Goal: Task Accomplishment & Management: Complete application form

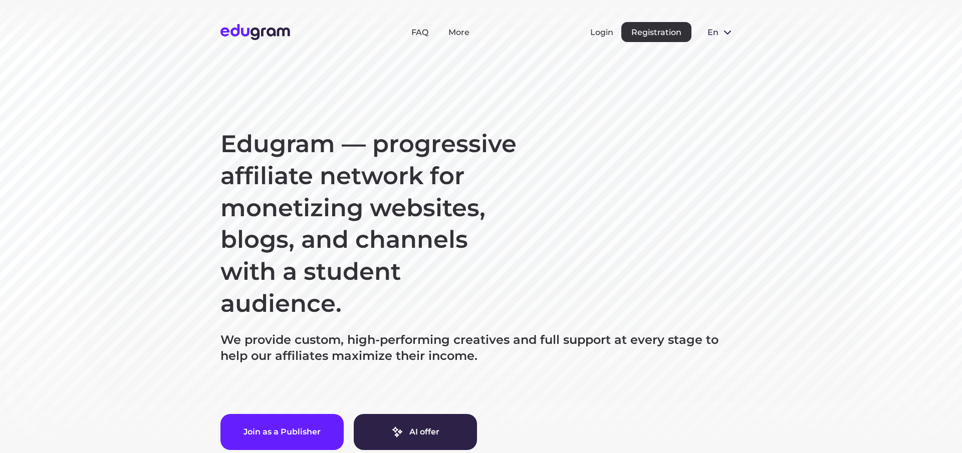
click at [714, 33] on span "en" at bounding box center [712, 33] width 10 height 10
click at [717, 47] on button "Русский" at bounding box center [726, 55] width 55 height 16
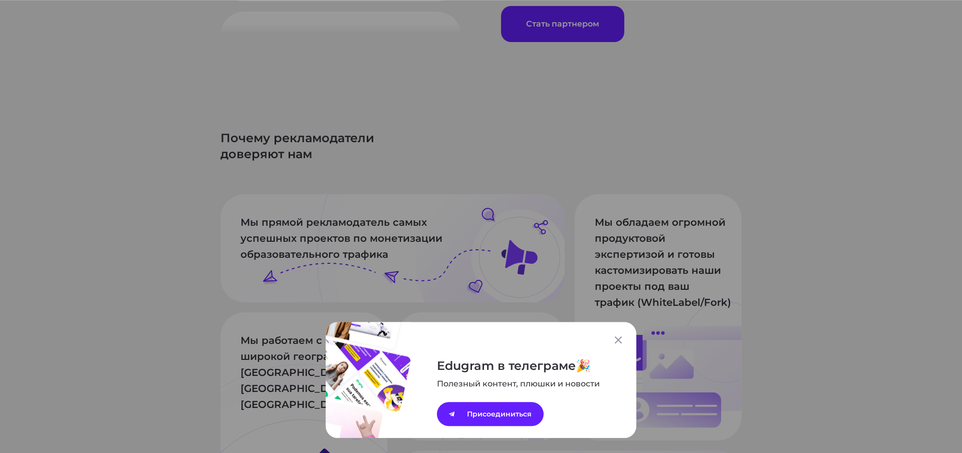
scroll to position [1037, 0]
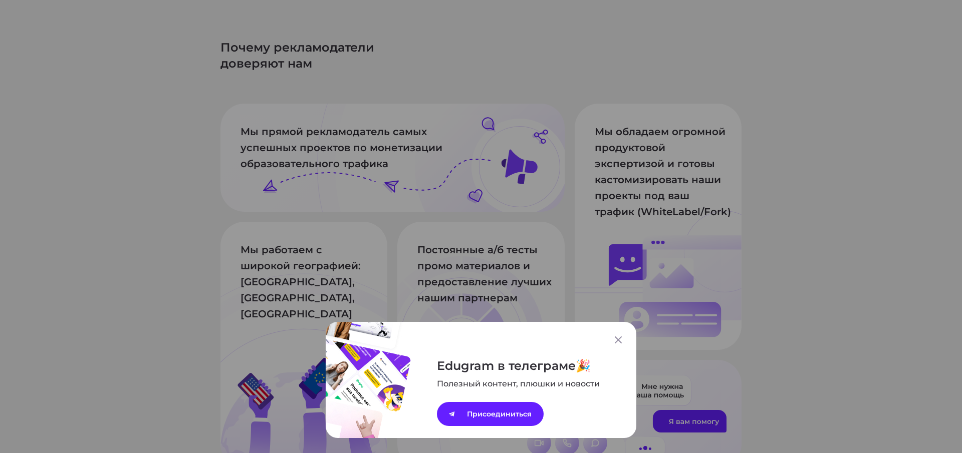
click at [622, 348] on div "Edugram в телеграме Полезный контент, плюшки и новости Присоединиться" at bounding box center [481, 380] width 311 height 116
click at [617, 339] on icon at bounding box center [618, 340] width 7 height 7
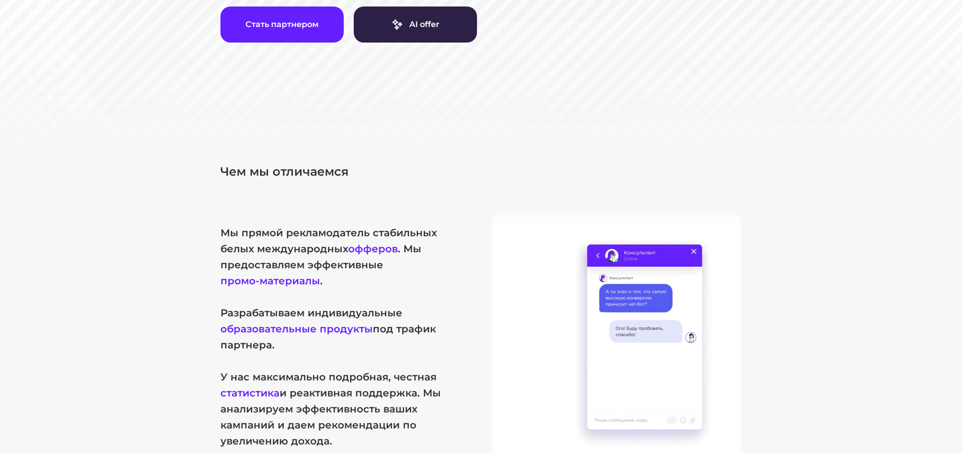
scroll to position [0, 0]
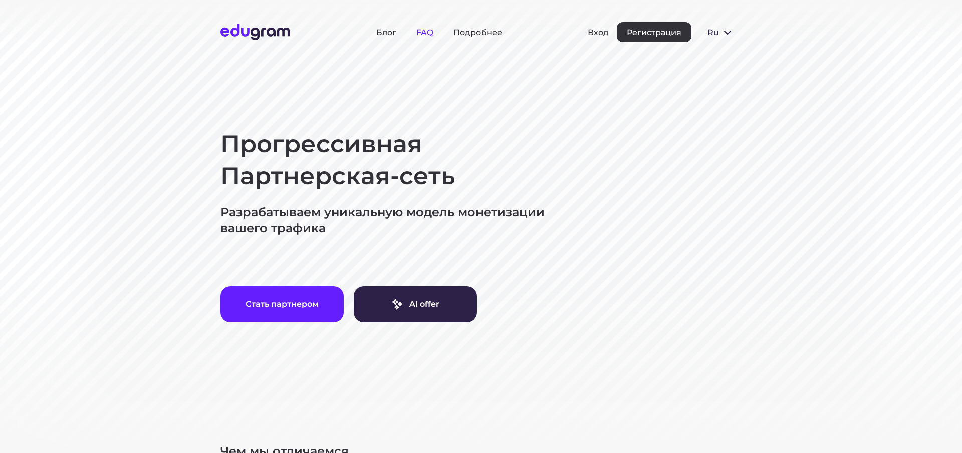
click at [428, 34] on link "FAQ" at bounding box center [424, 33] width 17 height 10
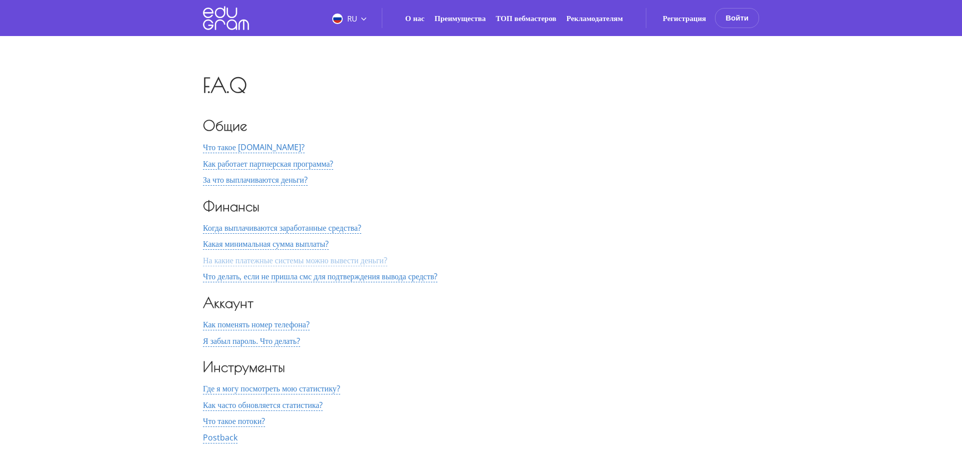
click at [310, 262] on span "На какие платежные системы можно вывести деньги?" at bounding box center [295, 261] width 184 height 12
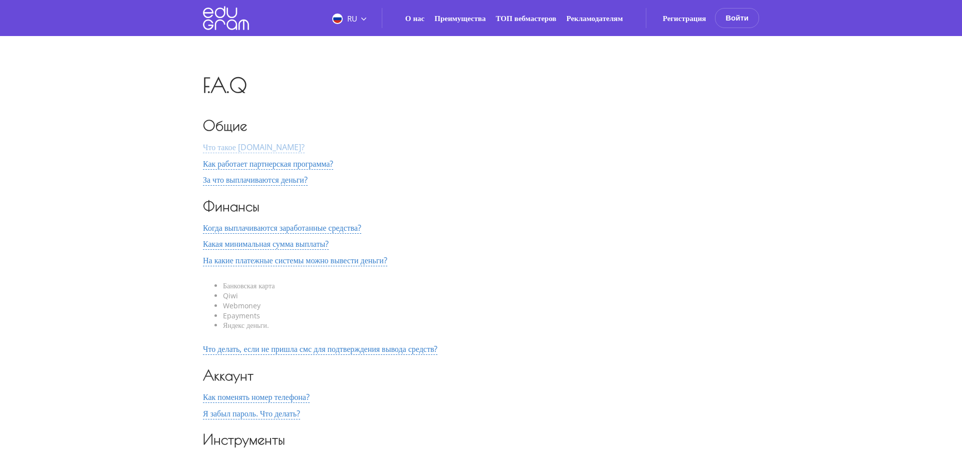
click at [255, 150] on span "Что такое EduGram.com?" at bounding box center [254, 148] width 102 height 12
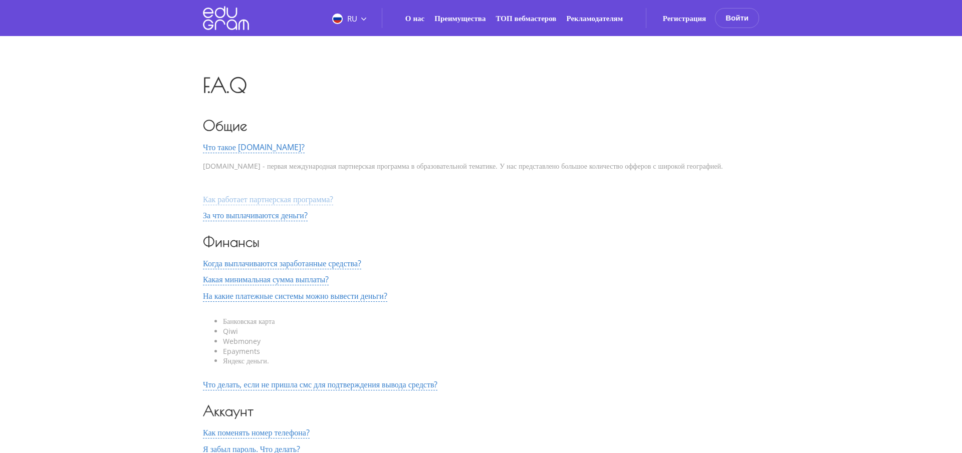
click at [278, 199] on span "Как работает партнерская программа?" at bounding box center [268, 200] width 130 height 12
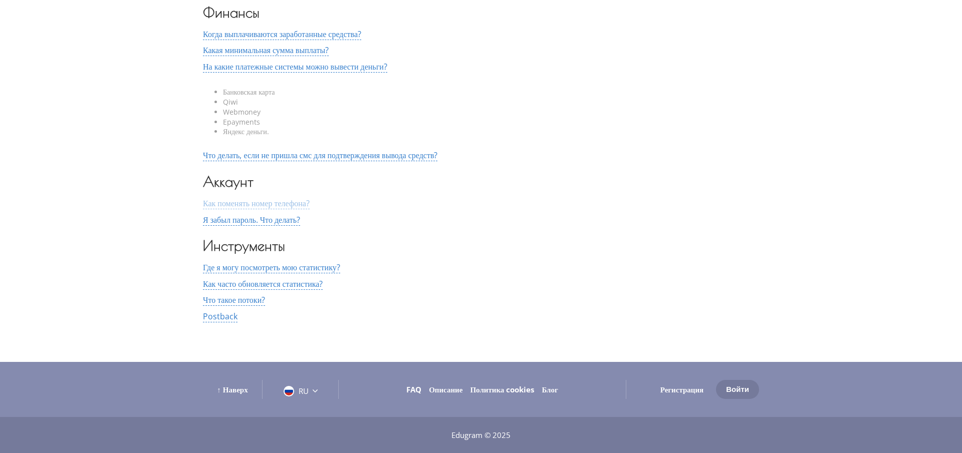
scroll to position [28, 0]
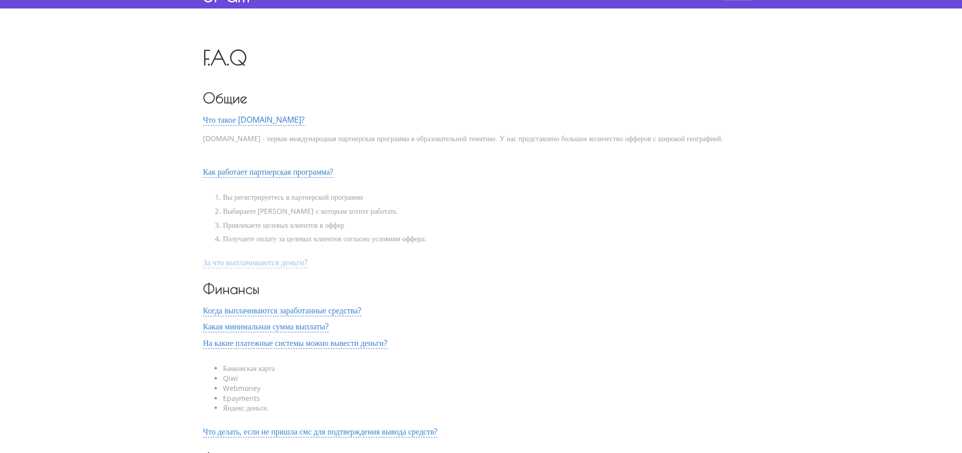
click at [282, 263] on span "За что выплачиваются деньги?" at bounding box center [255, 263] width 105 height 12
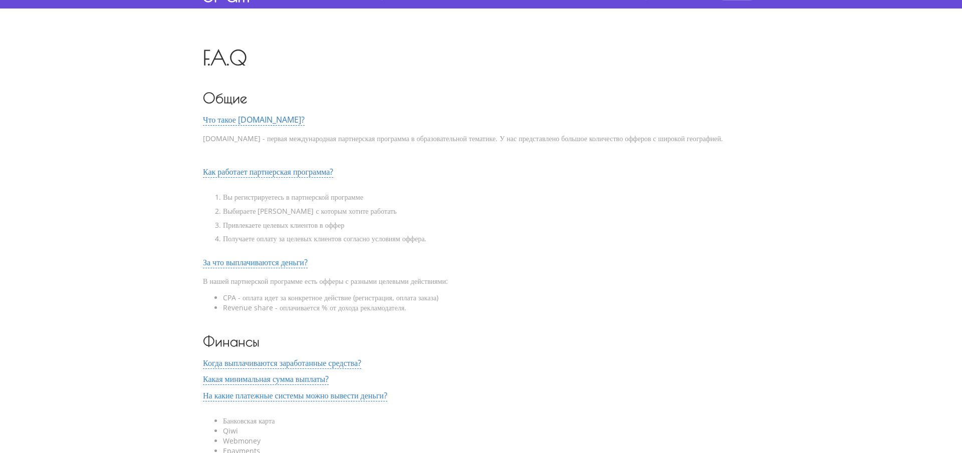
scroll to position [0, 0]
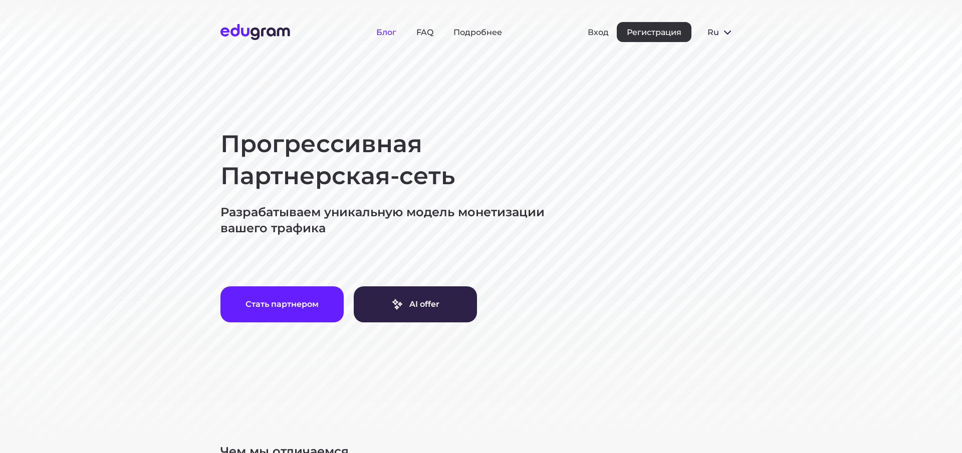
click at [385, 33] on link "Блог" at bounding box center [386, 33] width 20 height 10
click at [428, 32] on link "FAQ" at bounding box center [424, 33] width 17 height 10
click at [653, 33] on button "Регистрация" at bounding box center [654, 32] width 75 height 20
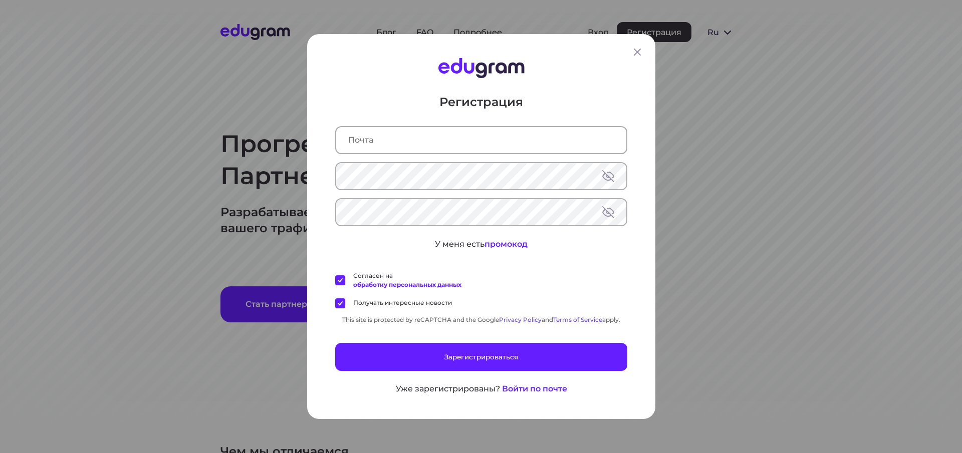
click at [379, 140] on input "text" at bounding box center [481, 140] width 290 height 26
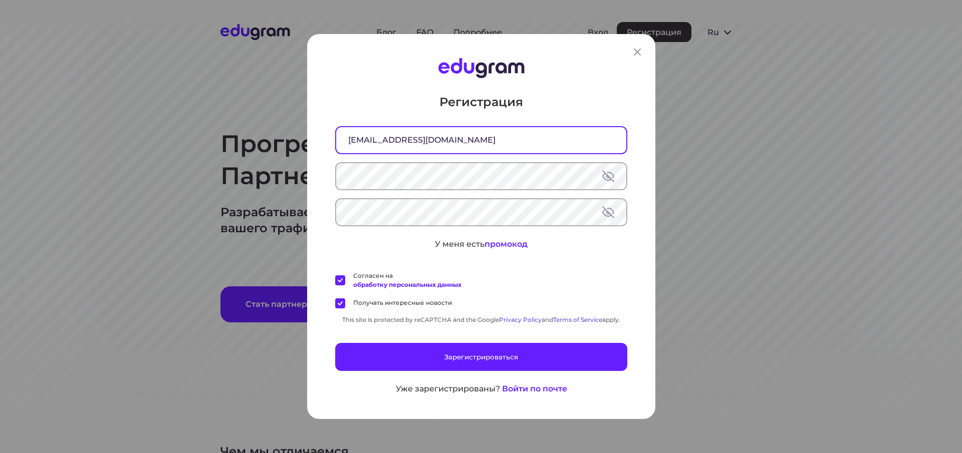
type input "[EMAIL_ADDRESS][DOMAIN_NAME]"
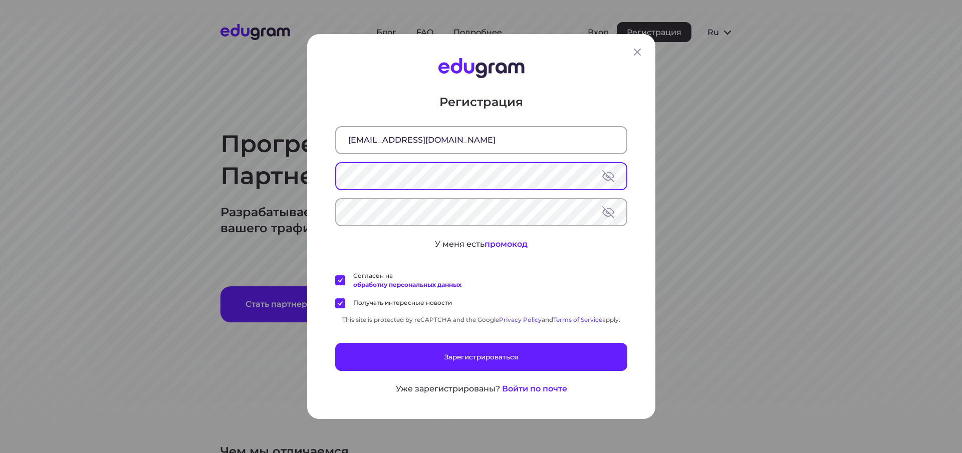
click at [611, 175] on button at bounding box center [608, 176] width 12 height 12
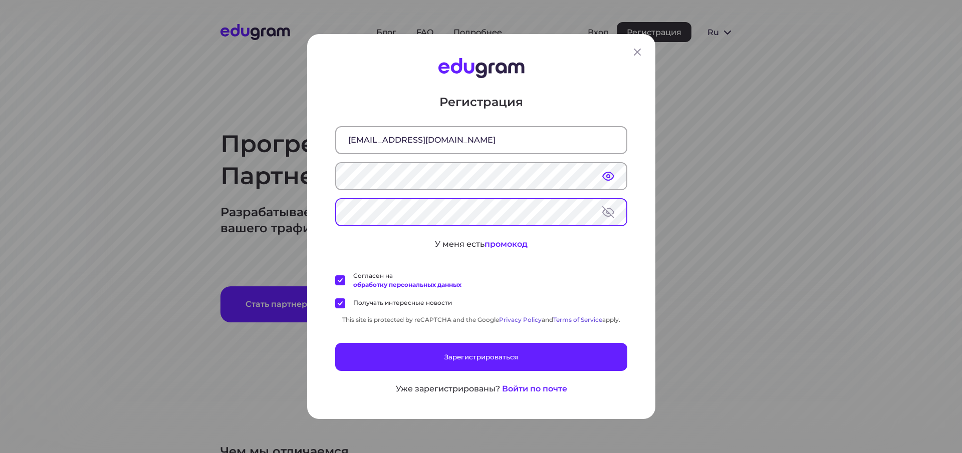
click at [345, 306] on label "Получать интересные новости" at bounding box center [393, 304] width 117 height 10
click at [340, 305] on label "Получать интересные новости" at bounding box center [393, 304] width 117 height 10
click at [0, 0] on input "Получать интересные новости" at bounding box center [0, 0] width 0 height 0
click at [343, 285] on label "Согласен на обработку персональных данных" at bounding box center [398, 281] width 126 height 18
click at [0, 0] on input "Согласен на обработку персональных данных" at bounding box center [0, 0] width 0 height 0
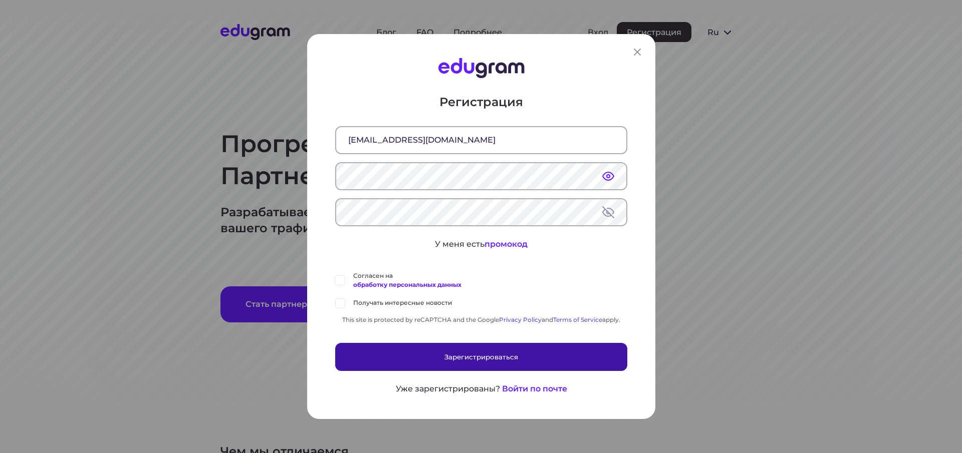
click at [479, 359] on button "Зарегистрироваться" at bounding box center [481, 357] width 292 height 28
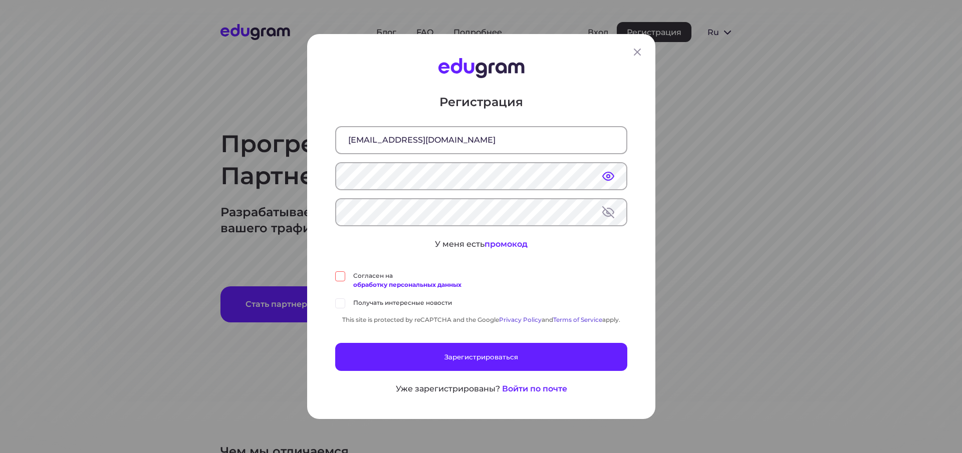
click at [343, 276] on label "Согласен на обработку персональных данных" at bounding box center [398, 281] width 126 height 18
click at [0, 0] on input "Согласен на обработку персональных данных" at bounding box center [0, 0] width 0 height 0
click at [338, 299] on label "Получать интересные новости" at bounding box center [393, 304] width 117 height 10
click at [0, 0] on input "Получать интересные новости" at bounding box center [0, 0] width 0 height 0
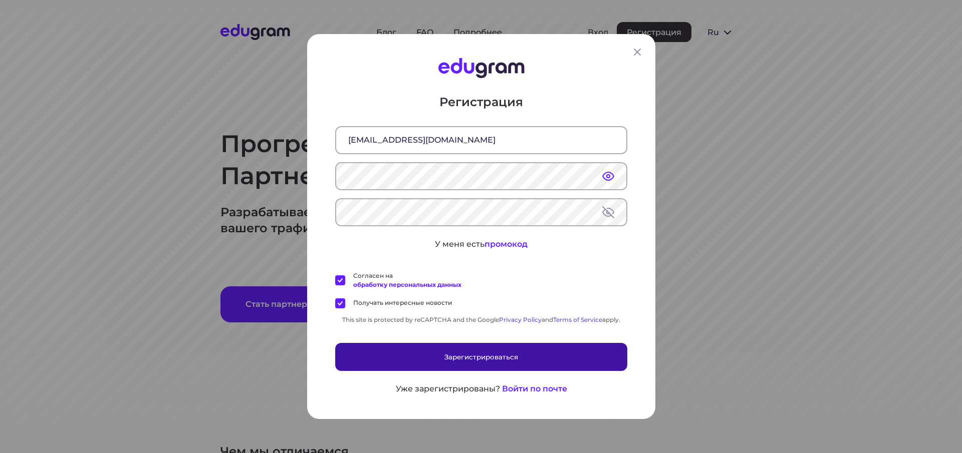
click at [481, 359] on button "Зарегистрироваться" at bounding box center [481, 357] width 292 height 28
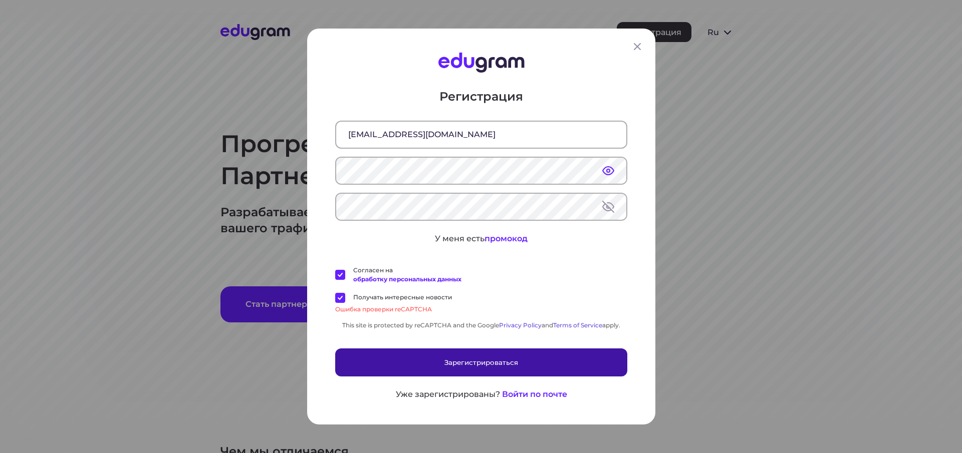
click at [482, 363] on button "Зарегистрироваться" at bounding box center [481, 363] width 292 height 28
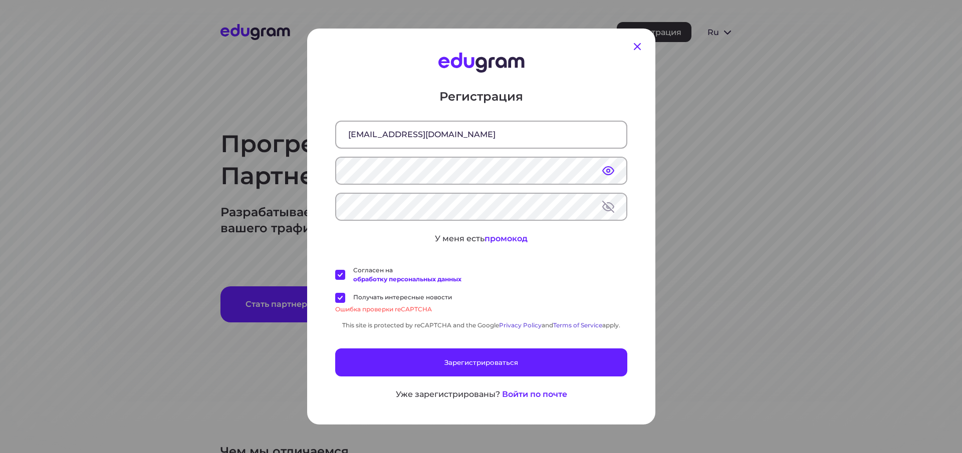
click at [637, 48] on icon at bounding box center [637, 47] width 12 height 12
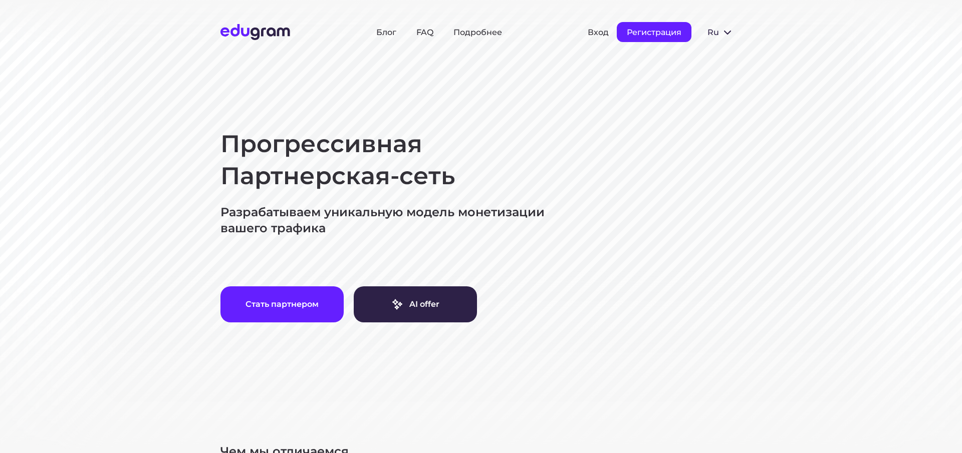
click at [629, 37] on button "Регистрация" at bounding box center [654, 32] width 75 height 20
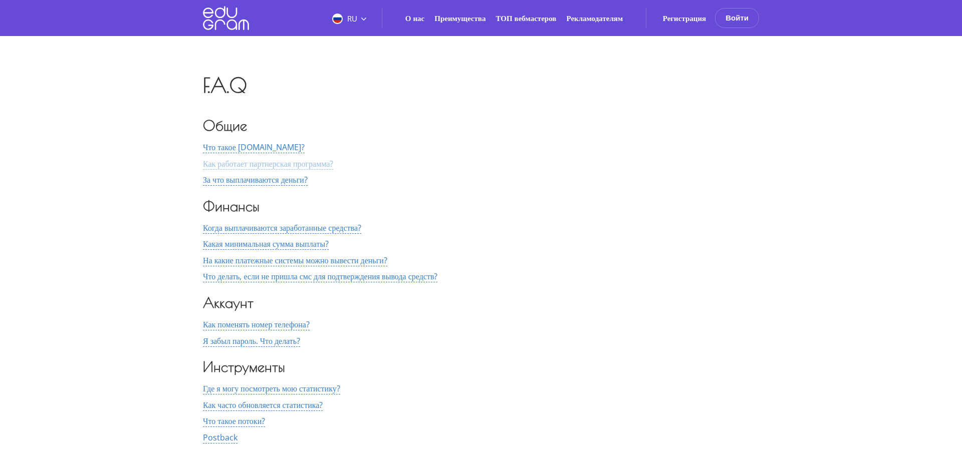
click at [311, 164] on span "Как работает партнерская программа?" at bounding box center [268, 164] width 130 height 12
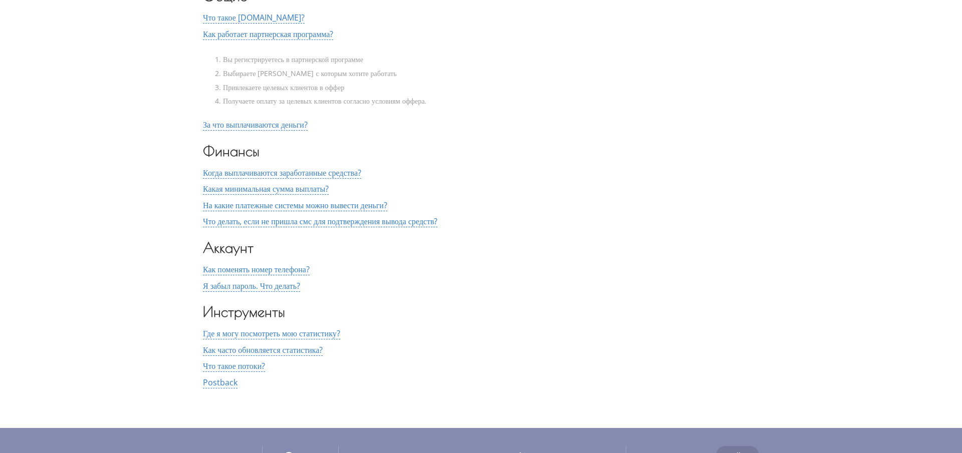
scroll to position [138, 0]
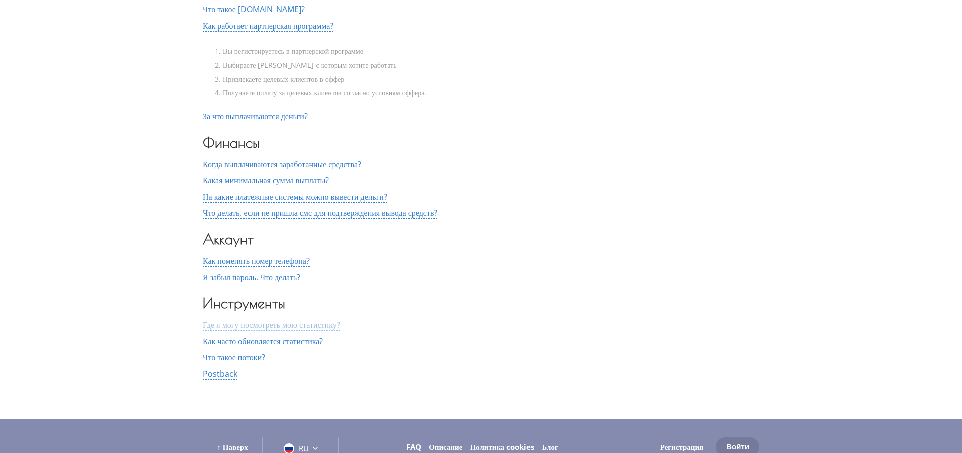
click at [295, 327] on span "Где я могу посмотреть мою статистику?" at bounding box center [271, 326] width 137 height 12
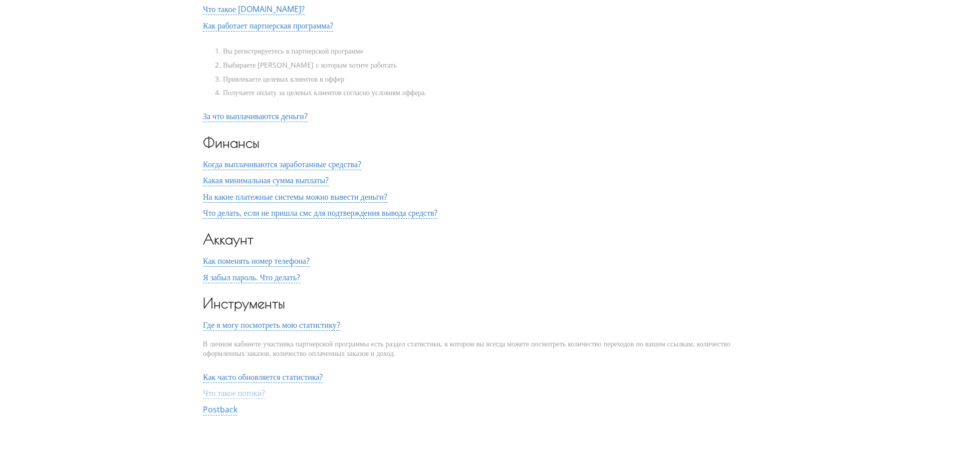
click at [247, 397] on span "Что такое потоки?" at bounding box center [234, 394] width 62 height 12
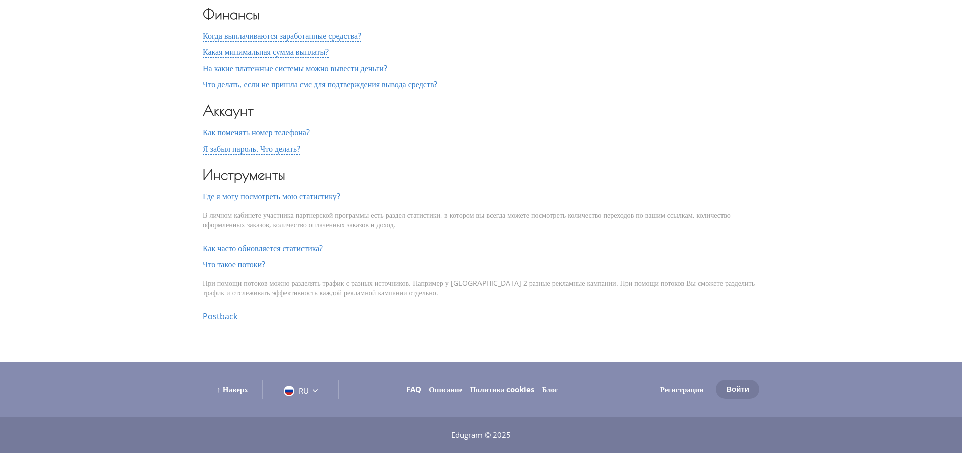
scroll to position [0, 0]
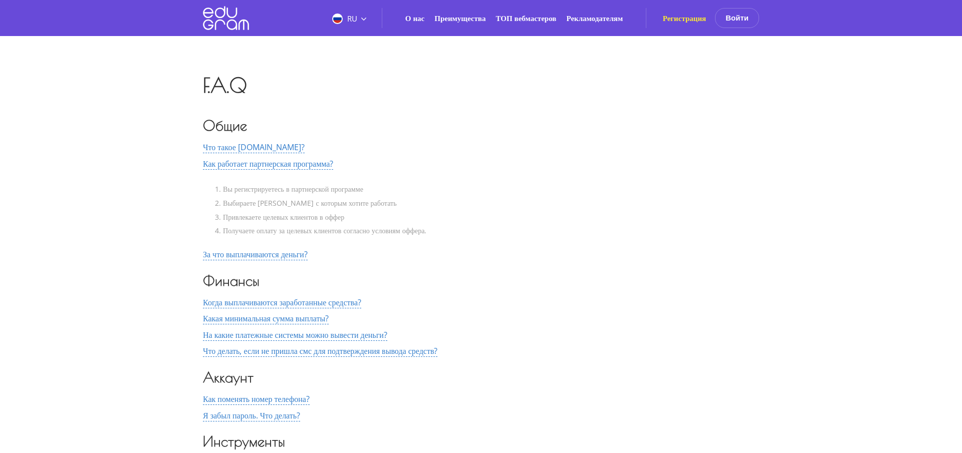
click at [675, 20] on link "Регистрация" at bounding box center [685, 18] width 44 height 10
click at [666, 17] on link "Регистрация" at bounding box center [685, 18] width 44 height 10
click at [670, 19] on link "Регистрация" at bounding box center [685, 18] width 44 height 10
click at [225, 23] on use at bounding box center [226, 19] width 46 height 24
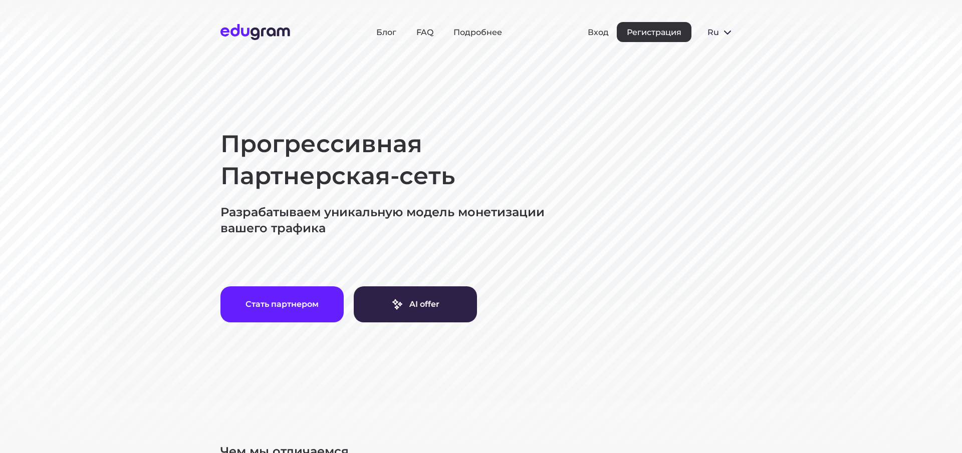
click at [657, 34] on button "Регистрация" at bounding box center [654, 32] width 75 height 20
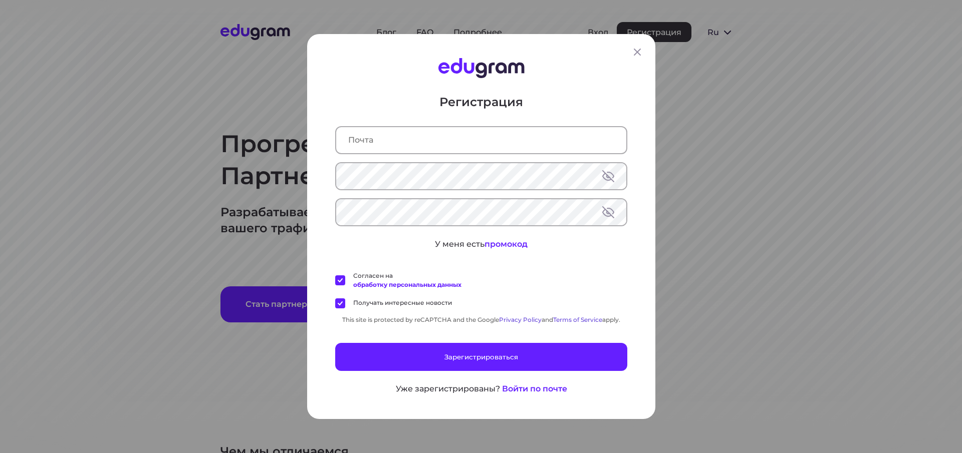
click at [372, 141] on input "text" at bounding box center [481, 140] width 290 height 26
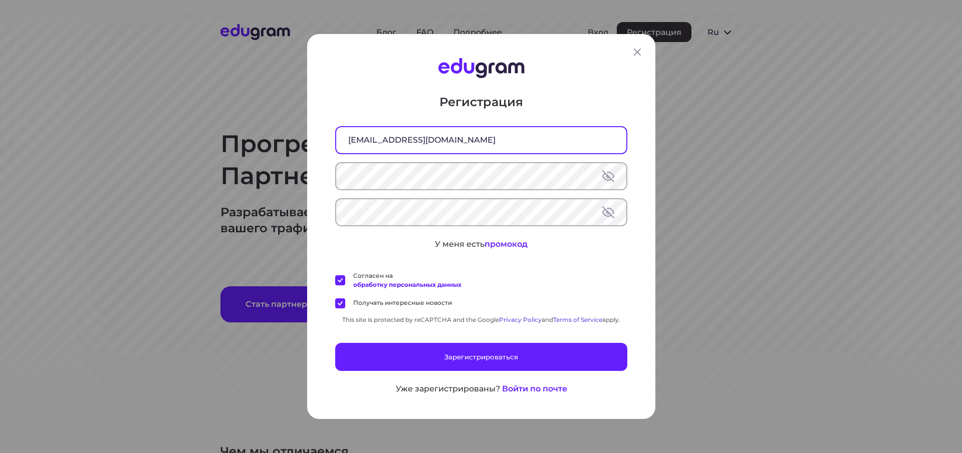
type input "[EMAIL_ADDRESS][DOMAIN_NAME]"
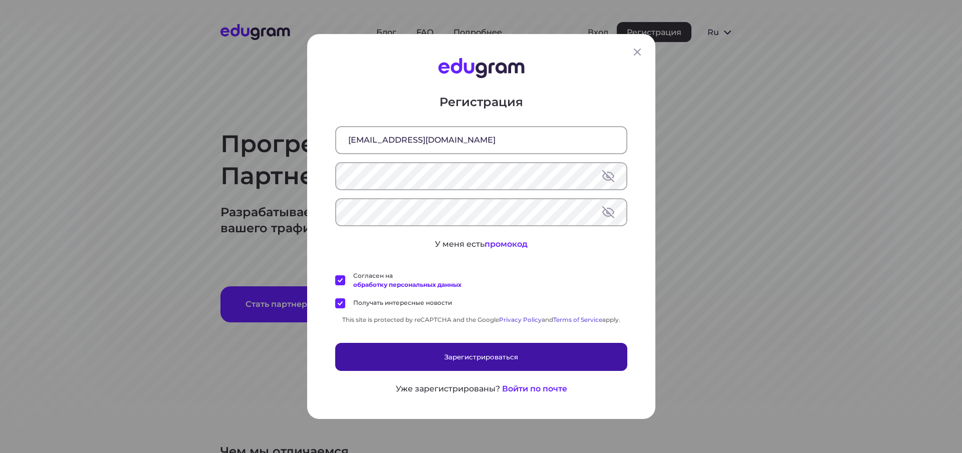
click at [460, 358] on button "Зарегистрироваться" at bounding box center [481, 357] width 292 height 28
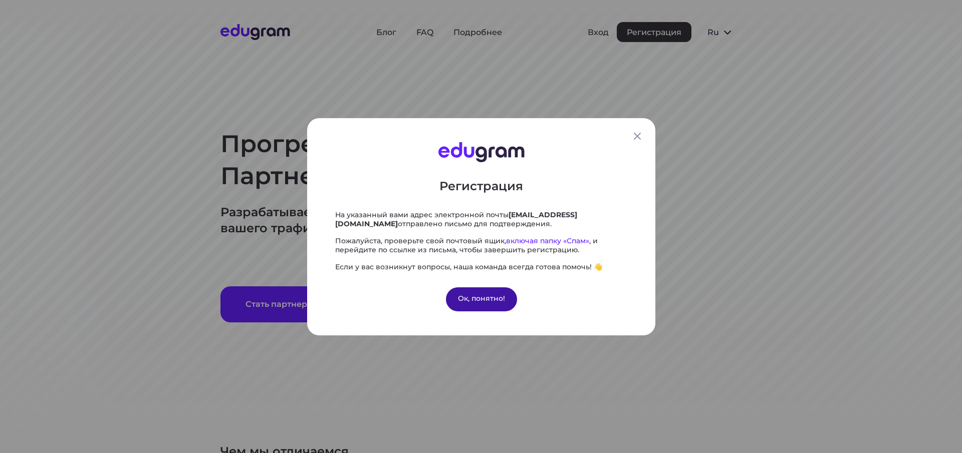
drag, startPoint x: 483, startPoint y: 301, endPoint x: 490, endPoint y: 298, distance: 7.8
click at [483, 302] on div "Ок, понятно!" at bounding box center [480, 299] width 71 height 24
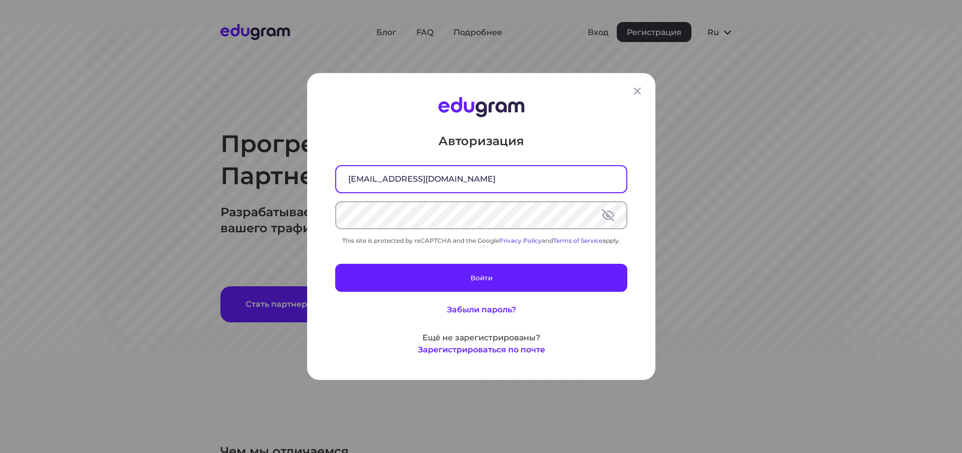
type input "[EMAIL_ADDRESS][DOMAIN_NAME]"
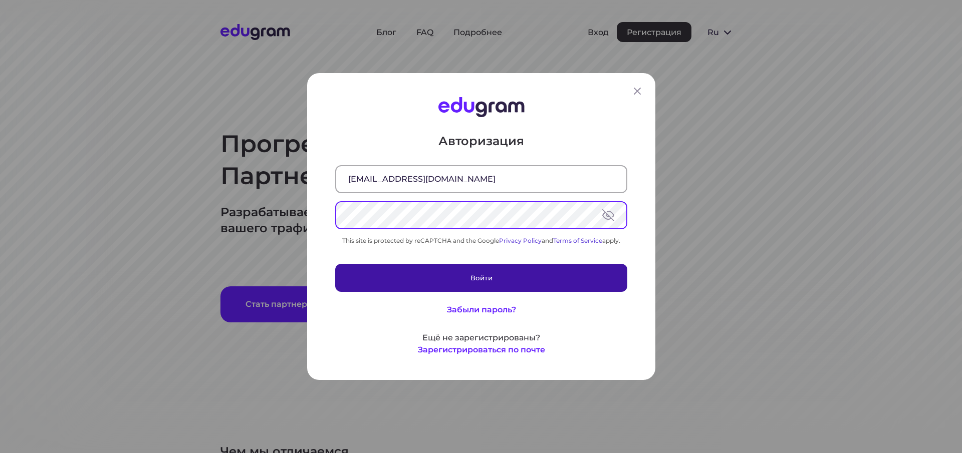
click at [484, 276] on button "Войти" at bounding box center [481, 278] width 292 height 28
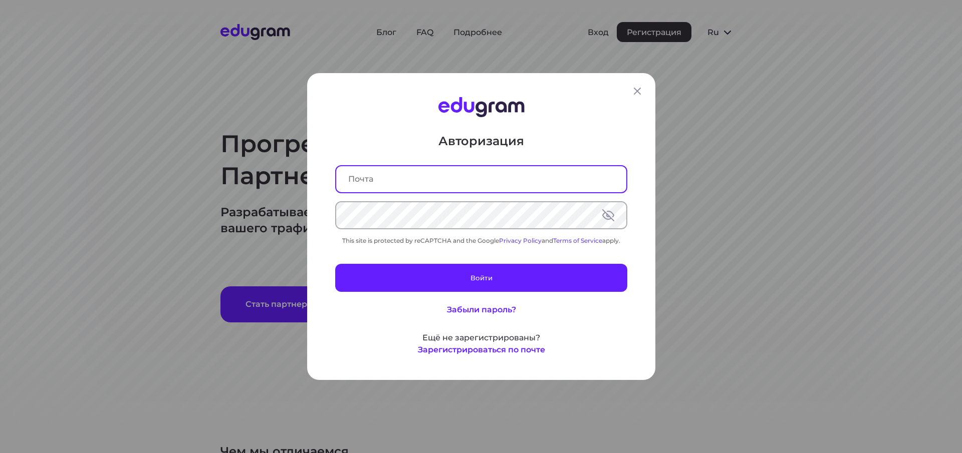
click at [397, 181] on input "text" at bounding box center [481, 179] width 290 height 26
type input "[EMAIL_ADDRESS][DOMAIN_NAME]"
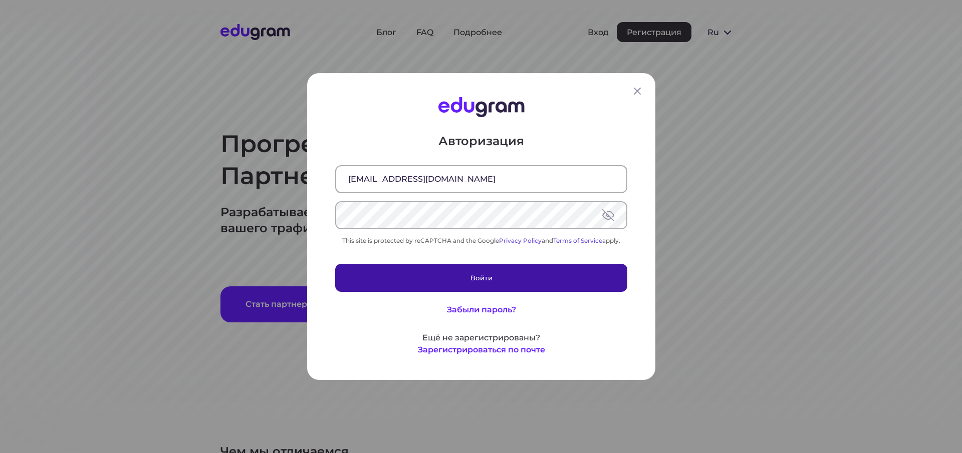
click at [476, 272] on button "Войти" at bounding box center [481, 278] width 292 height 28
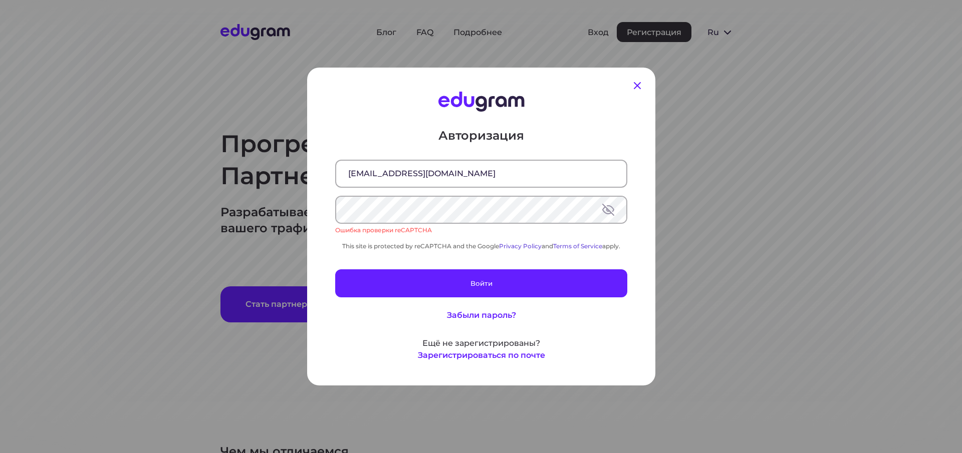
click at [635, 83] on icon at bounding box center [637, 85] width 7 height 7
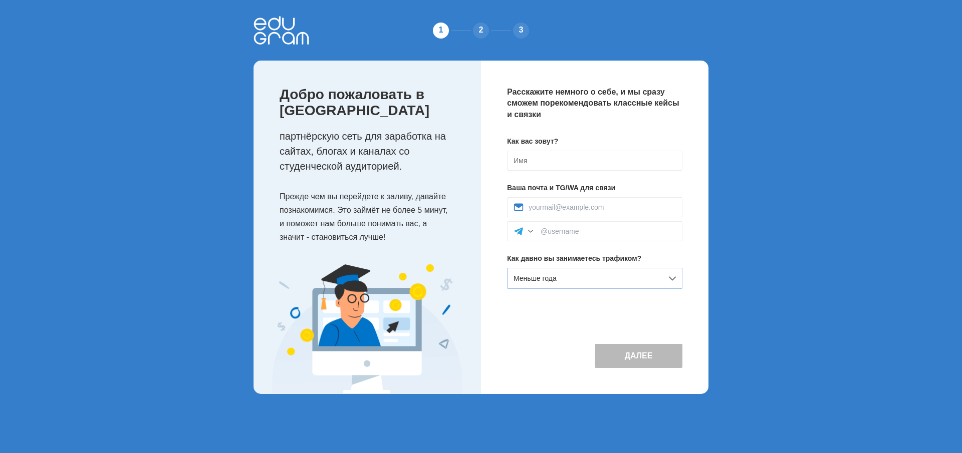
click at [556, 282] on span "Меньше года" at bounding box center [535, 279] width 43 height 8
click at [559, 158] on input at bounding box center [594, 161] width 175 height 20
type input "[PERSON_NAME]"
click at [625, 368] on button "Далее" at bounding box center [639, 356] width 88 height 24
click at [544, 205] on input at bounding box center [602, 207] width 147 height 8
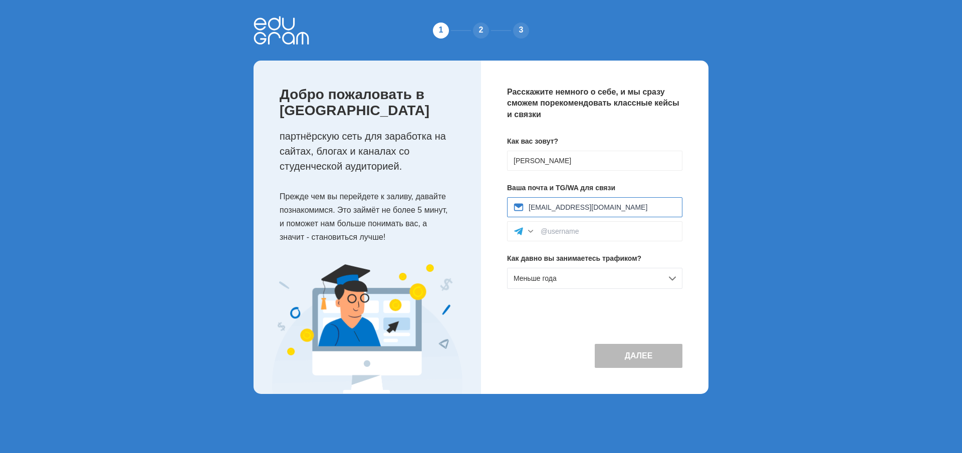
type input "iseoman@mail.ru"
click at [578, 280] on div "Меньше года" at bounding box center [594, 278] width 175 height 21
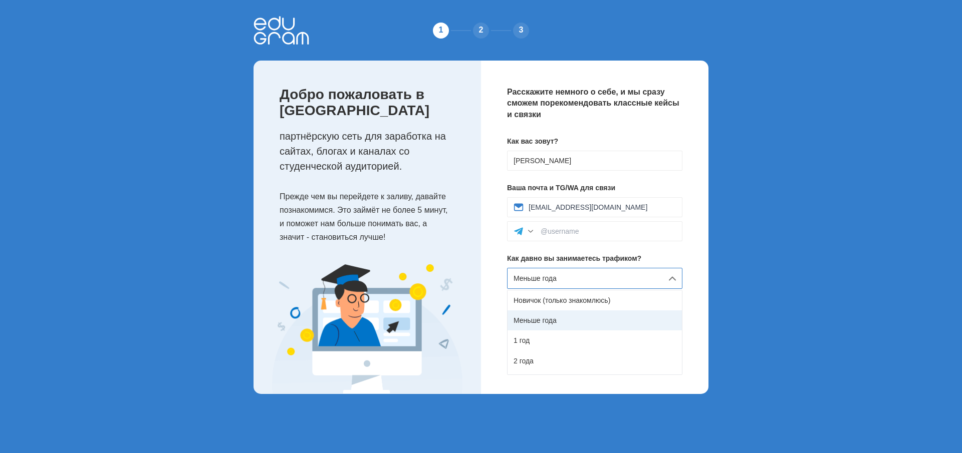
click at [556, 322] on div "Меньше года" at bounding box center [595, 321] width 174 height 20
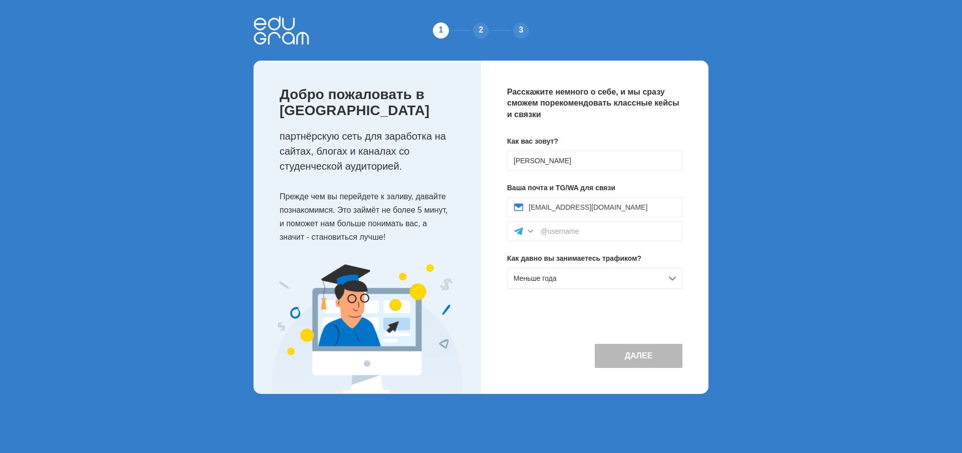
click at [644, 363] on button "Далее" at bounding box center [639, 356] width 88 height 24
click at [644, 364] on button "Далее" at bounding box center [639, 356] width 88 height 24
click at [628, 368] on button "Далее" at bounding box center [639, 356] width 88 height 24
click at [483, 32] on div "2" at bounding box center [481, 31] width 20 height 20
click at [566, 234] on input at bounding box center [608, 231] width 135 height 8
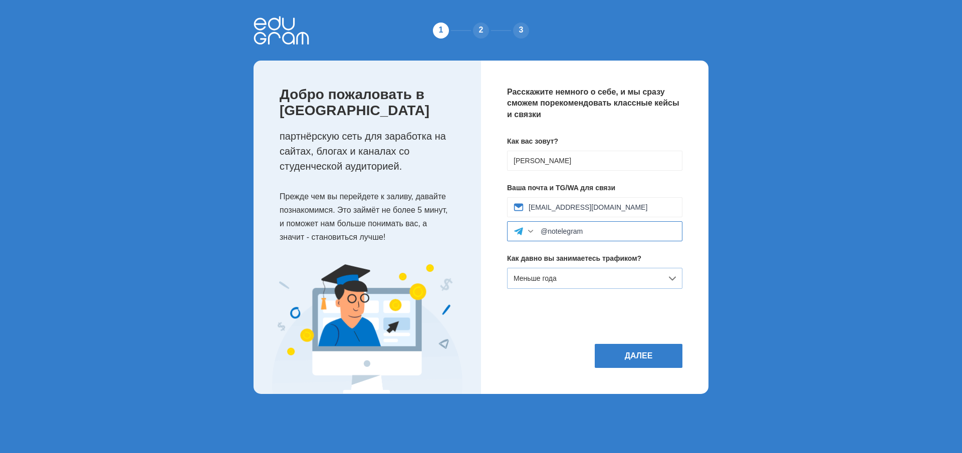
type input "@notelegram"
click at [577, 282] on div "Меньше года" at bounding box center [594, 278] width 175 height 21
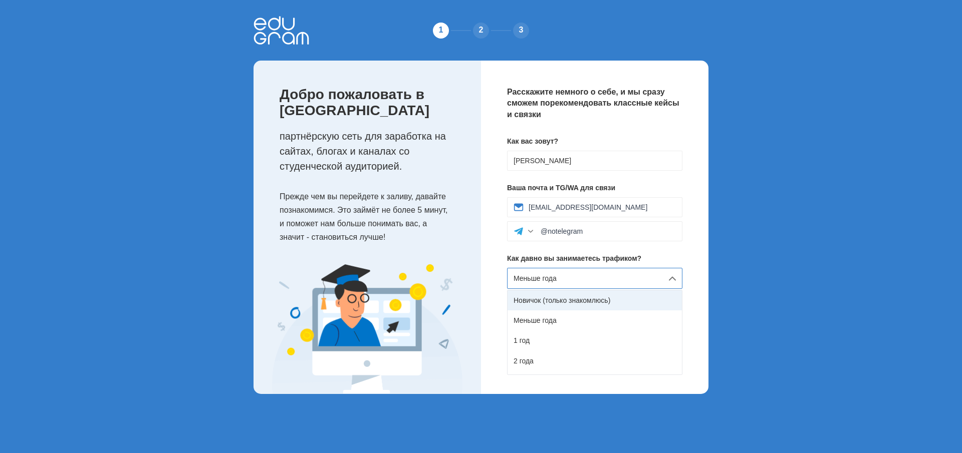
click at [570, 298] on div "Новичок (только знакомлюсь)" at bounding box center [595, 301] width 174 height 20
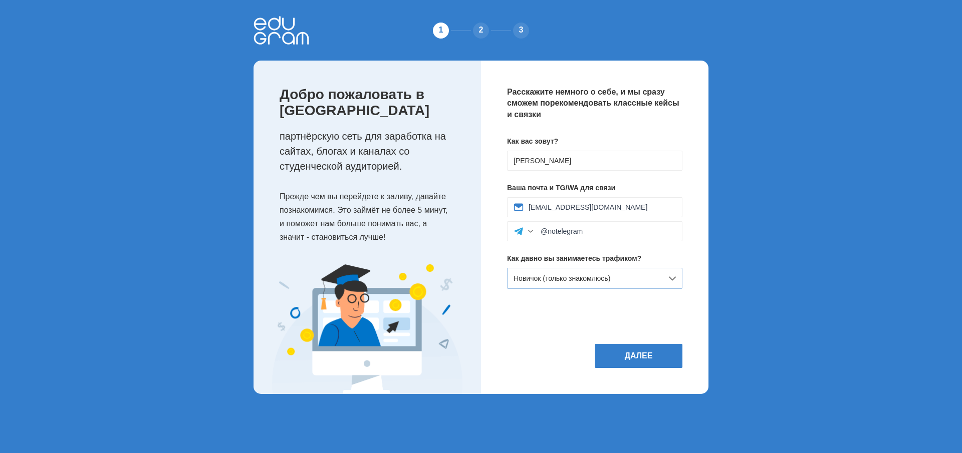
click at [604, 280] on span "Новичок (только знакомлюсь)" at bounding box center [562, 279] width 97 height 8
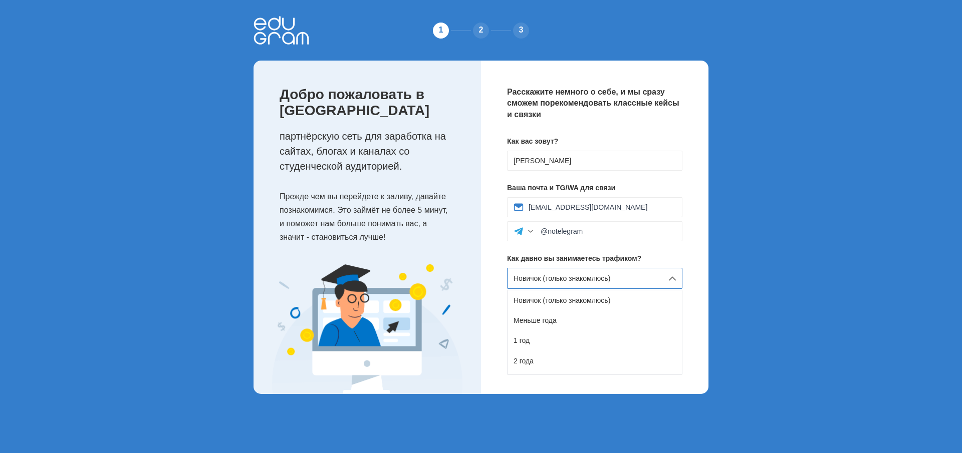
click at [589, 279] on span "Новичок (только знакомлюсь)" at bounding box center [562, 279] width 97 height 8
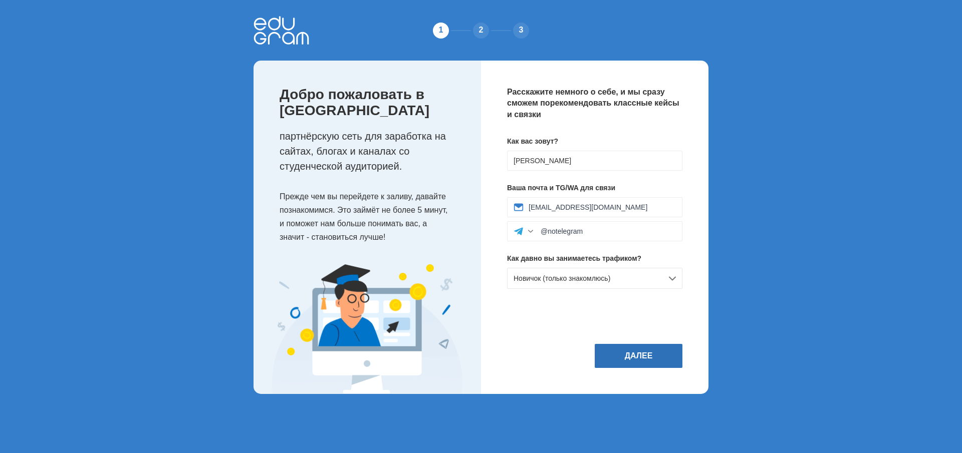
click at [645, 368] on button "Далее" at bounding box center [639, 356] width 88 height 24
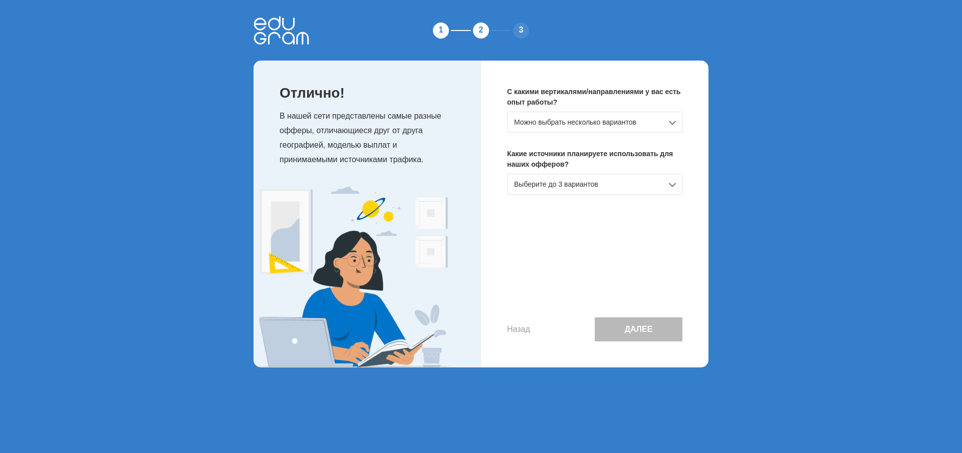
click at [574, 121] on div "Можно выбрать несколько вариантов" at bounding box center [594, 122] width 175 height 21
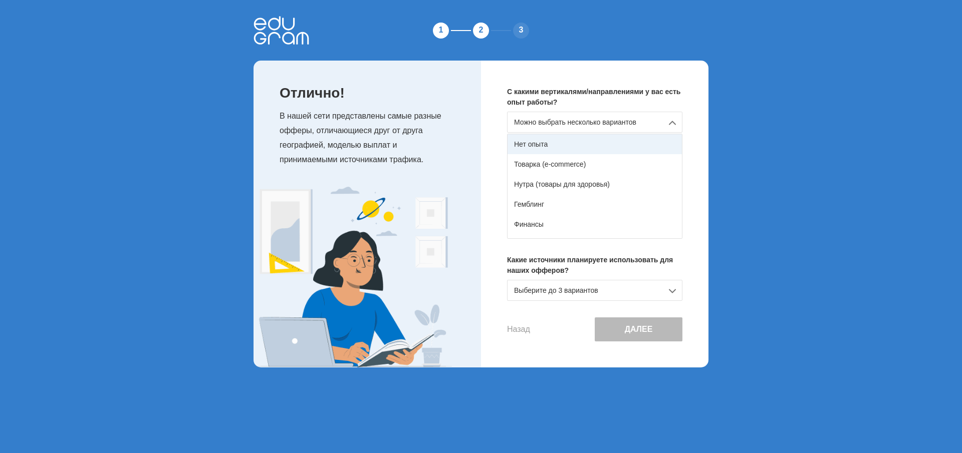
click at [573, 146] on div "Нет опыта" at bounding box center [595, 144] width 174 height 20
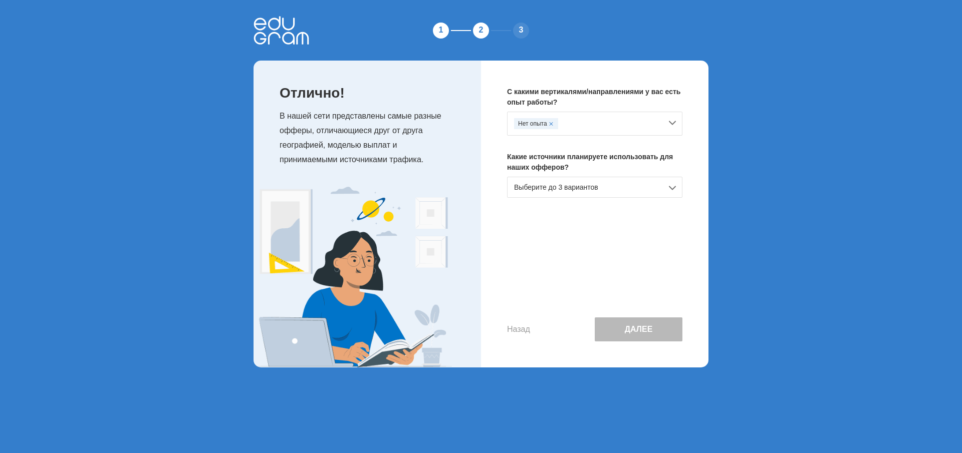
click at [586, 187] on div "Выберите до 3 вариантов" at bounding box center [594, 187] width 175 height 21
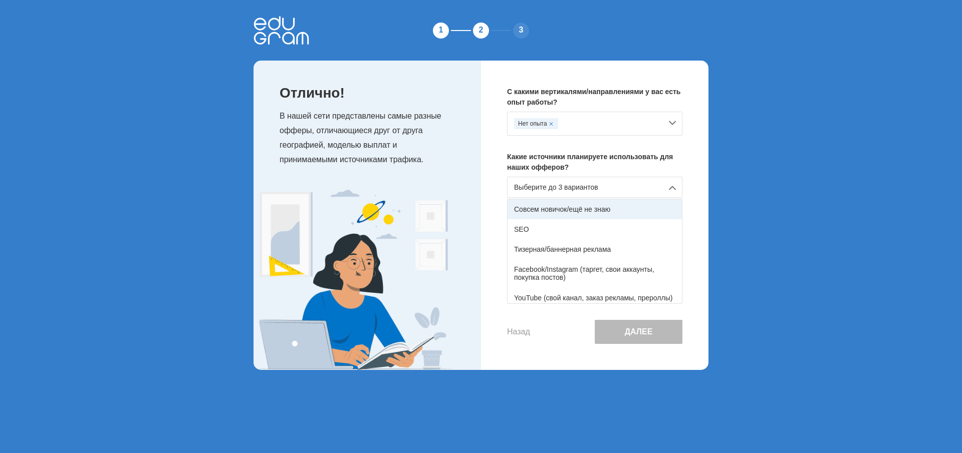
click at [553, 208] on div "Совсем новичок/ещё не знаю" at bounding box center [595, 209] width 174 height 20
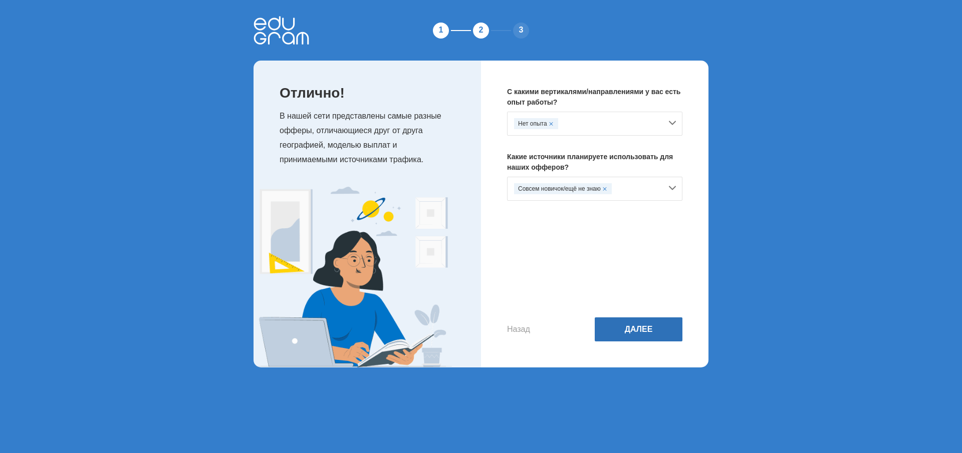
click at [643, 332] on button "Далее" at bounding box center [639, 330] width 88 height 24
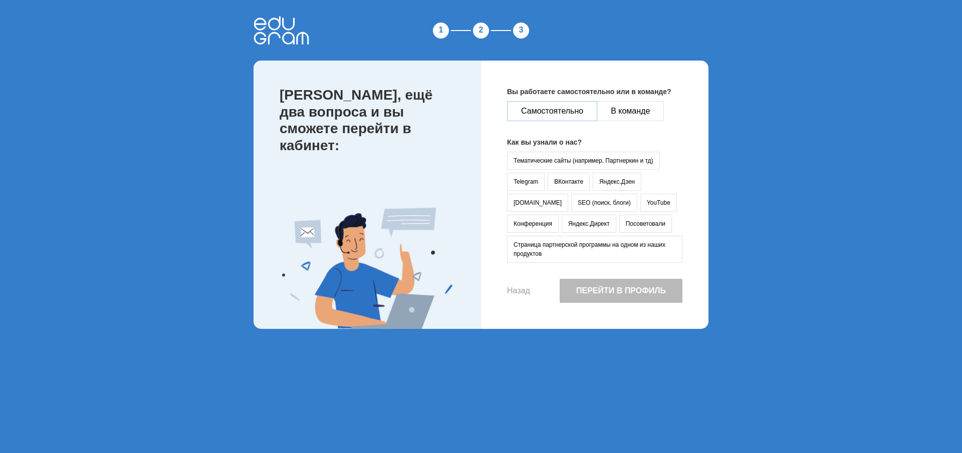
click at [549, 111] on button "Самостоятельно" at bounding box center [552, 111] width 90 height 20
click at [544, 248] on button "Страница партнерской программы на одном из наших продуктов" at bounding box center [594, 249] width 175 height 27
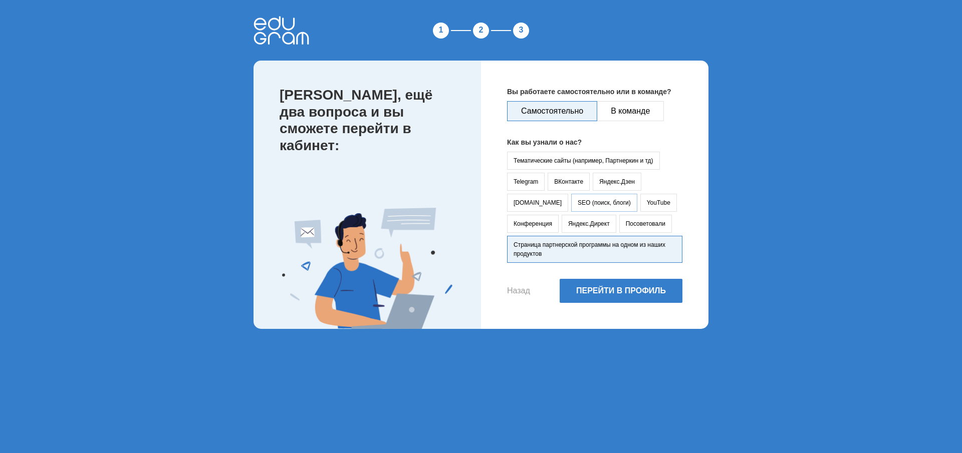
click at [571, 203] on button "SEO (поиск, блоги)" at bounding box center [604, 203] width 66 height 18
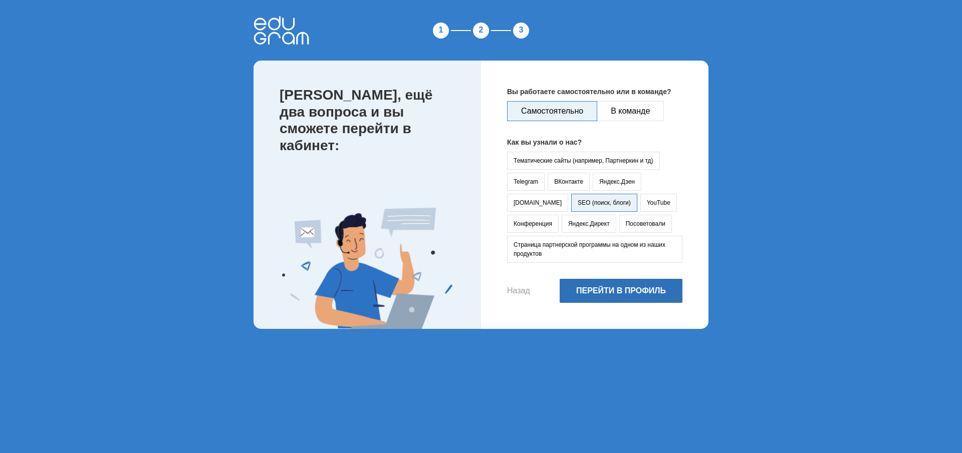
click at [633, 296] on button "Перейти в профиль" at bounding box center [621, 291] width 123 height 24
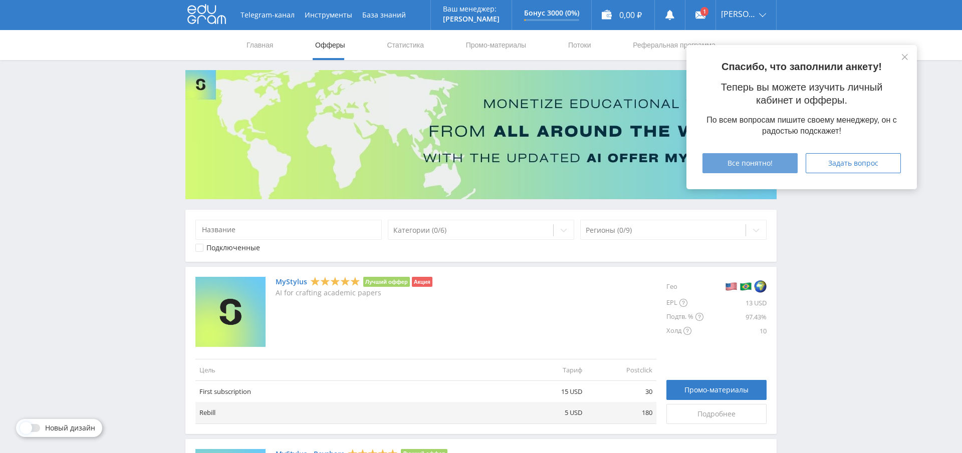
click at [757, 166] on span "Все понятно!" at bounding box center [749, 163] width 45 height 8
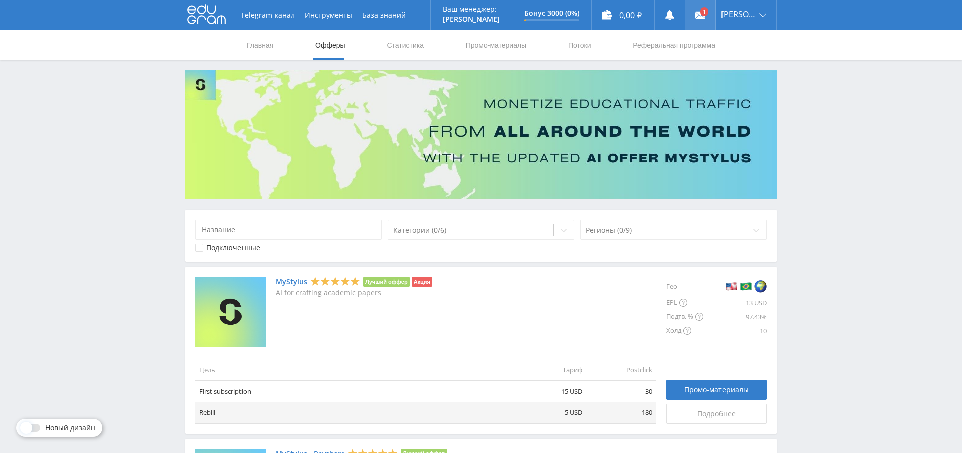
click at [705, 16] on icon at bounding box center [700, 15] width 10 height 10
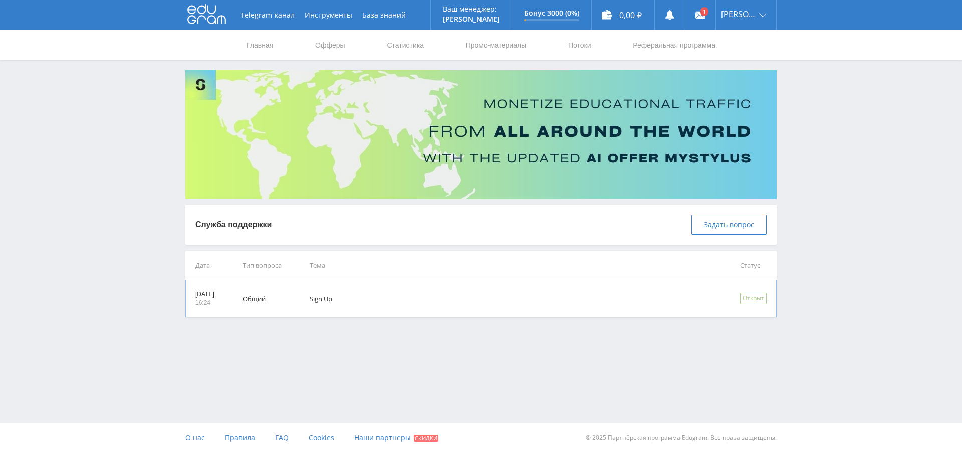
click at [333, 302] on td "Sign Up" at bounding box center [511, 299] width 430 height 37
click at [742, 43] on link "Профиль" at bounding box center [746, 39] width 60 height 19
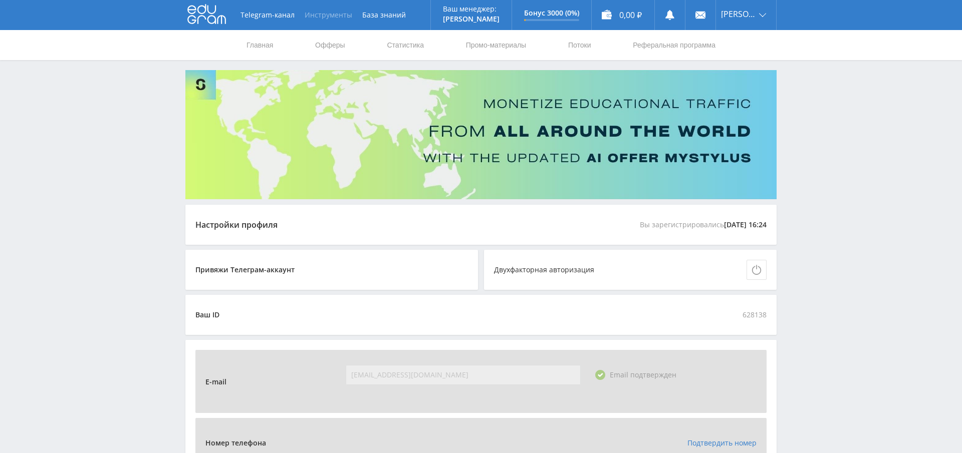
click at [335, 16] on button "Инструменты" at bounding box center [329, 15] width 58 height 30
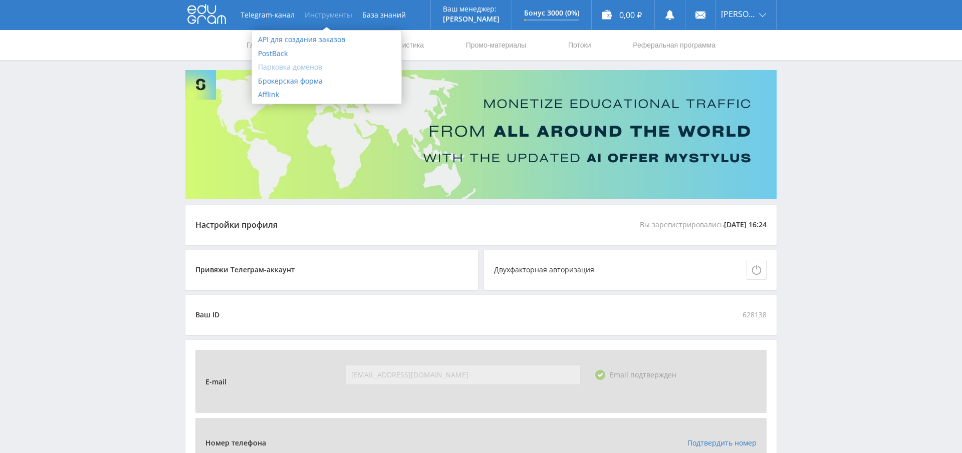
click at [297, 68] on link "Парковка доменов" at bounding box center [326, 67] width 149 height 14
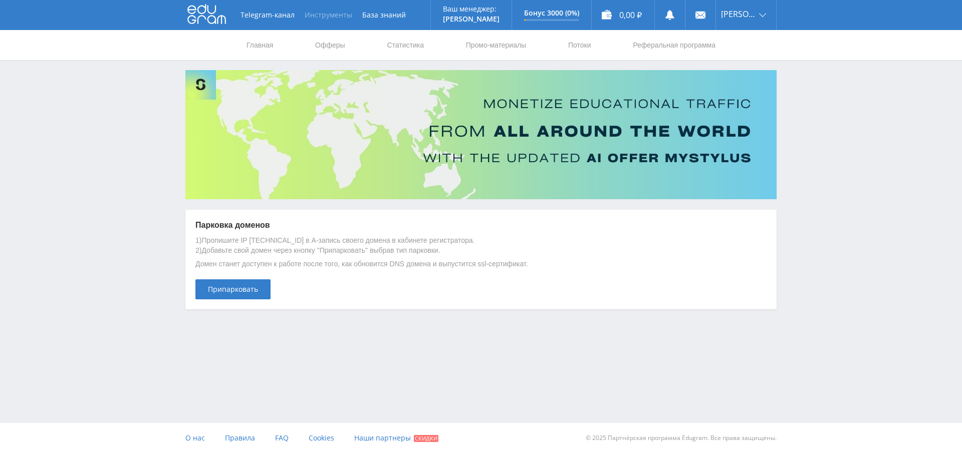
click at [323, 16] on button "Инструменты" at bounding box center [329, 15] width 58 height 30
click at [851, 78] on div "Telegram-канал Инструменты База знаний Ваш менеджер: Alex Alex Online @edugram_…" at bounding box center [481, 182] width 962 height 365
click at [393, 16] on link "База знаний" at bounding box center [384, 15] width 54 height 30
click at [204, 17] on use at bounding box center [206, 15] width 39 height 20
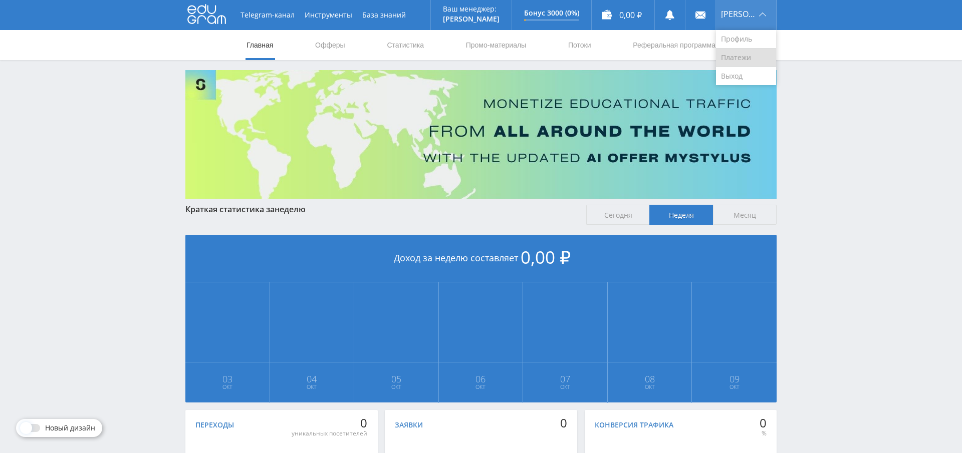
click at [738, 61] on link "Платежи" at bounding box center [746, 58] width 60 height 19
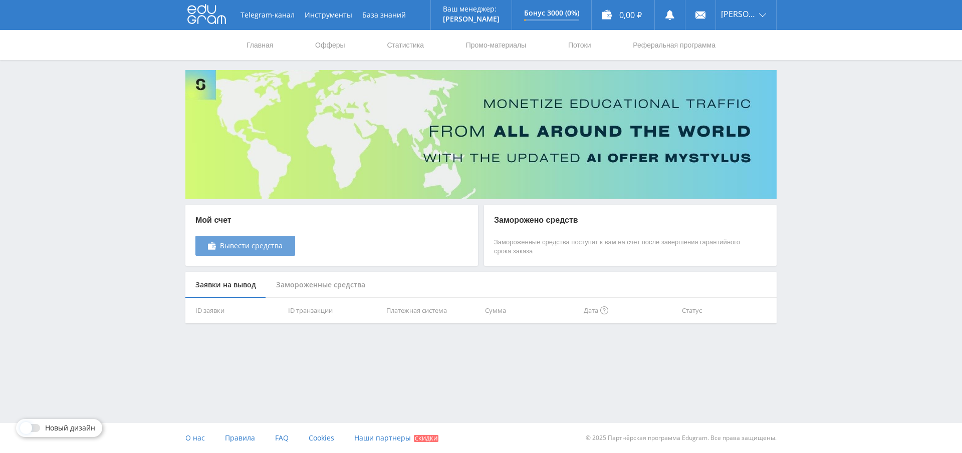
click at [250, 244] on span "Вывести средства" at bounding box center [251, 246] width 63 height 8
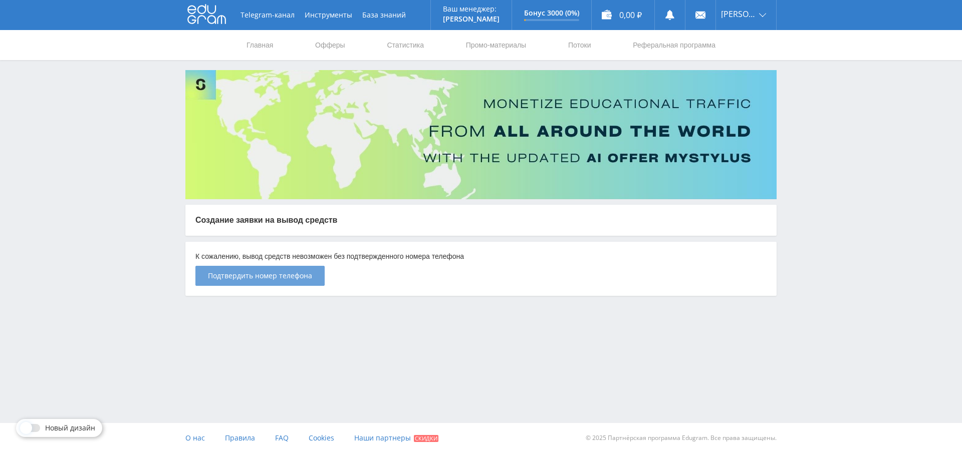
click at [258, 277] on span "Подтвердить номер телефона" at bounding box center [260, 276] width 104 height 8
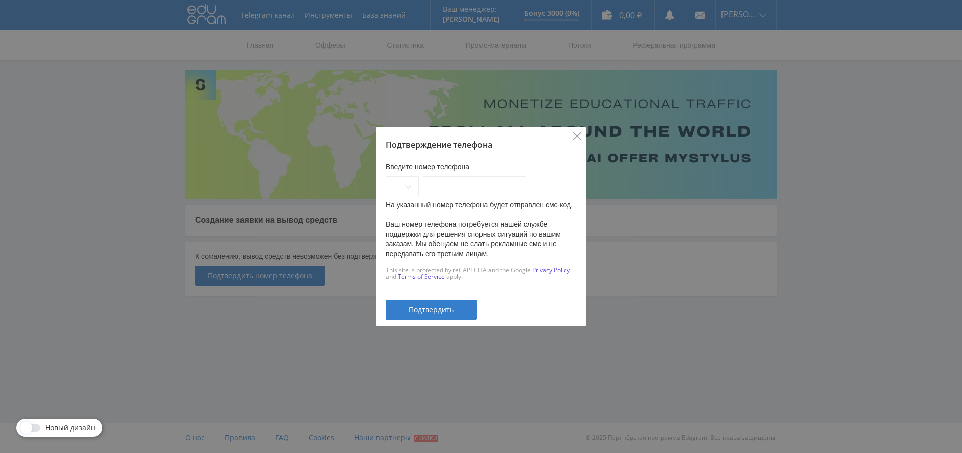
click at [575, 132] on icon "Close" at bounding box center [577, 136] width 8 height 8
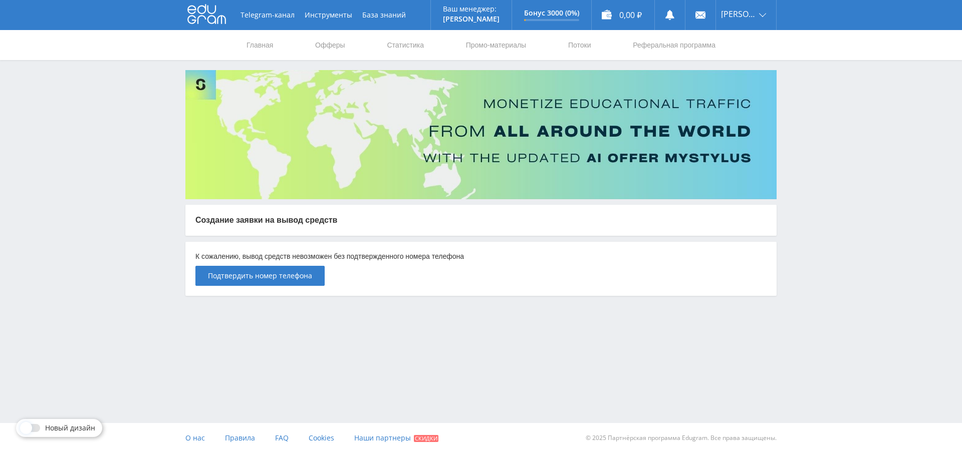
click at [208, 15] on icon at bounding box center [206, 14] width 39 height 20
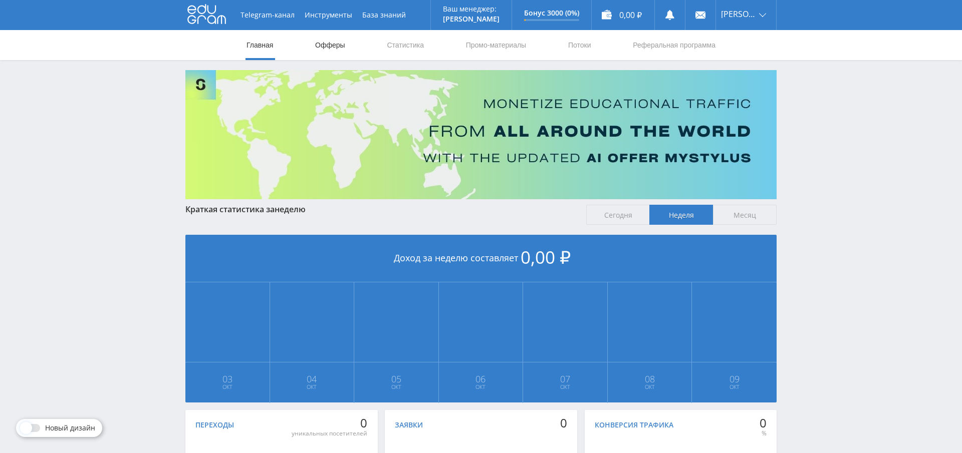
click at [326, 46] on link "Офферы" at bounding box center [330, 45] width 32 height 30
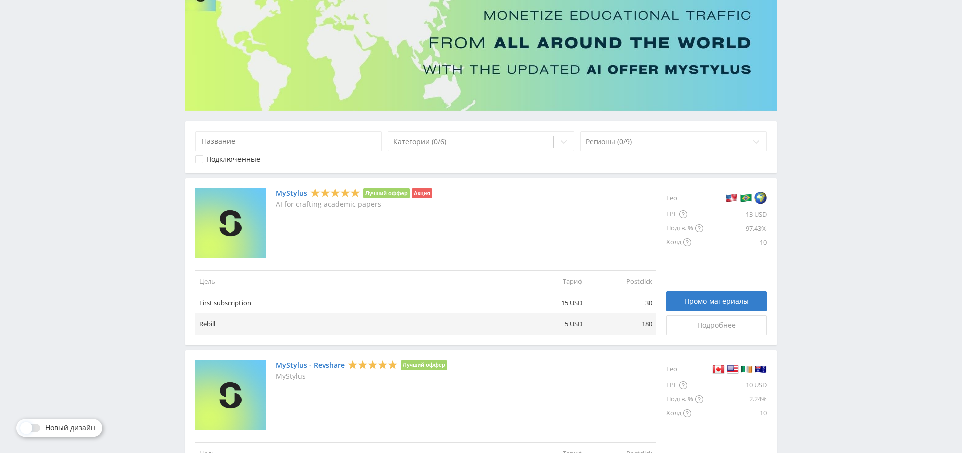
scroll to position [69, 0]
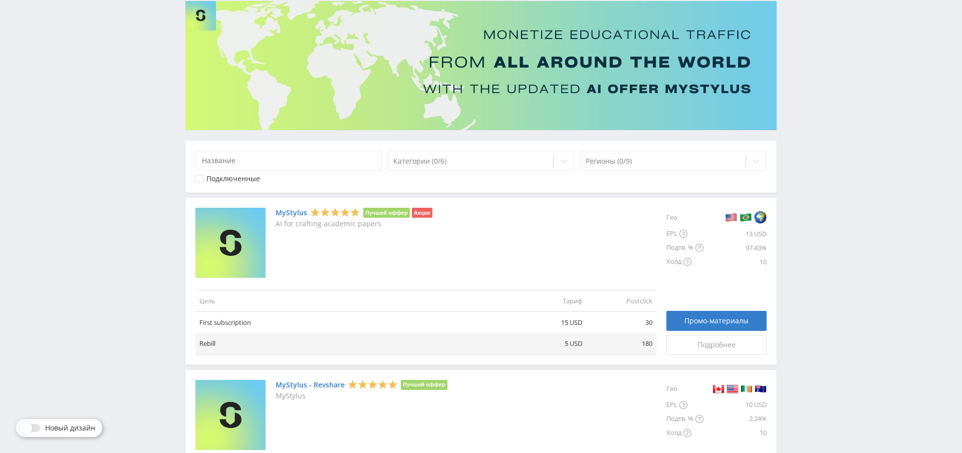
click at [285, 213] on link "MyStylus" at bounding box center [292, 213] width 32 height 8
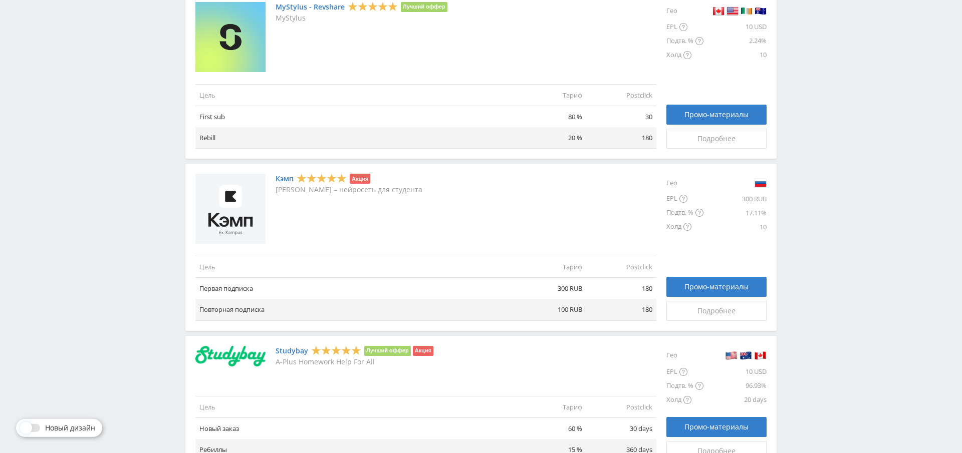
scroll to position [484, 0]
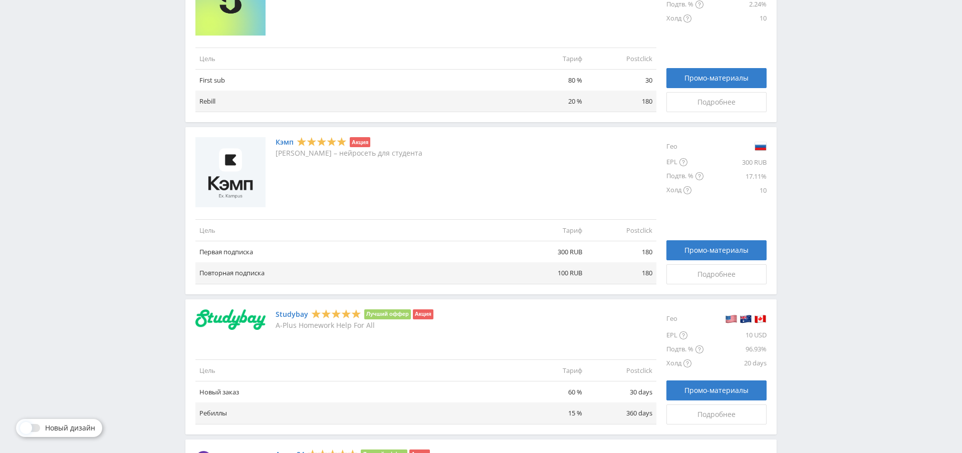
click at [282, 144] on link "Кэмп" at bounding box center [285, 142] width 18 height 8
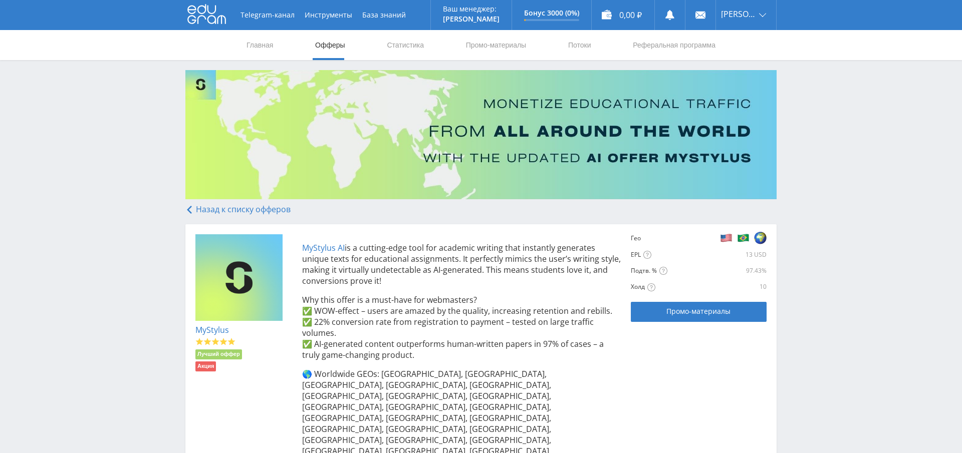
click at [327, 247] on link "MyStylus AI" at bounding box center [323, 247] width 43 height 11
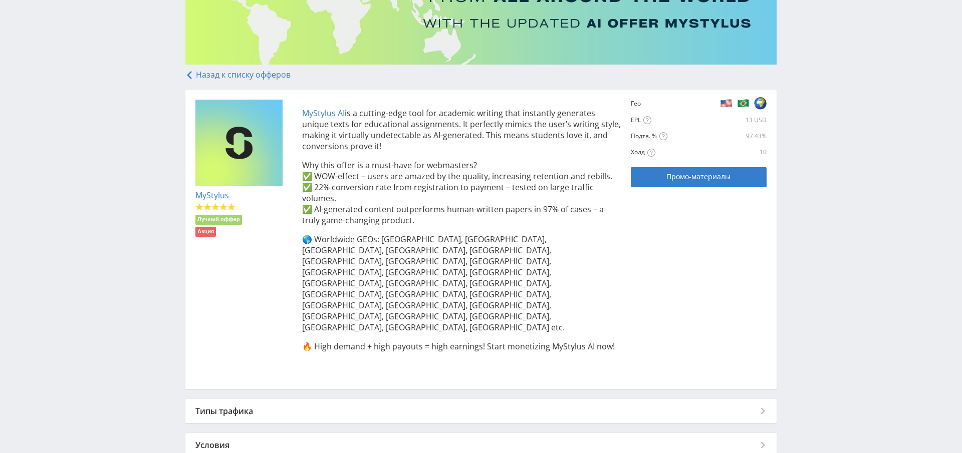
scroll to position [144, 0]
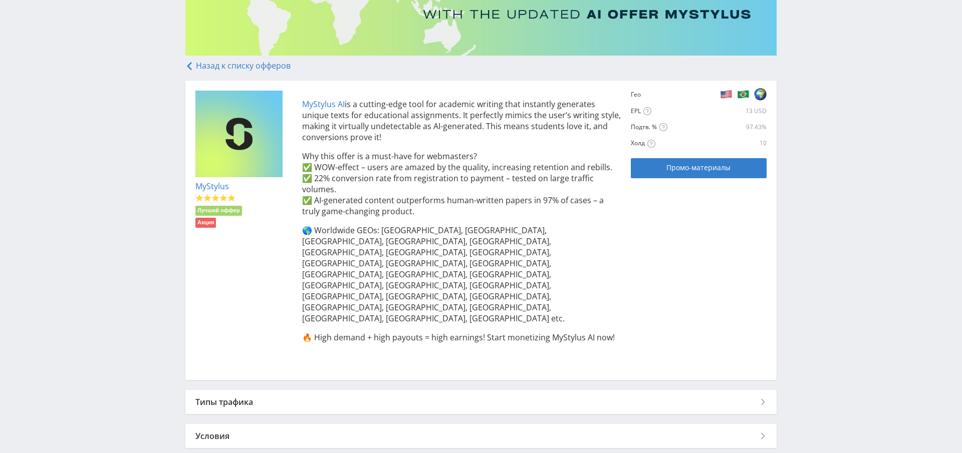
click at [210, 390] on div "Типы трафика" at bounding box center [480, 402] width 591 height 24
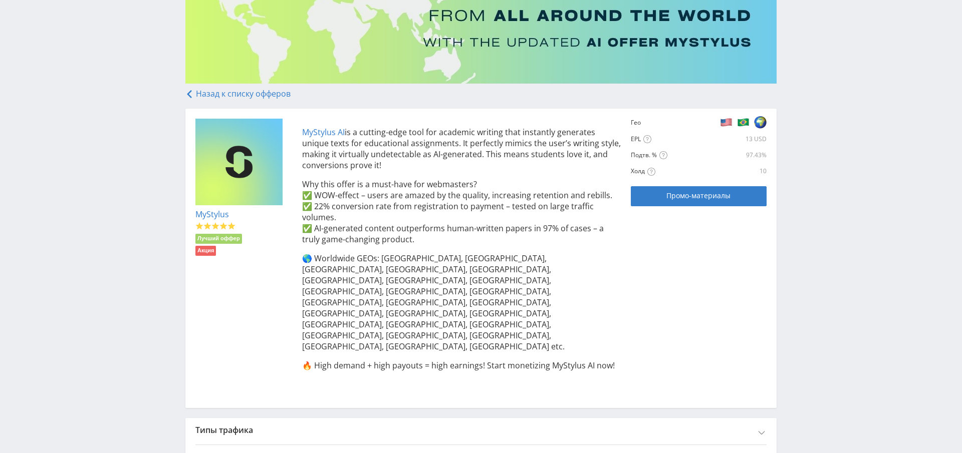
scroll to position [0, 0]
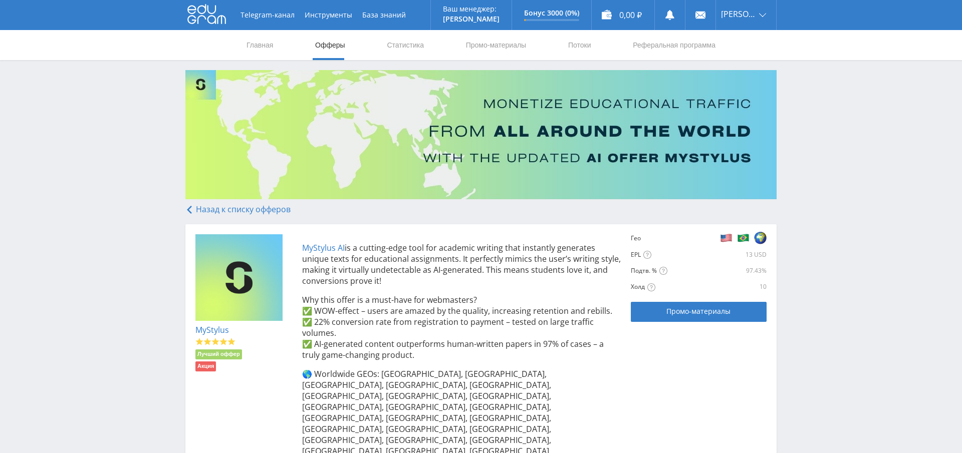
click at [266, 207] on link "Назад к списку офферов" at bounding box center [237, 209] width 105 height 11
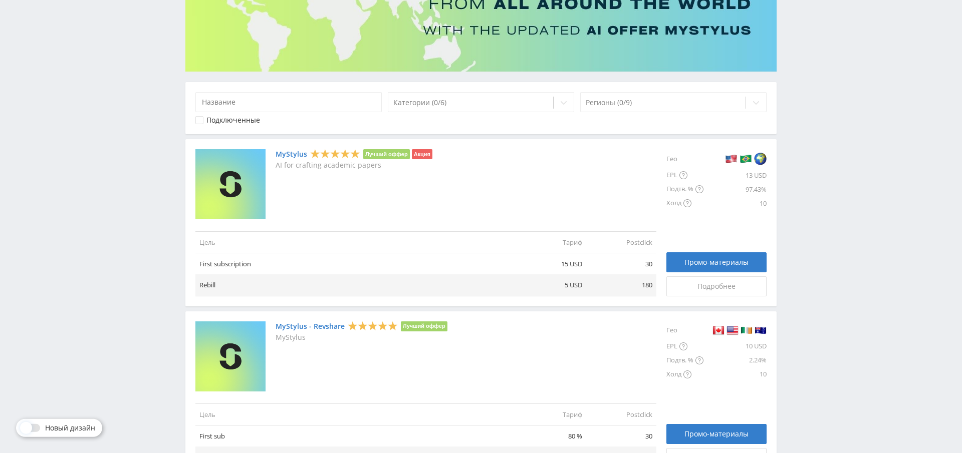
scroll to position [138, 0]
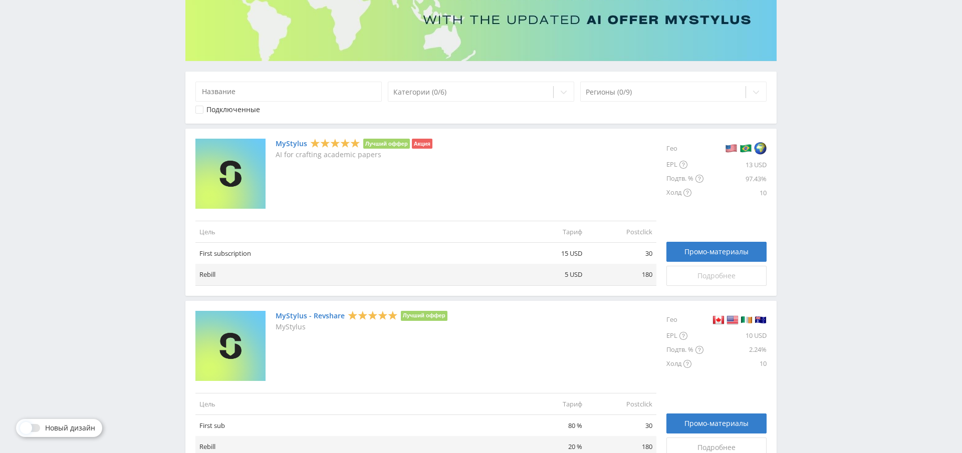
click at [718, 273] on span "Подробнее" at bounding box center [716, 276] width 38 height 8
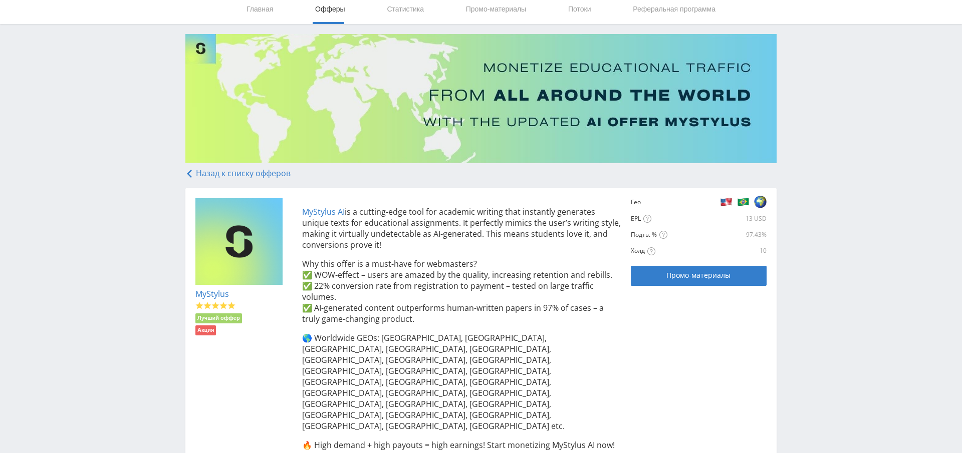
scroll to position [144, 0]
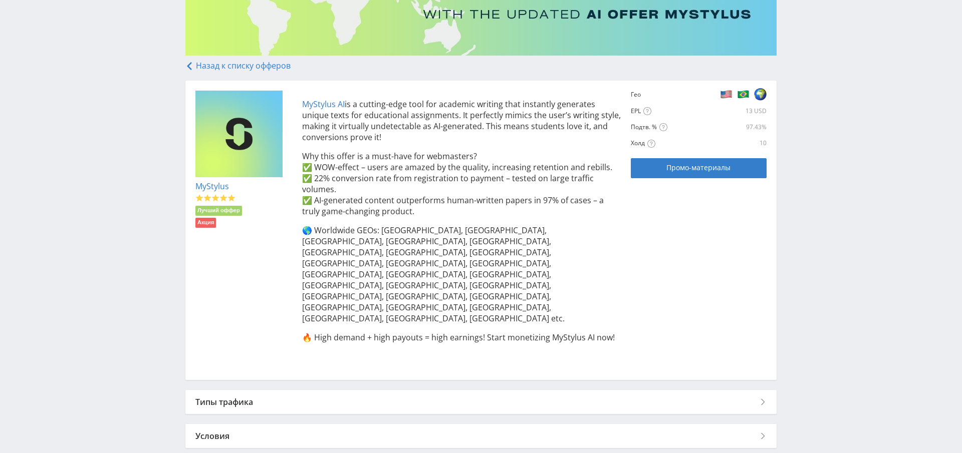
click at [215, 424] on div "Условия" at bounding box center [480, 436] width 591 height 24
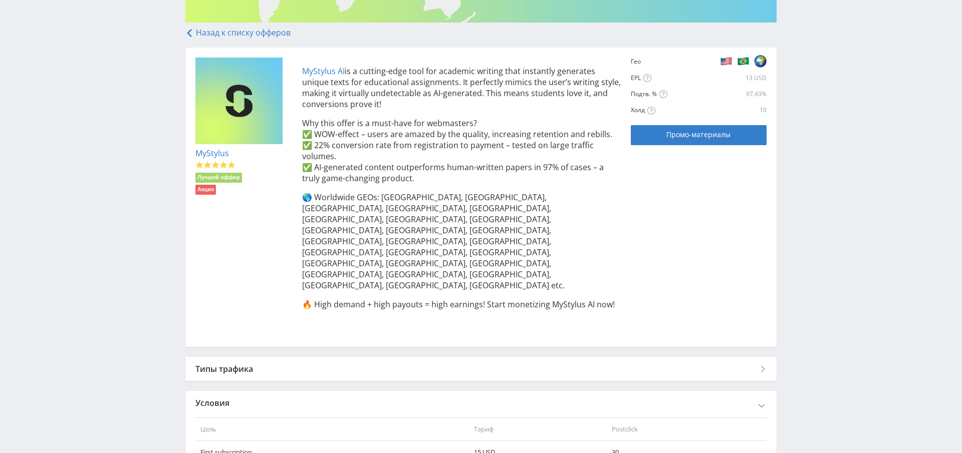
scroll to position [226, 0]
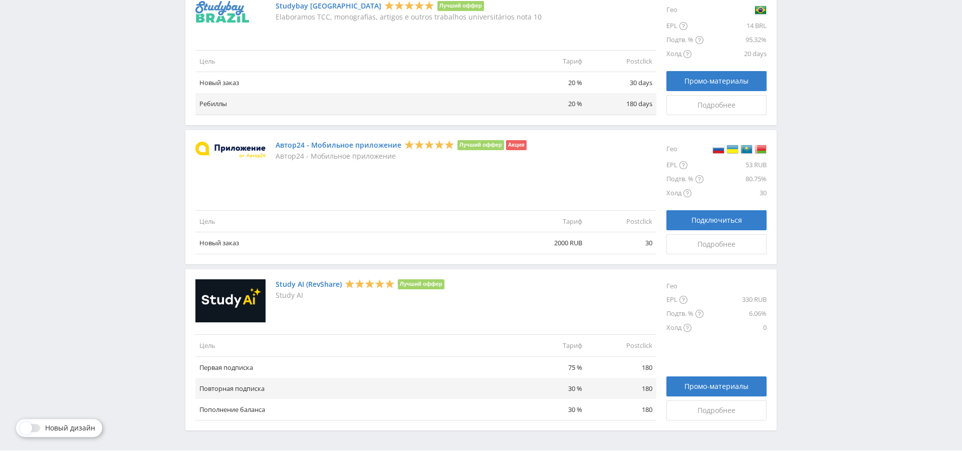
scroll to position [1100, 0]
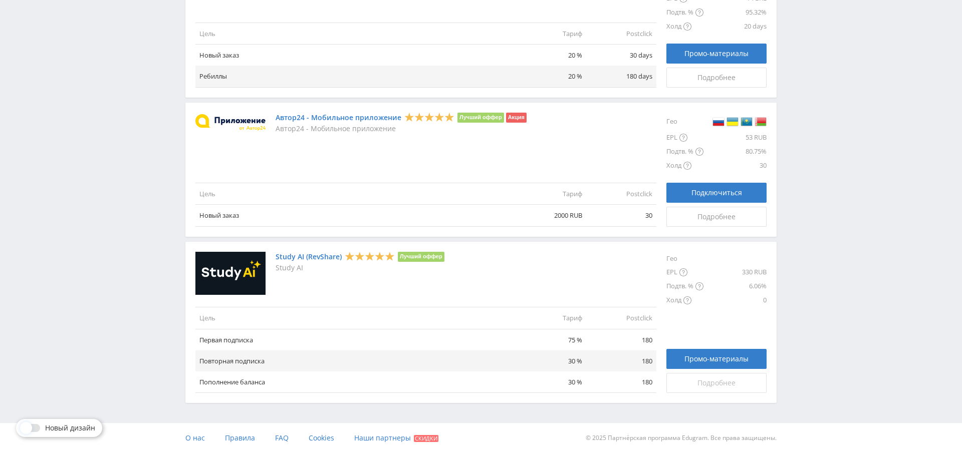
click at [718, 379] on span "Подробнее" at bounding box center [716, 383] width 38 height 8
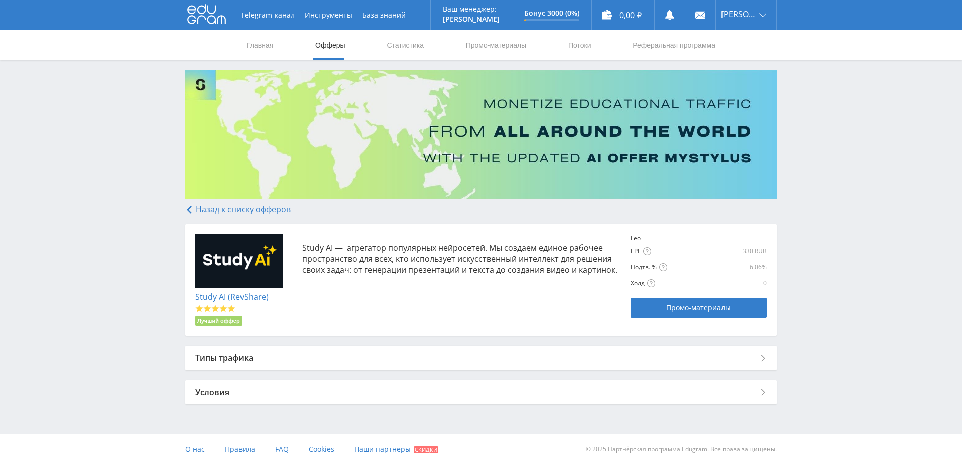
click at [235, 357] on div "Типы трафика" at bounding box center [480, 358] width 591 height 24
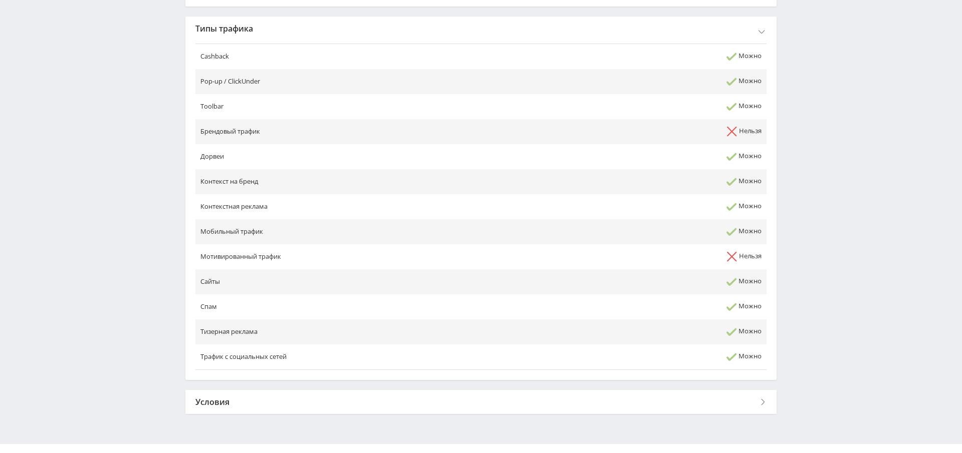
scroll to position [351, 0]
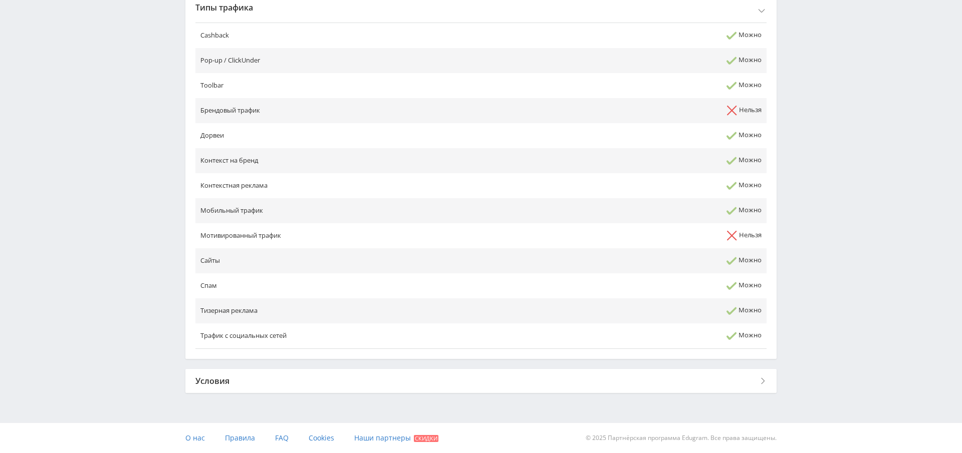
click at [209, 386] on div "Условия" at bounding box center [480, 381] width 591 height 24
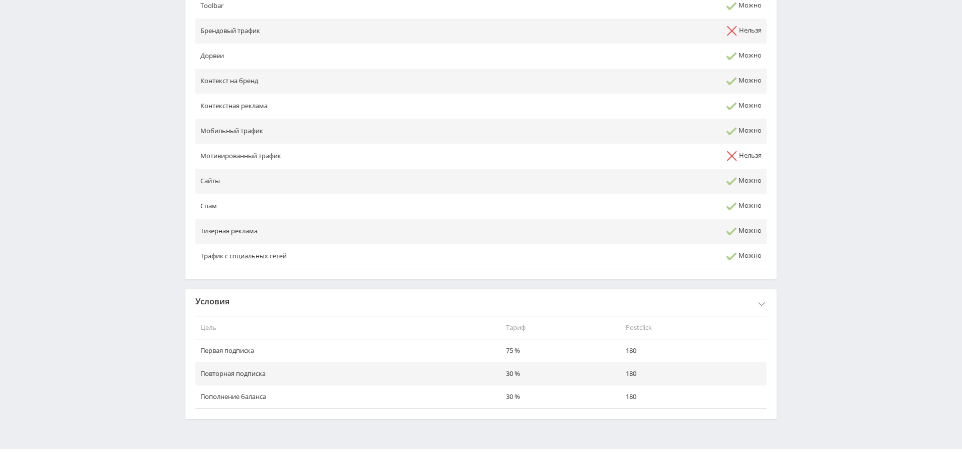
scroll to position [456, 0]
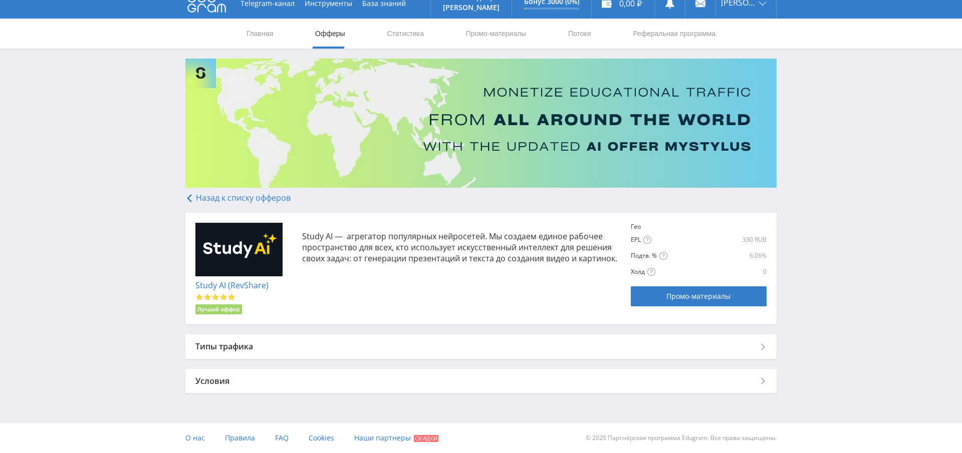
scroll to position [12, 0]
click at [253, 389] on div "Условия" at bounding box center [480, 381] width 591 height 24
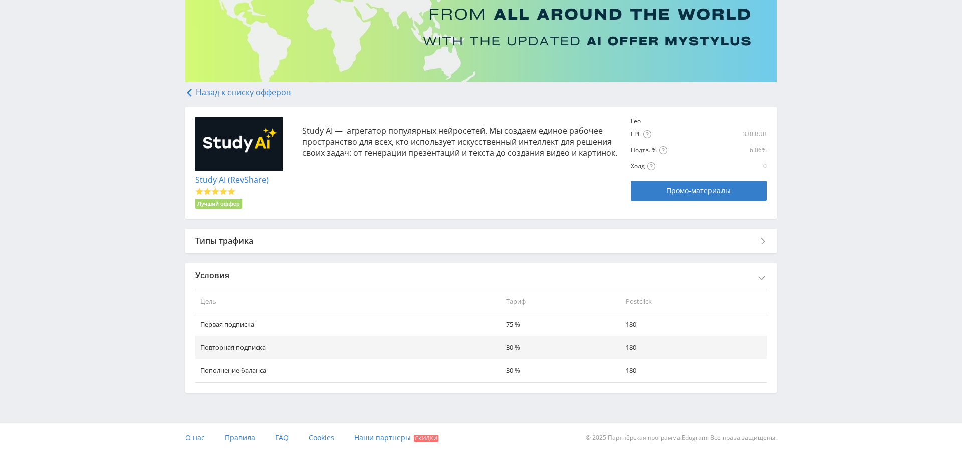
scroll to position [0, 0]
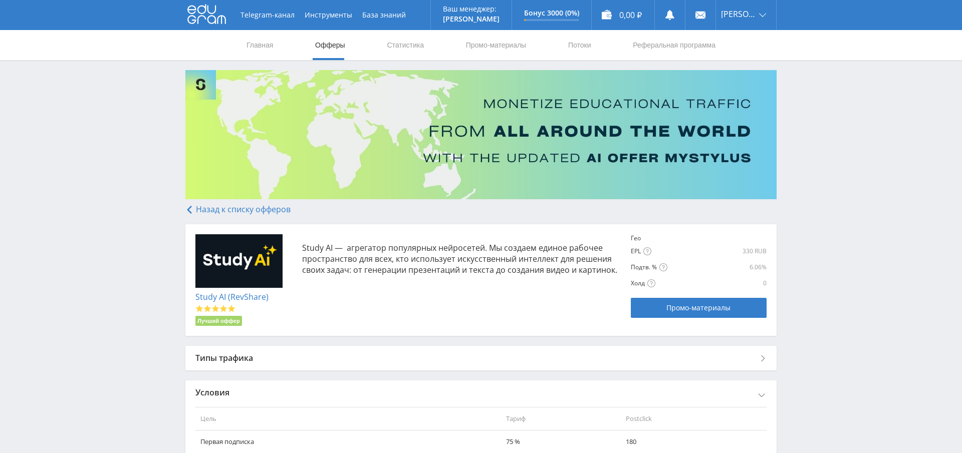
click at [206, 209] on link "Назад к списку офферов" at bounding box center [237, 209] width 105 height 11
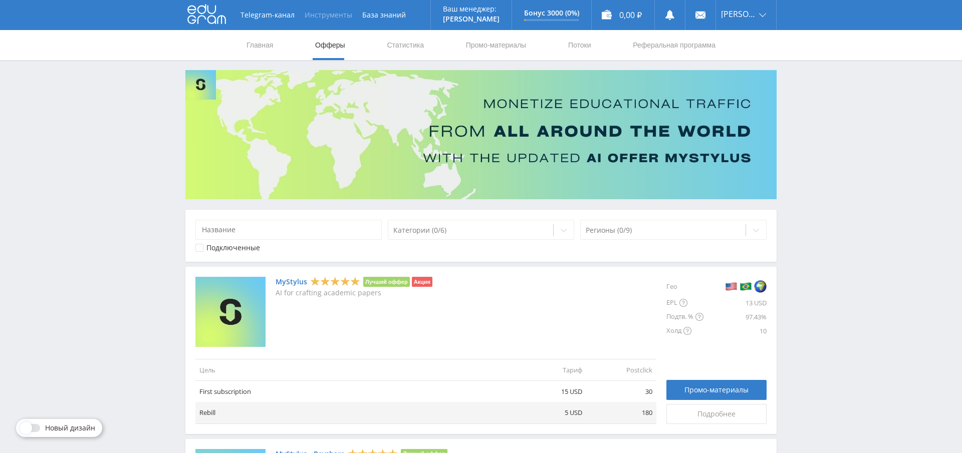
click at [332, 19] on button "Инструменты" at bounding box center [329, 15] width 58 height 30
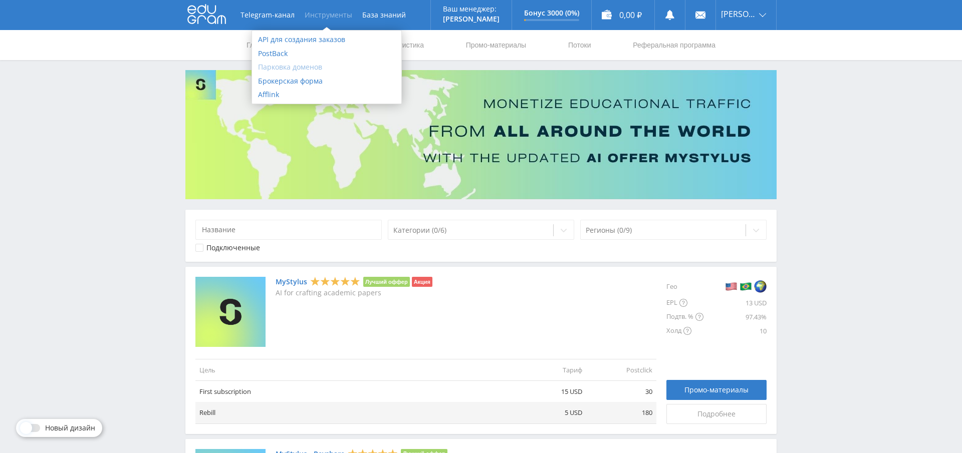
click at [282, 67] on link "Парковка доменов" at bounding box center [326, 67] width 149 height 14
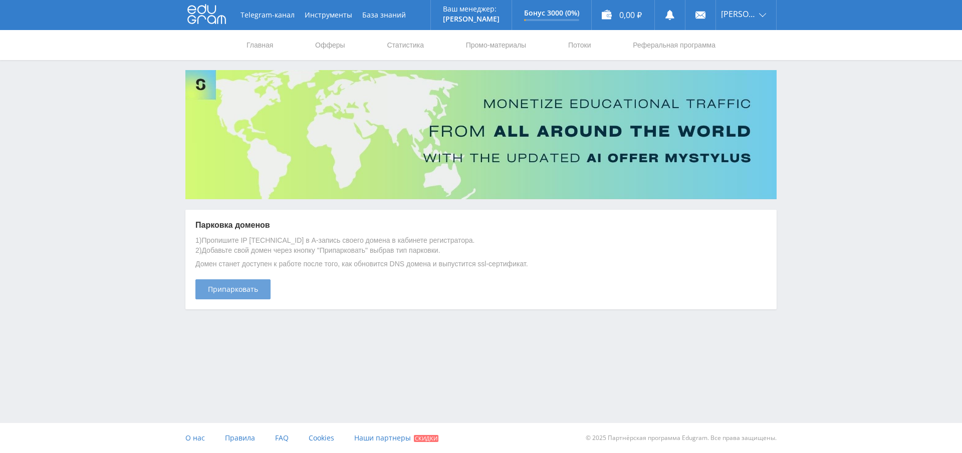
click at [244, 286] on span "Припарковать" at bounding box center [233, 290] width 50 height 8
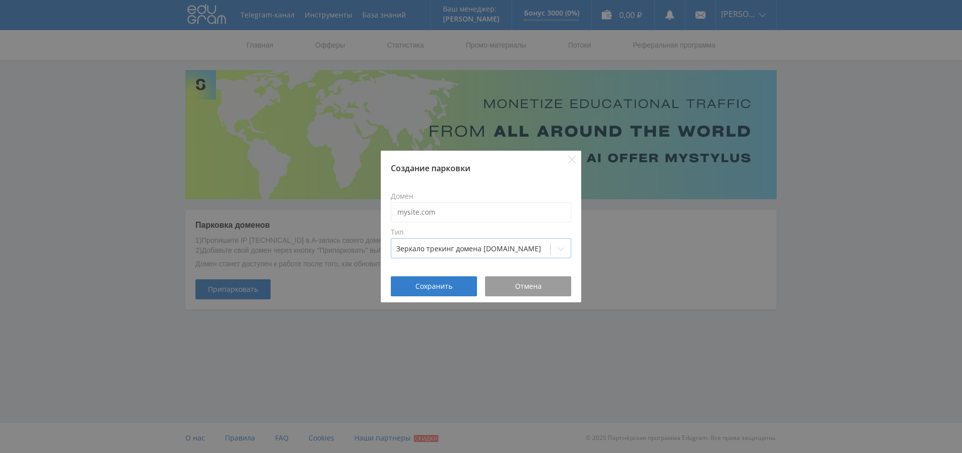
click at [463, 246] on div at bounding box center [470, 249] width 149 height 10
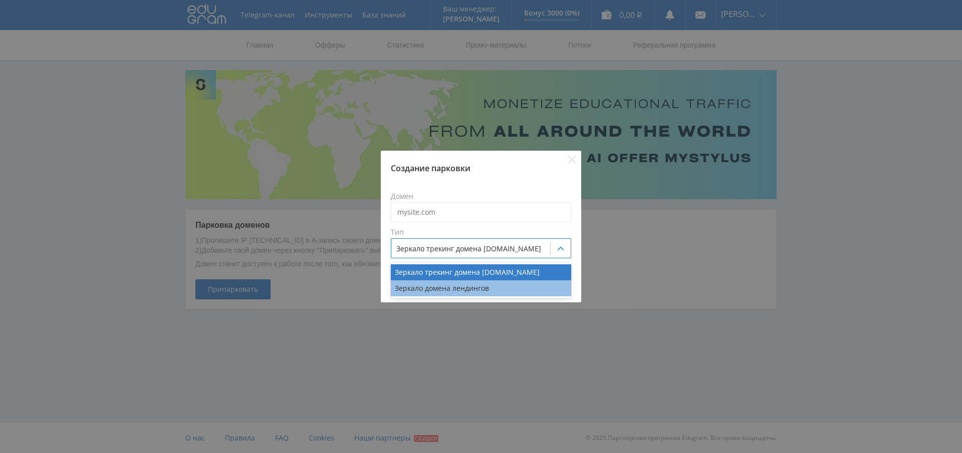
click at [462, 289] on div "Зеркало домена лендингов" at bounding box center [481, 289] width 180 height 16
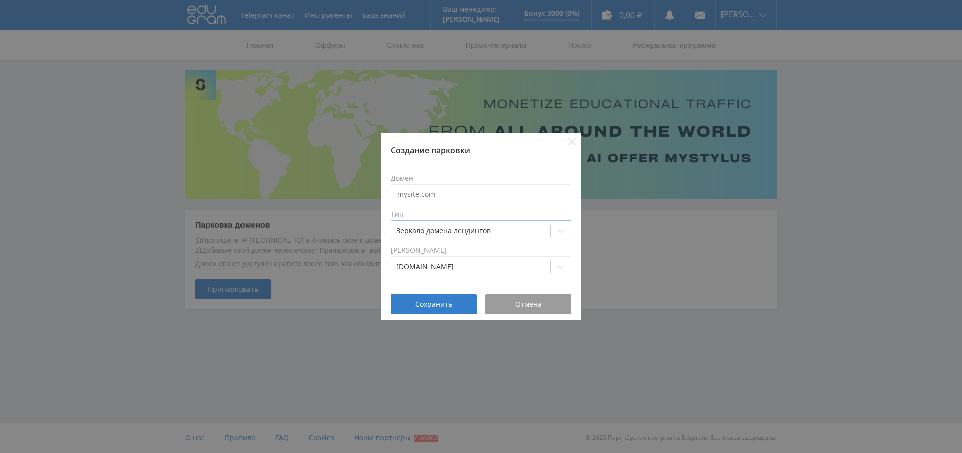
click at [445, 233] on div at bounding box center [470, 231] width 149 height 10
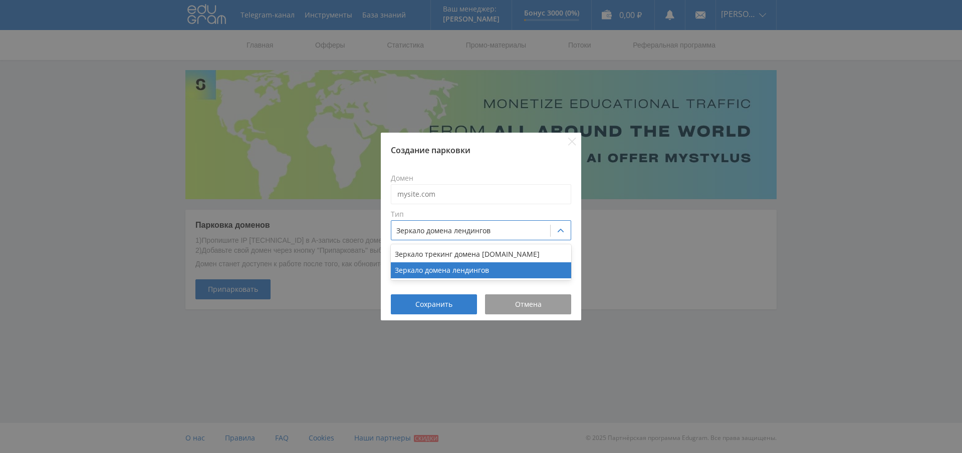
click at [895, 231] on div "Создание парковки Домен Тип option Зеркало домена лендингов, selected. 2 result…" at bounding box center [481, 226] width 962 height 453
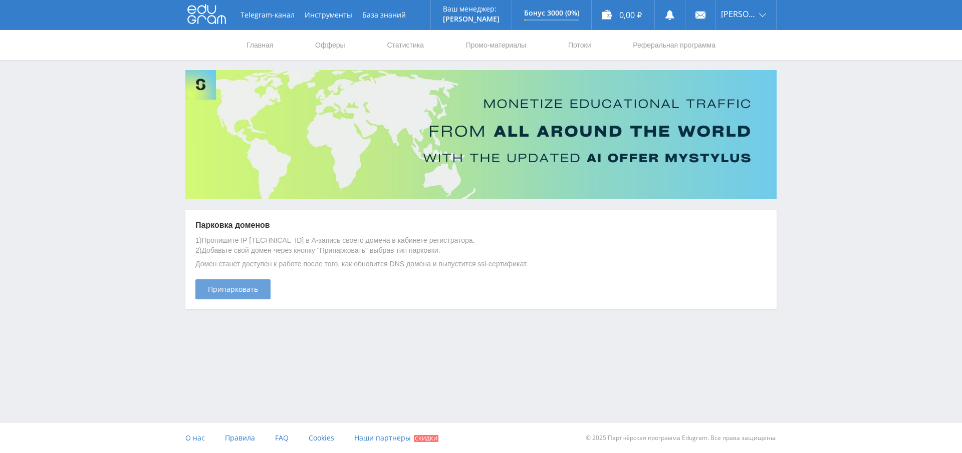
click at [242, 293] on span "Припарковать" at bounding box center [233, 290] width 50 height 8
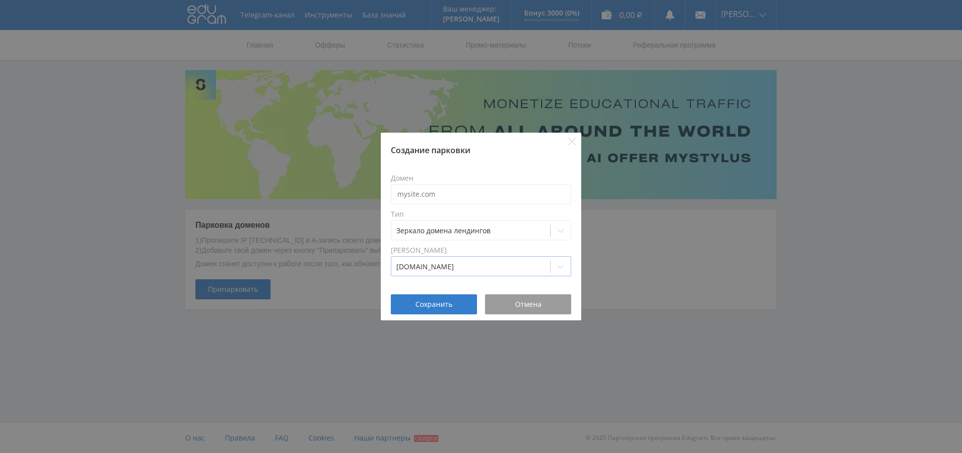
click at [426, 266] on div at bounding box center [470, 267] width 149 height 10
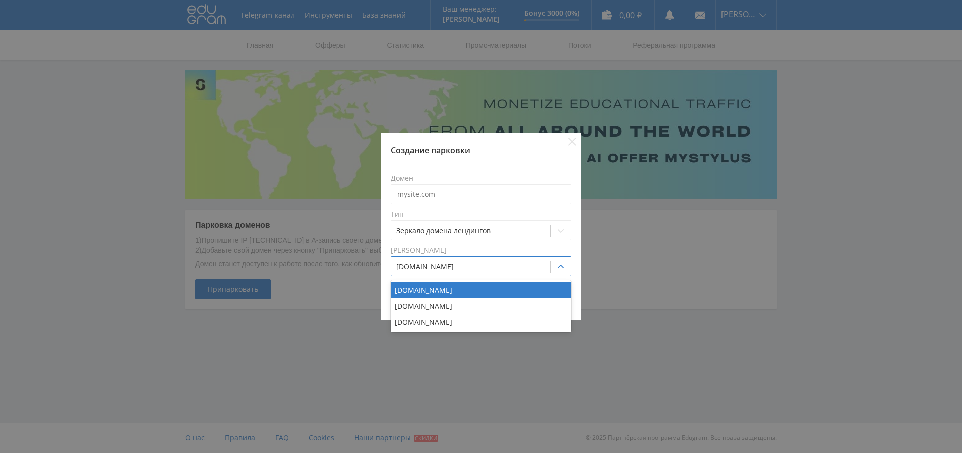
click at [901, 242] on div "Создание парковки Домен Тип Зеркало домена лендингов Домен зеркала 3 results av…" at bounding box center [481, 226] width 962 height 453
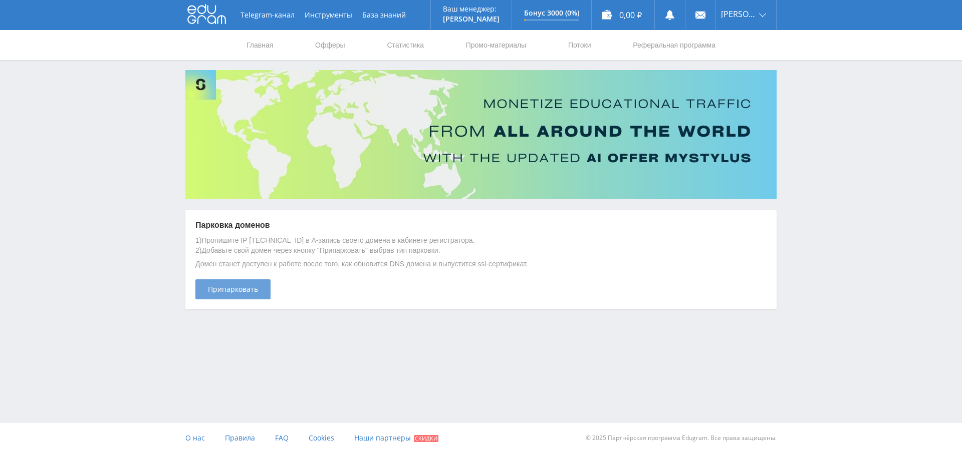
click at [241, 290] on span "Припарковать" at bounding box center [233, 290] width 50 height 8
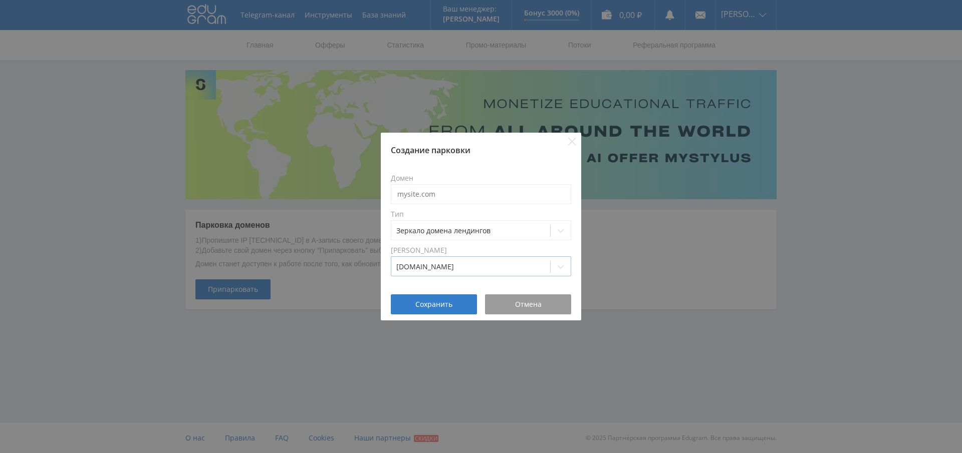
click at [445, 266] on div at bounding box center [470, 267] width 149 height 10
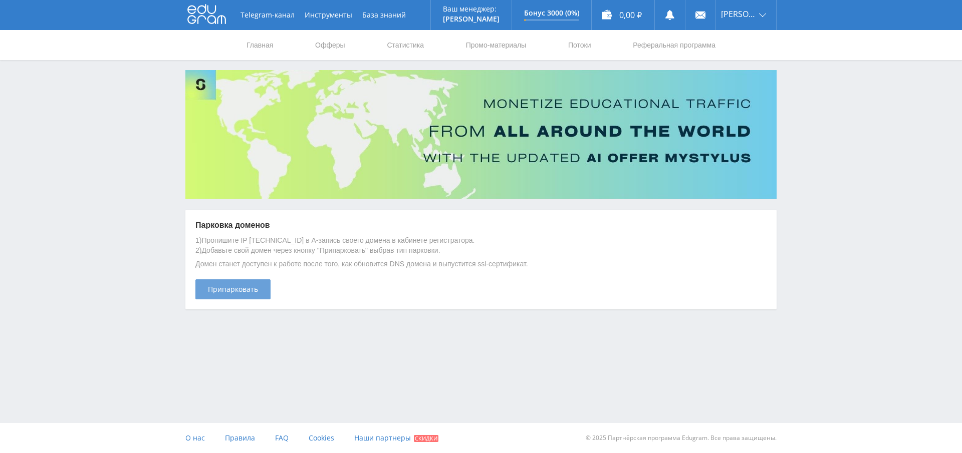
click at [230, 288] on span "Припарковать" at bounding box center [233, 290] width 50 height 8
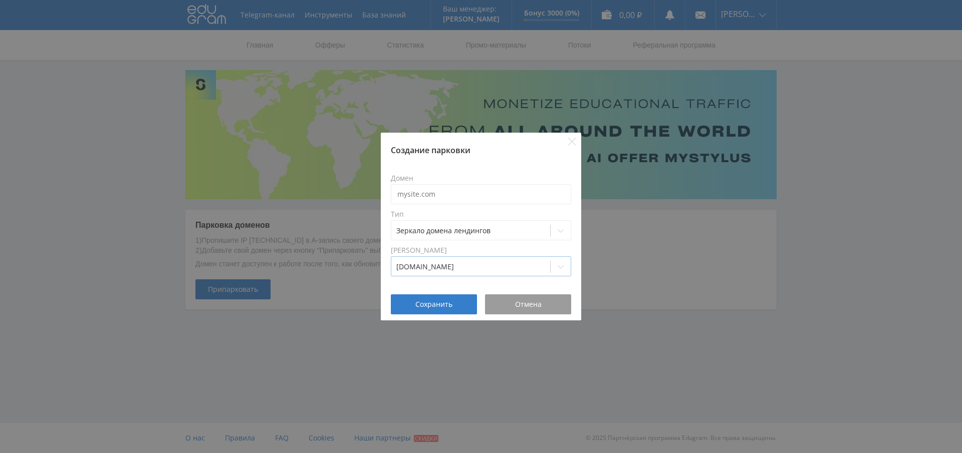
click at [450, 268] on div at bounding box center [470, 267] width 149 height 10
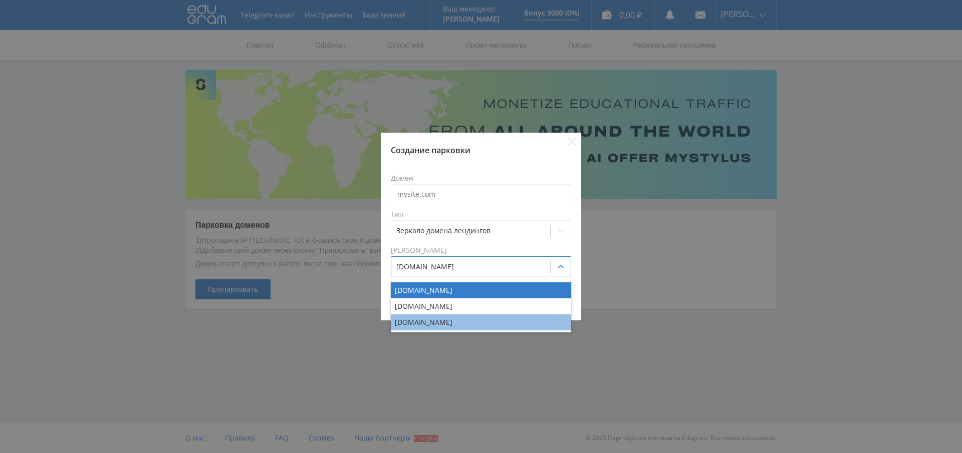
click at [431, 325] on div "estudo-help.com.br" at bounding box center [481, 323] width 180 height 16
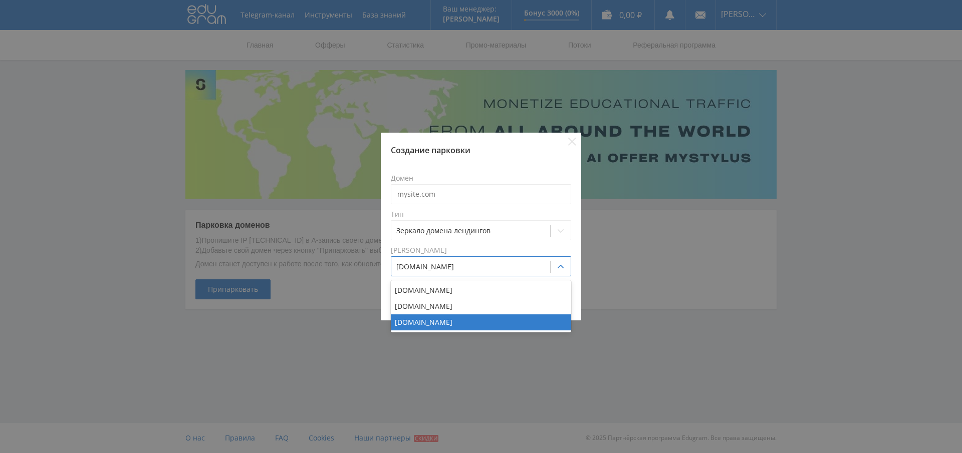
drag, startPoint x: 470, startPoint y: 263, endPoint x: 334, endPoint y: 251, distance: 136.7
click at [334, 251] on div "Создание парковки Домен Тип Зеркало домена лендингов Домен зеркала option estud…" at bounding box center [481, 226] width 962 height 453
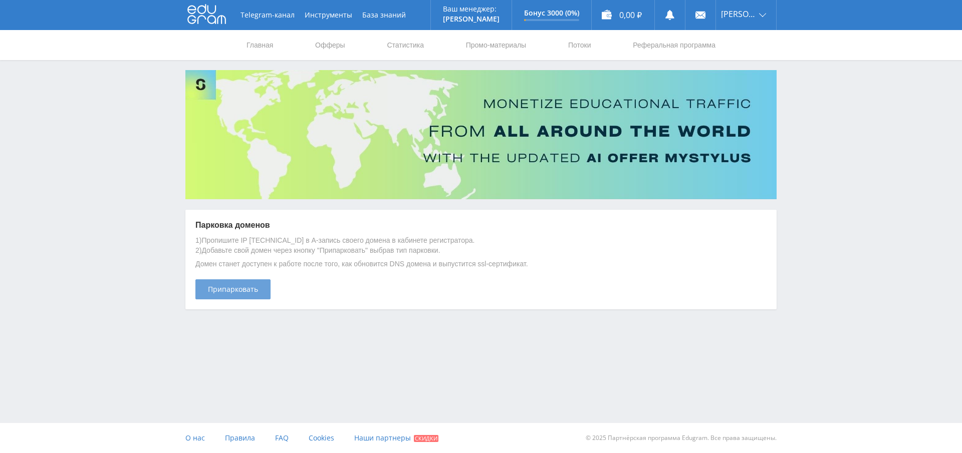
click at [243, 292] on span "Припарковать" at bounding box center [233, 290] width 50 height 8
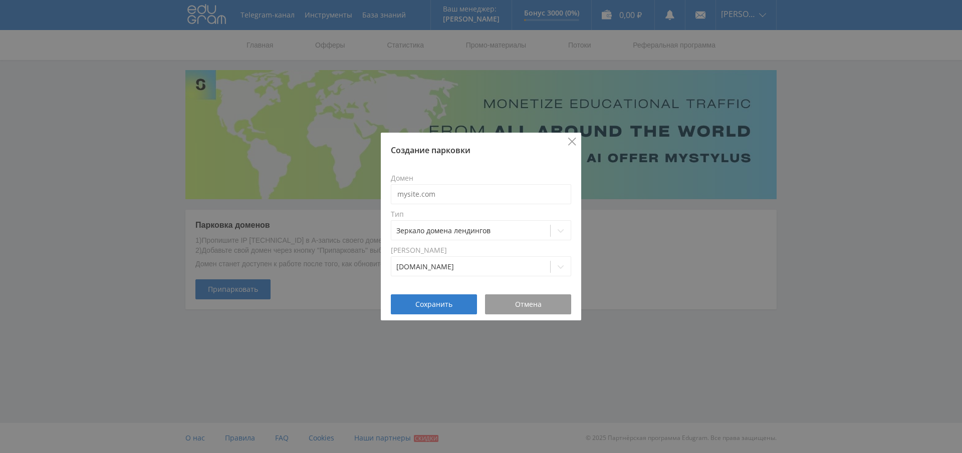
click at [571, 138] on icon "Close" at bounding box center [572, 142] width 8 height 8
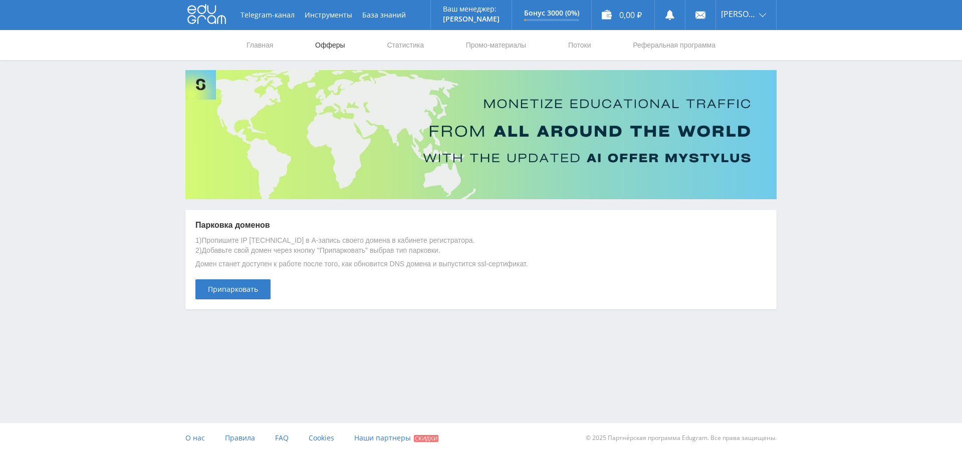
click at [330, 43] on link "Офферы" at bounding box center [330, 45] width 32 height 30
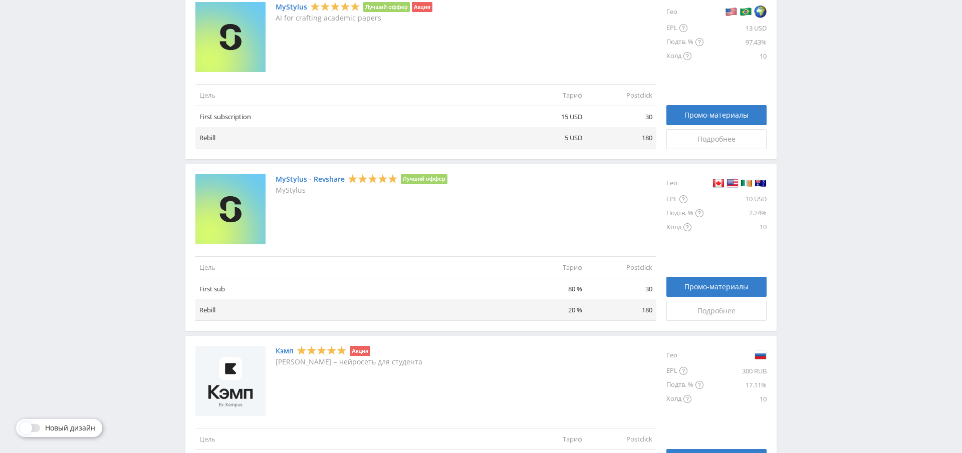
scroll to position [277, 0]
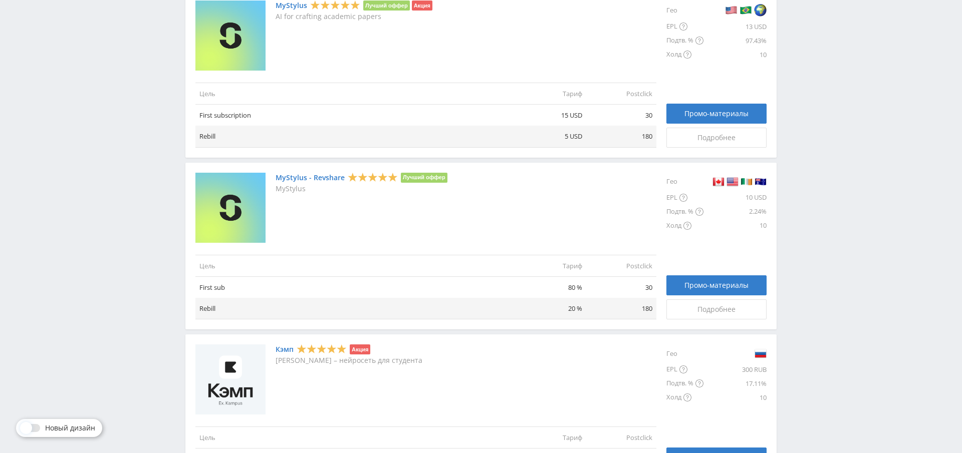
click at [328, 179] on link "MyStylus - Revshare" at bounding box center [310, 178] width 69 height 8
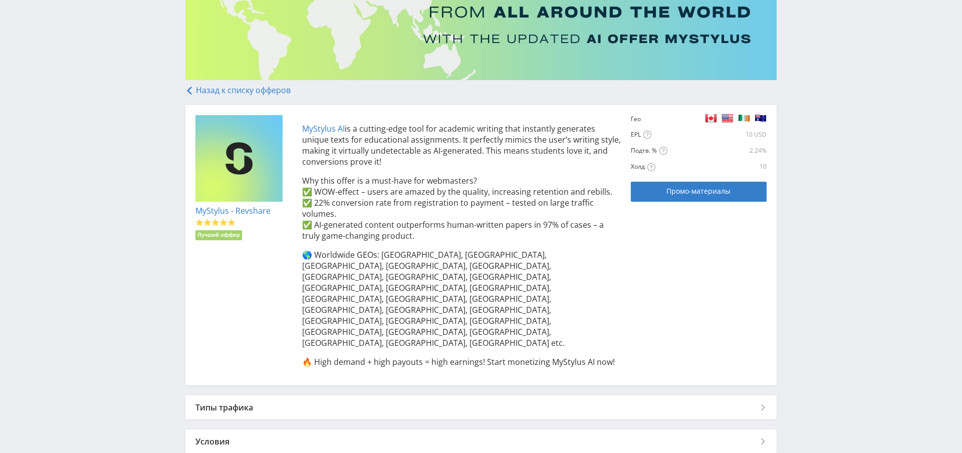
scroll to position [125, 0]
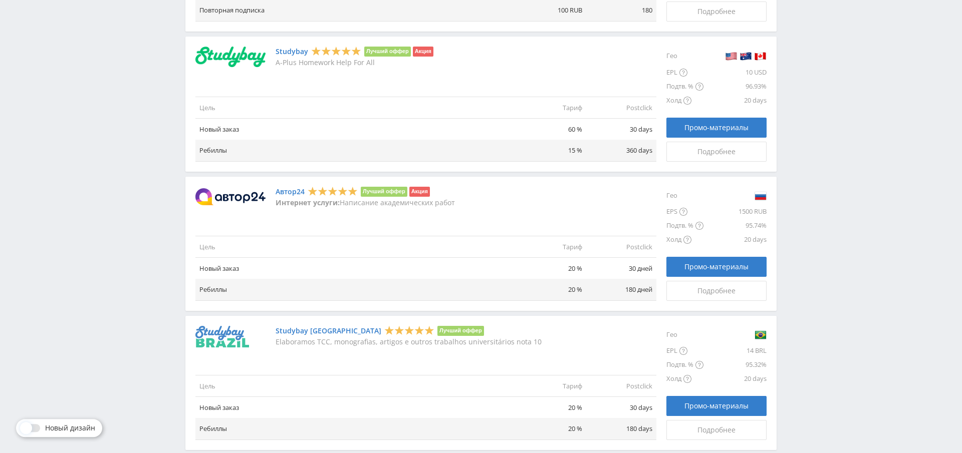
scroll to position [761, 0]
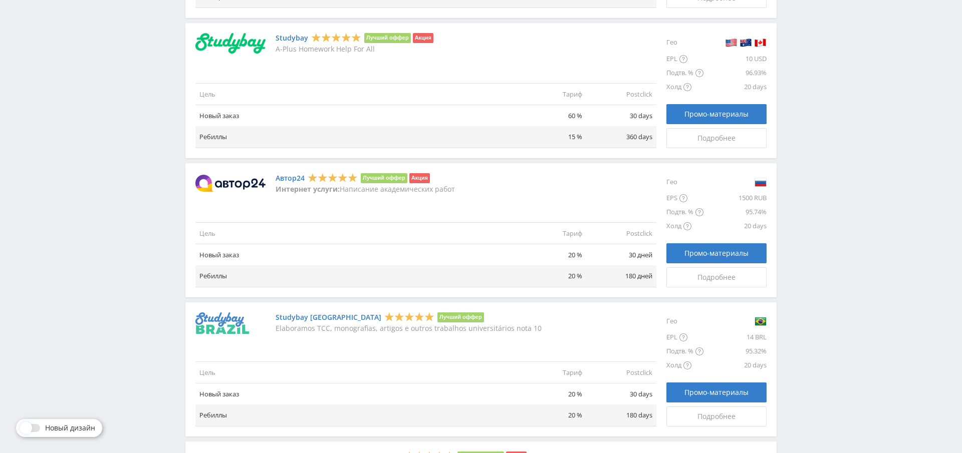
click at [240, 183] on img at bounding box center [230, 183] width 70 height 17
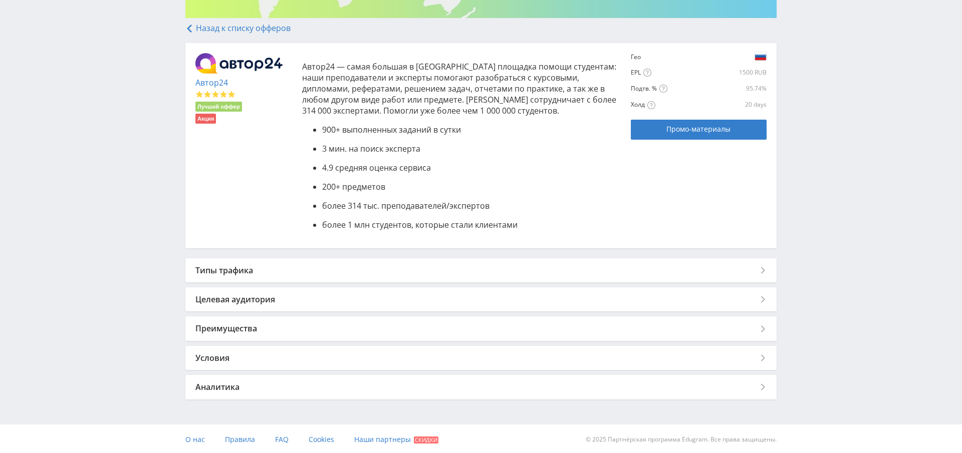
scroll to position [183, 0]
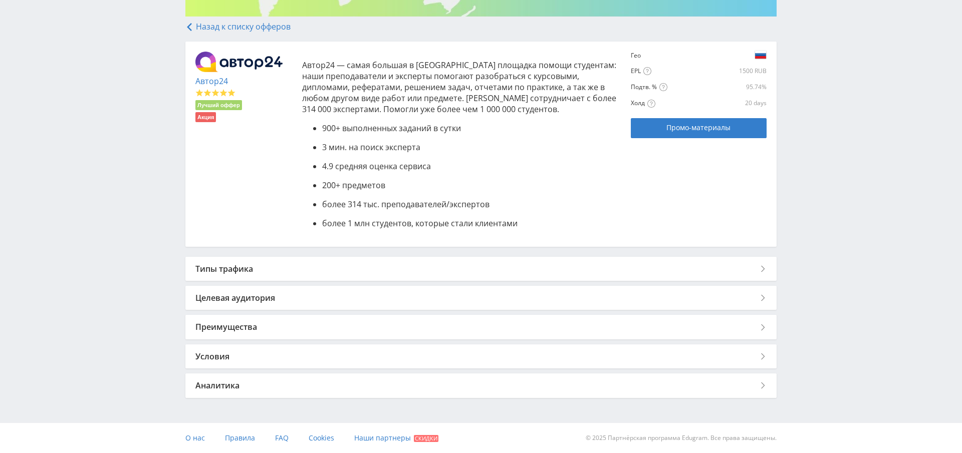
click at [224, 359] on div "Условия" at bounding box center [480, 357] width 591 height 24
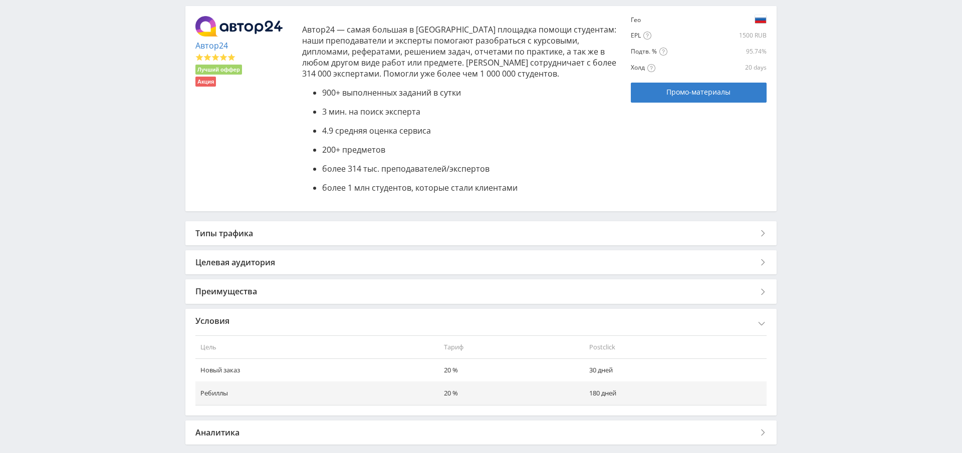
scroll to position [265, 0]
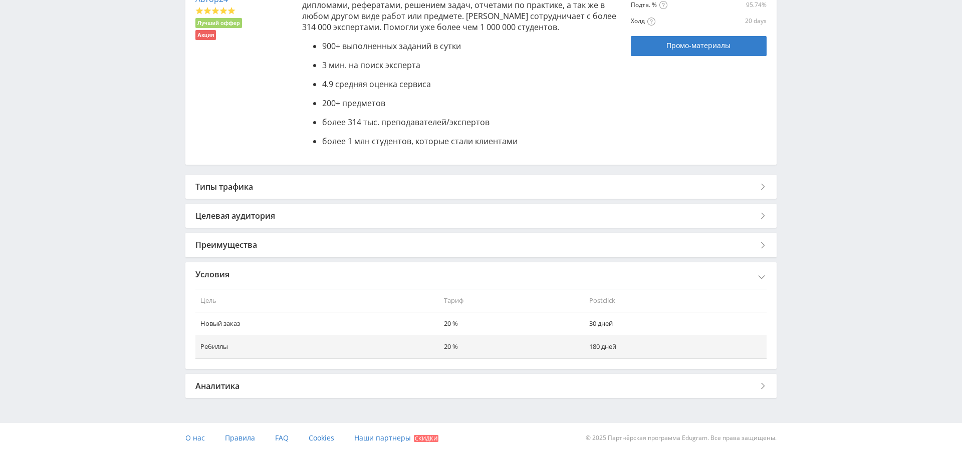
click at [229, 388] on div "Аналитика" at bounding box center [480, 386] width 591 height 24
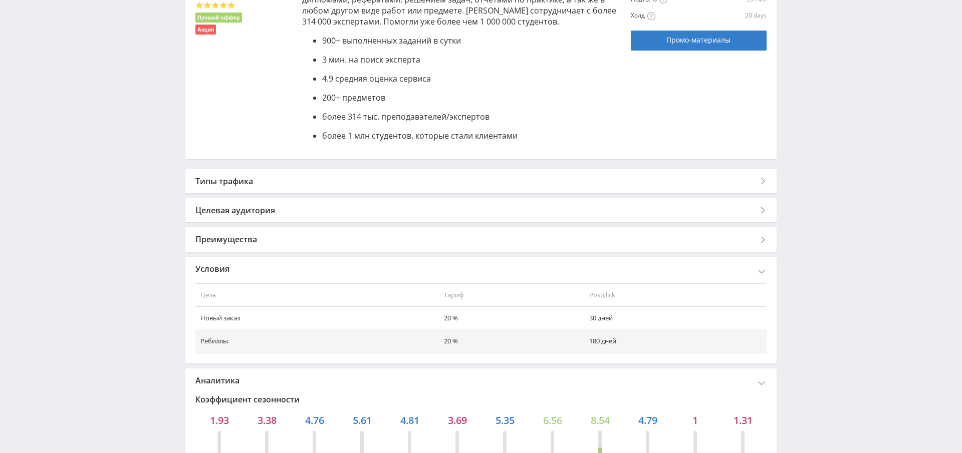
scroll to position [254, 0]
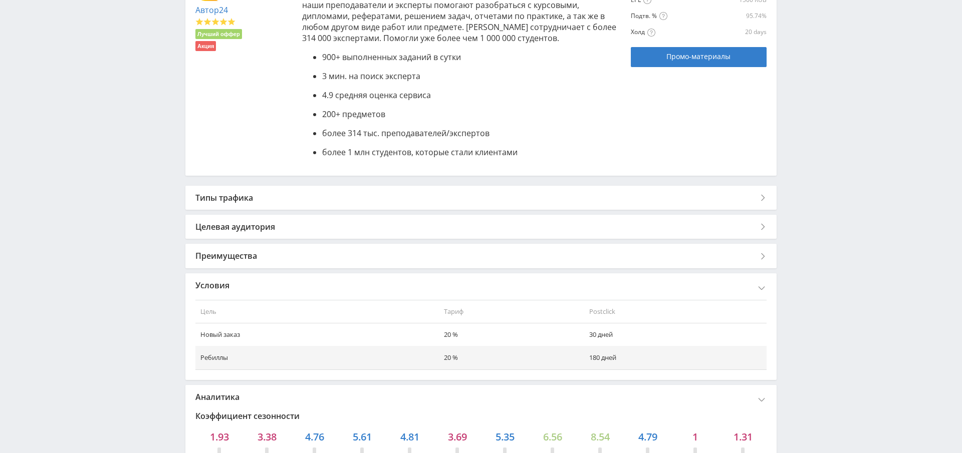
click at [248, 202] on div "Типы трафика" at bounding box center [480, 198] width 591 height 24
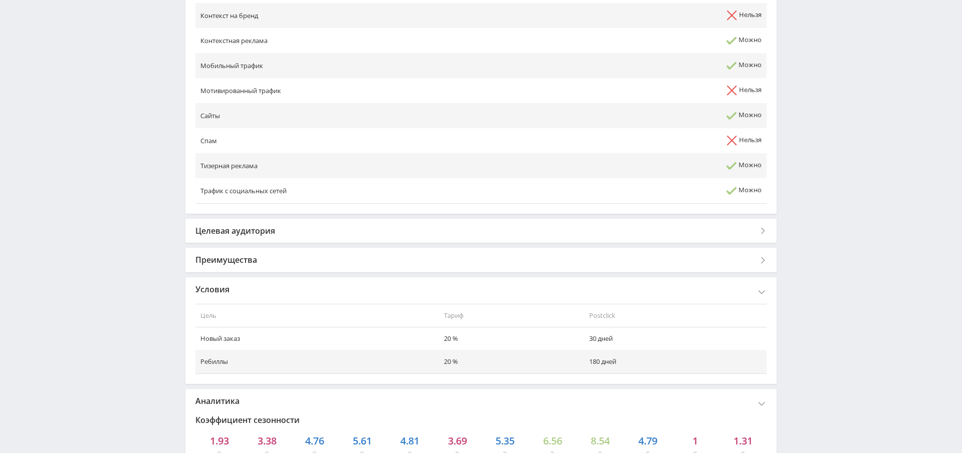
scroll to position [593, 0]
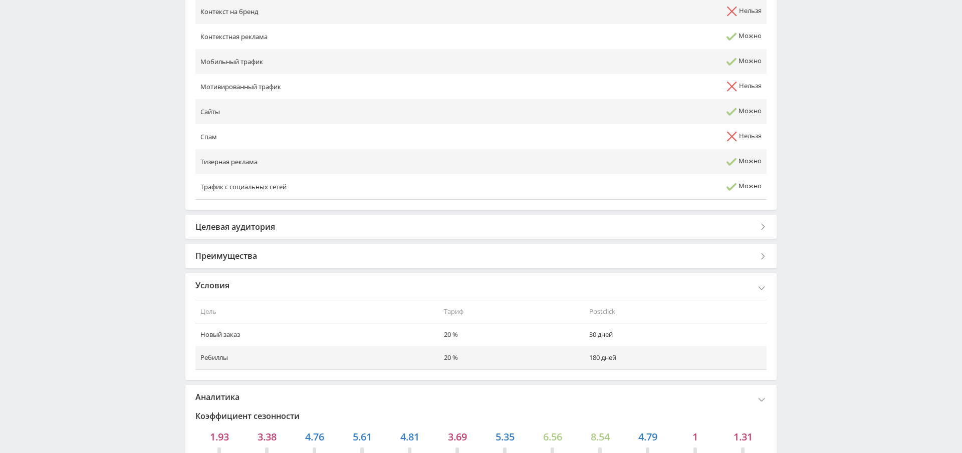
click at [250, 226] on div "Целевая аудитория" at bounding box center [480, 227] width 591 height 24
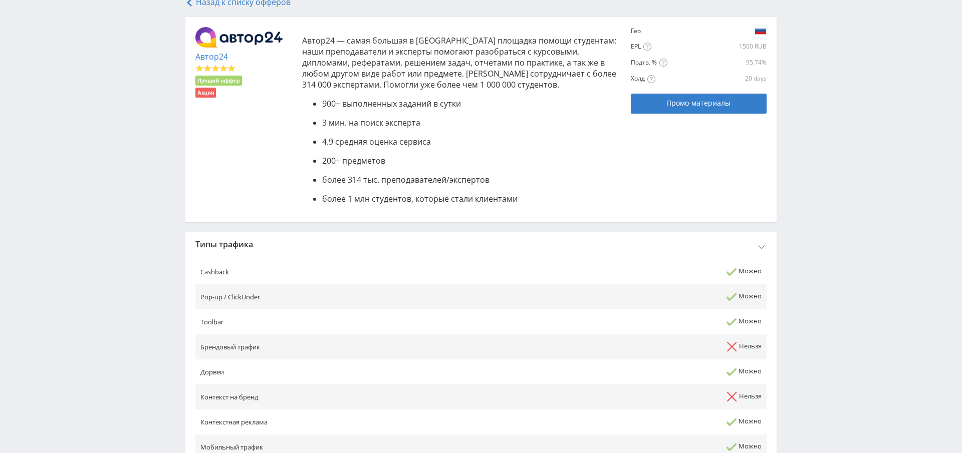
scroll to position [0, 0]
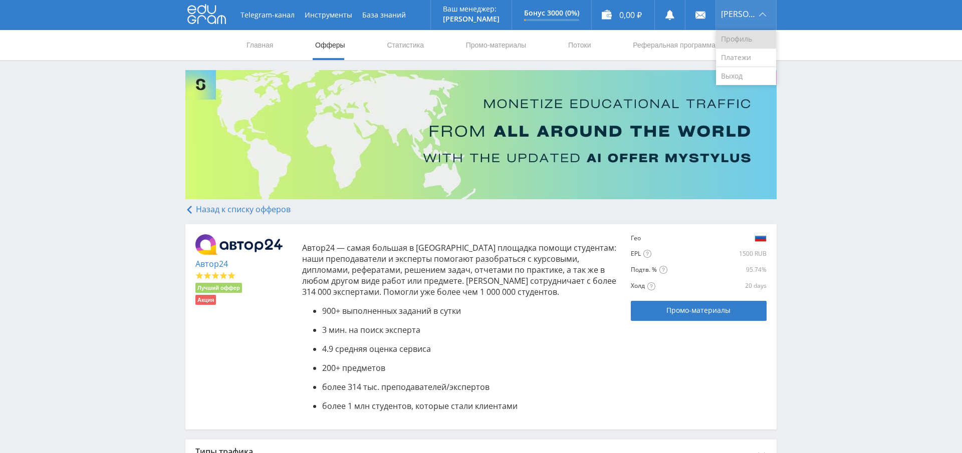
click at [738, 41] on link "Профиль" at bounding box center [746, 39] width 60 height 19
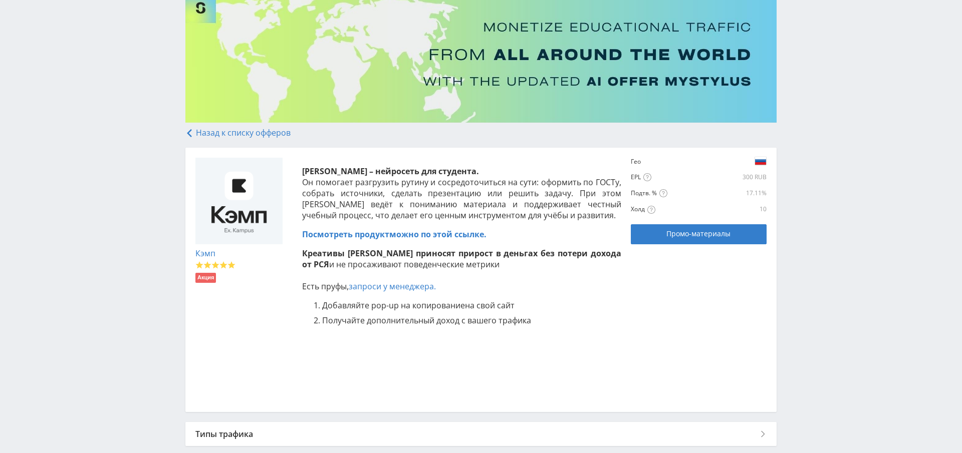
scroll to position [164, 0]
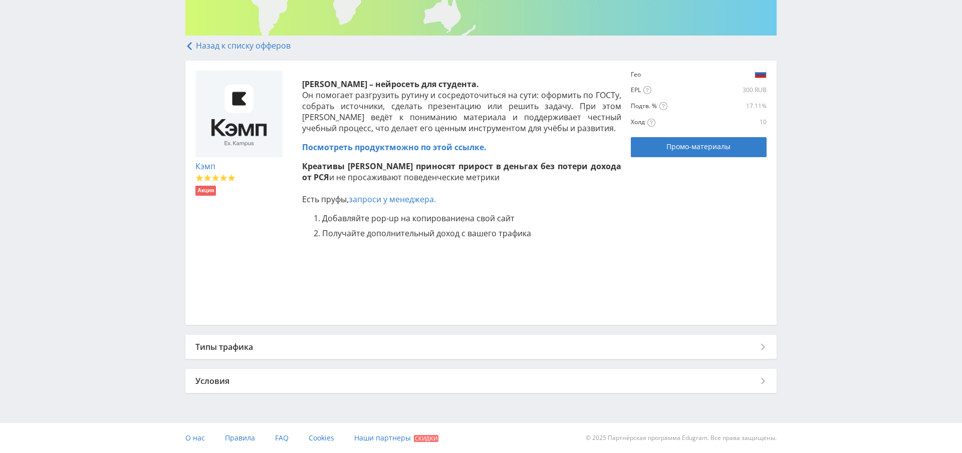
click at [236, 348] on div "Типы трафика" at bounding box center [480, 347] width 591 height 24
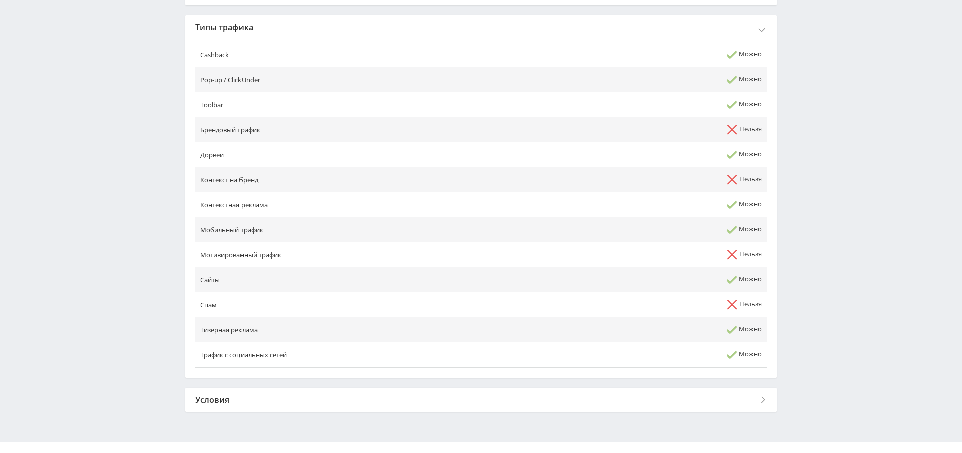
scroll to position [0, 0]
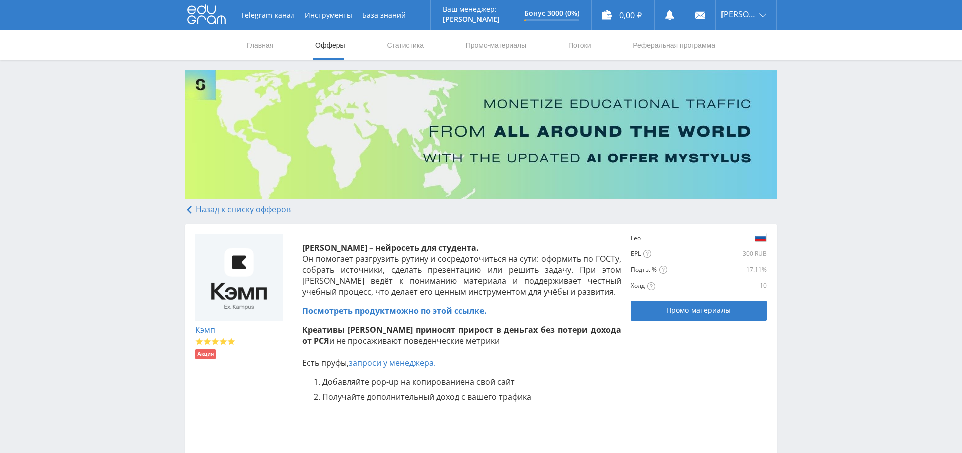
click at [216, 210] on link "Назад к списку офферов" at bounding box center [237, 209] width 105 height 11
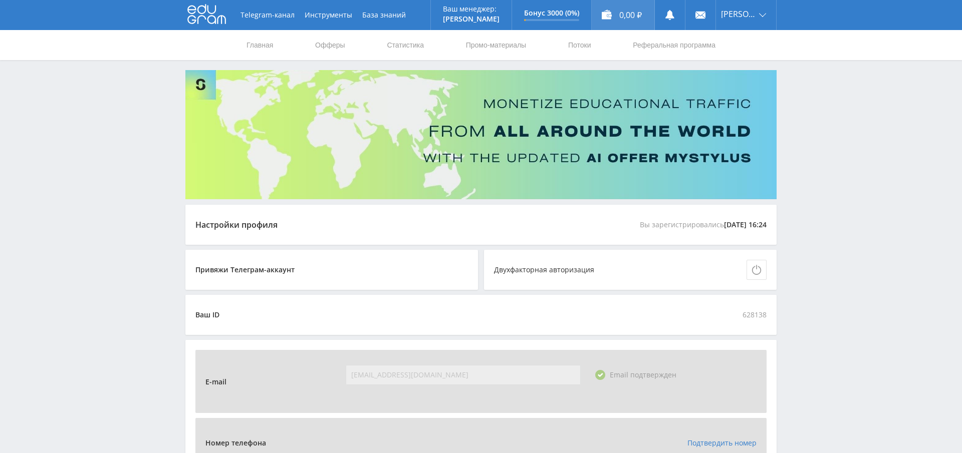
click at [618, 14] on div "0,00 ₽" at bounding box center [623, 15] width 63 height 30
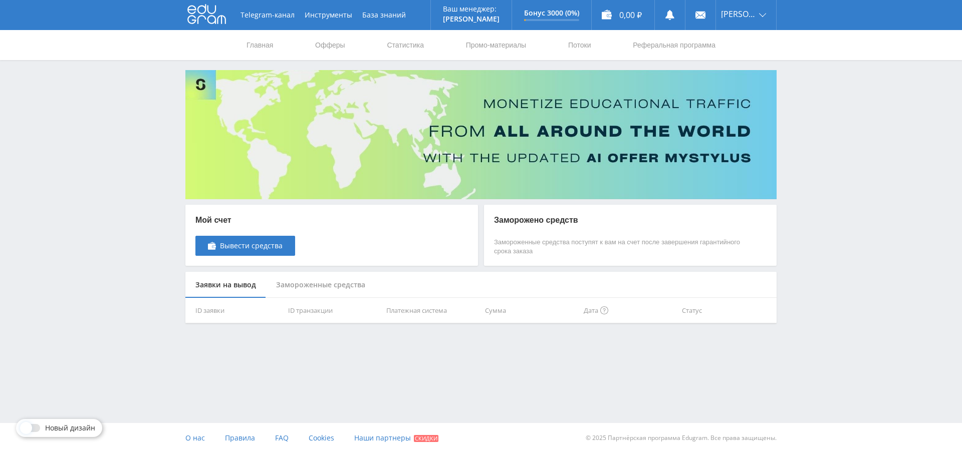
click at [306, 285] on div "Замороженные средства" at bounding box center [320, 285] width 109 height 27
click at [236, 286] on div "Заявки на вывод" at bounding box center [225, 285] width 81 height 27
click at [241, 246] on span "Вывести средства" at bounding box center [251, 246] width 63 height 8
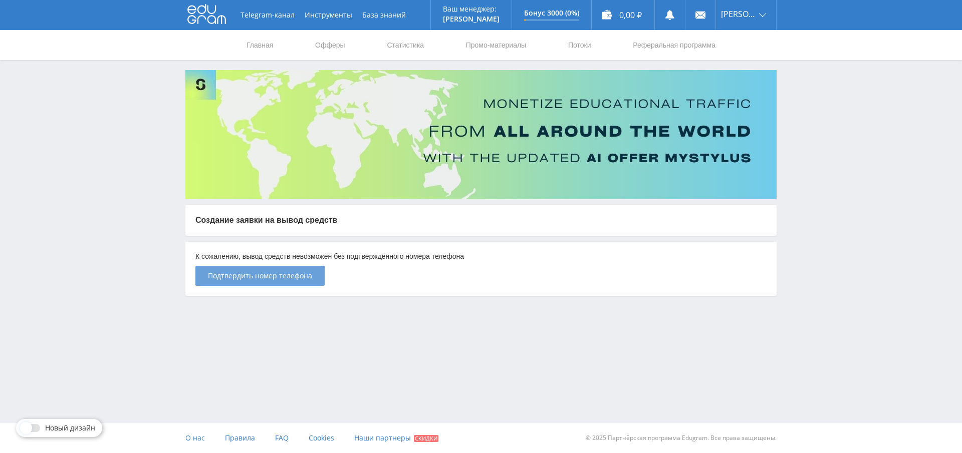
click at [268, 279] on span "Подтвердить номер телефона" at bounding box center [260, 276] width 104 height 8
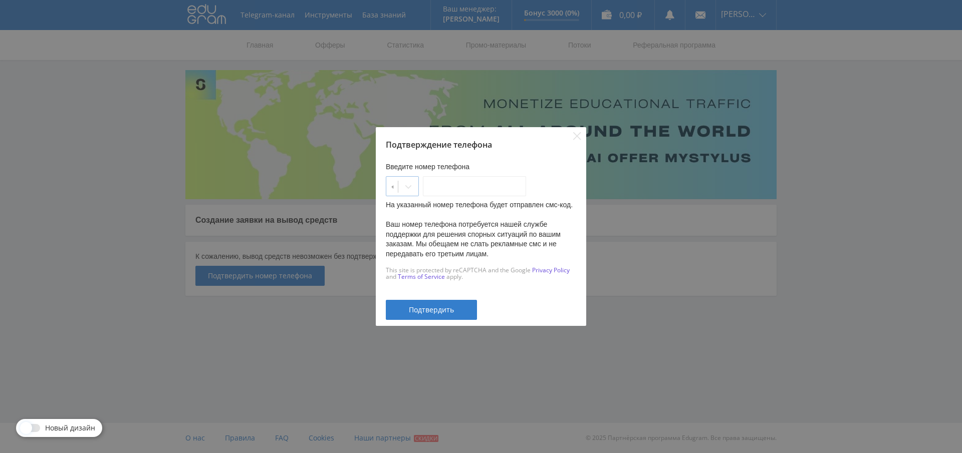
click at [414, 177] on div at bounding box center [408, 187] width 20 height 20
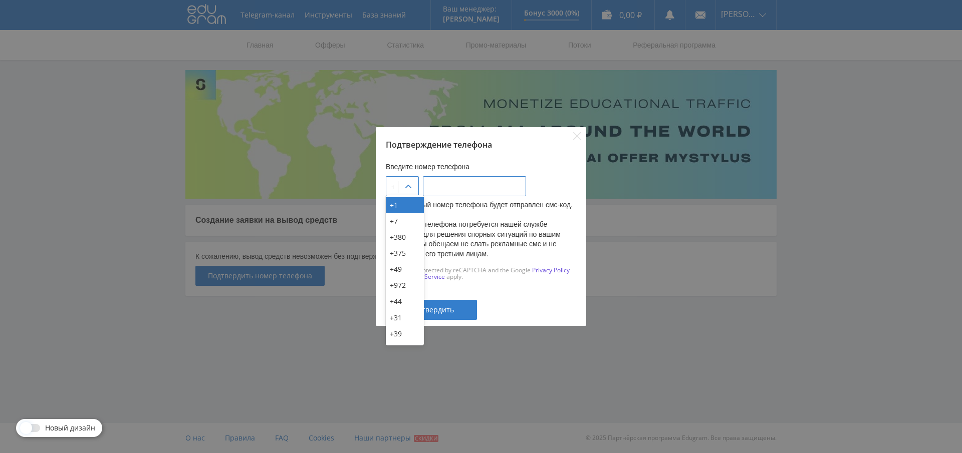
type input "___-___-__-__"
click at [448, 178] on input "___-___-__-__" at bounding box center [474, 186] width 103 height 20
click at [409, 177] on div at bounding box center [408, 187] width 20 height 20
type input "___-___-__-__"
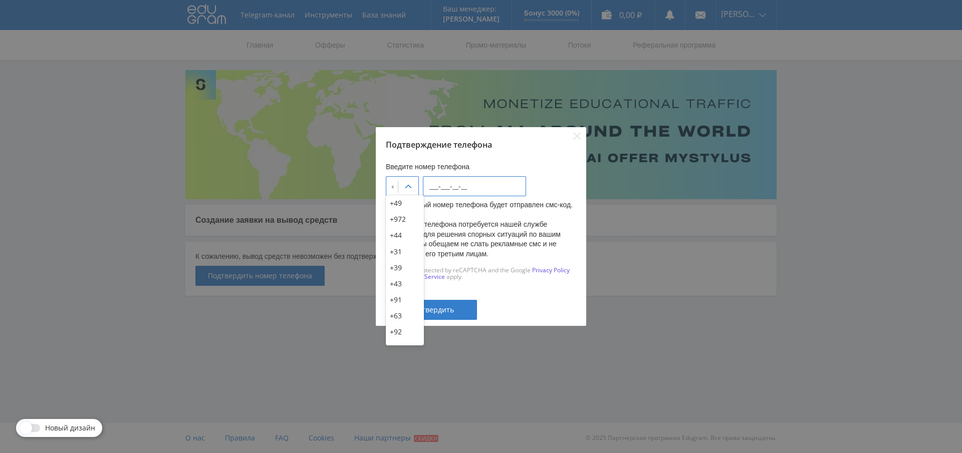
click at [453, 183] on input "___-___-__-__" at bounding box center [474, 186] width 103 height 20
click at [575, 132] on icon "Close" at bounding box center [577, 136] width 8 height 8
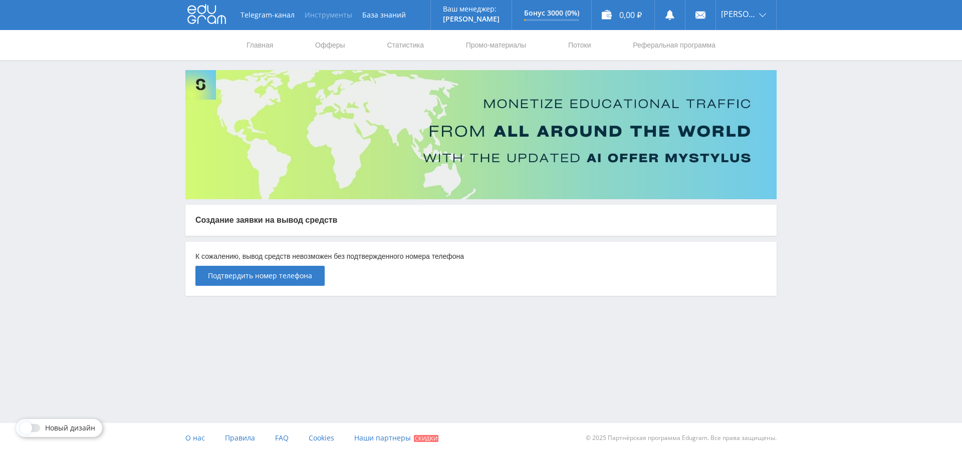
click at [323, 15] on button "Инструменты" at bounding box center [329, 15] width 58 height 30
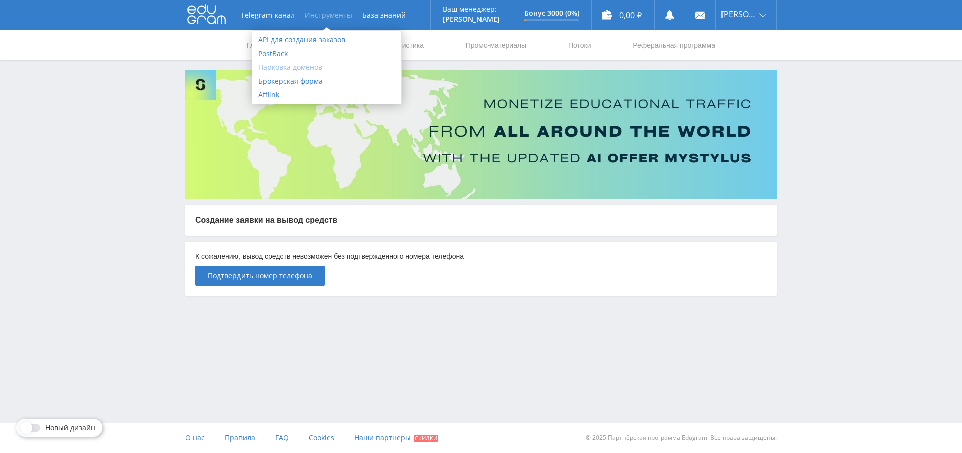
click at [284, 65] on link "Парковка доменов" at bounding box center [326, 67] width 149 height 14
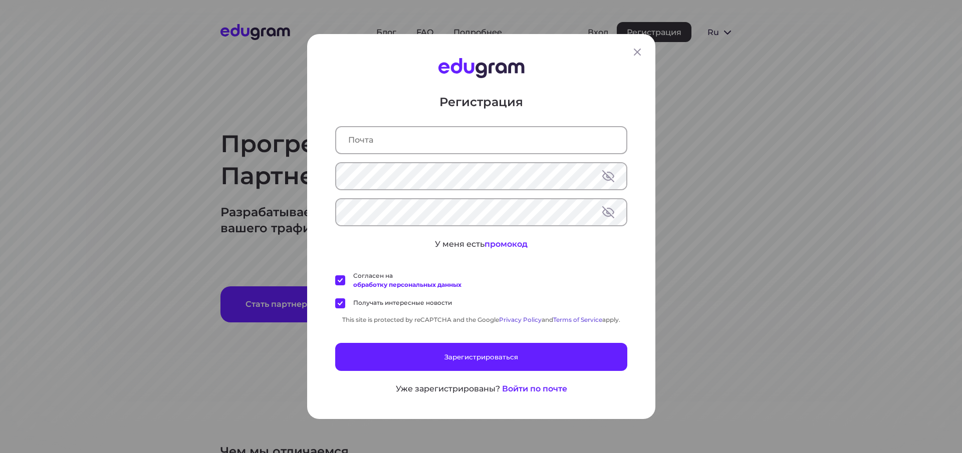
click at [643, 53] on div "Регистрация У меня есть промокод Согласен на обработку персональных данных Полу…" at bounding box center [481, 226] width 348 height 385
click at [637, 54] on icon at bounding box center [637, 52] width 12 height 12
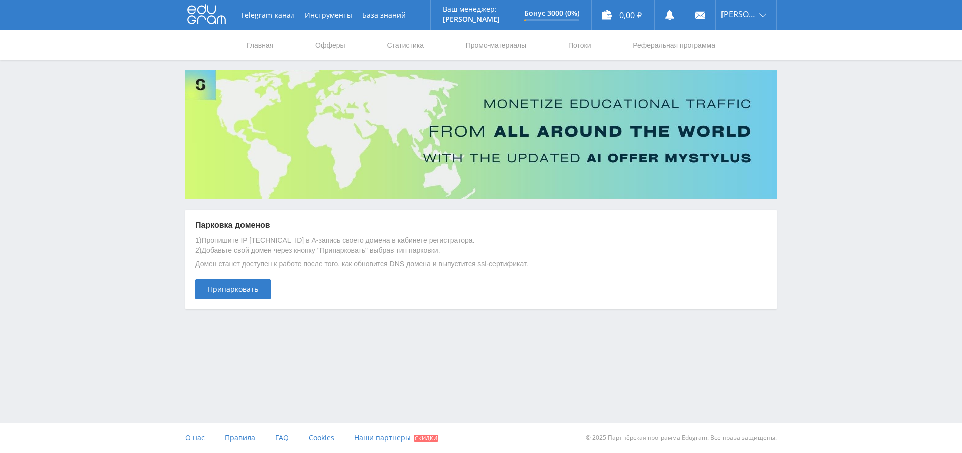
drag, startPoint x: 236, startPoint y: 288, endPoint x: 622, endPoint y: 245, distance: 388.7
click at [235, 293] on span "Припарковать" at bounding box center [233, 290] width 50 height 8
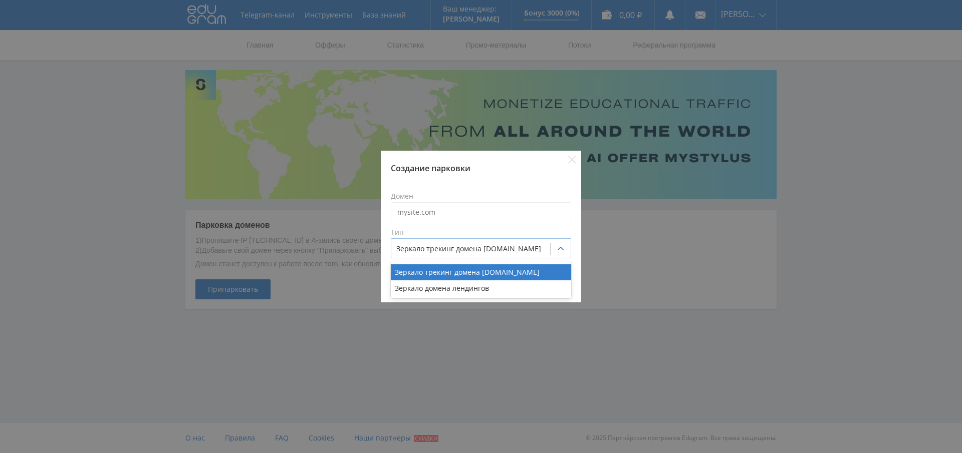
click at [455, 246] on div at bounding box center [470, 249] width 149 height 10
click at [449, 294] on div "Зеркало домена лендингов" at bounding box center [481, 289] width 180 height 16
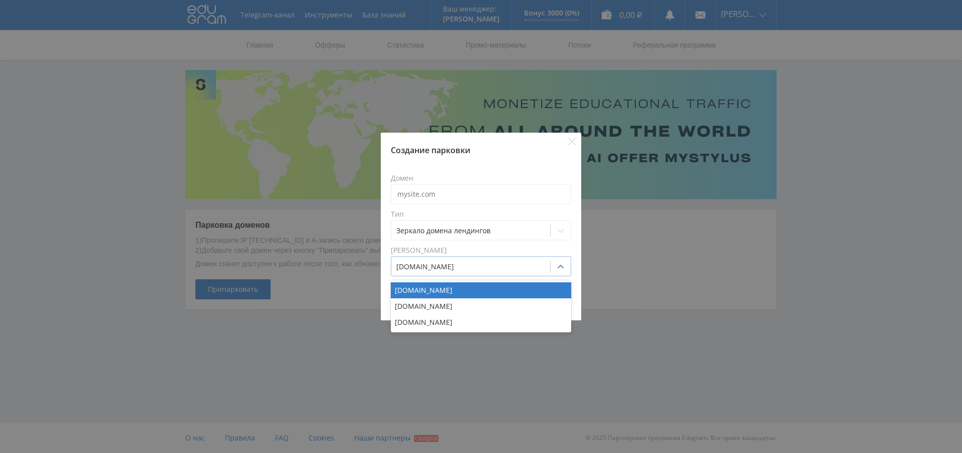
click at [429, 266] on div at bounding box center [470, 267] width 149 height 10
click at [439, 292] on div "[DOMAIN_NAME]" at bounding box center [481, 291] width 180 height 16
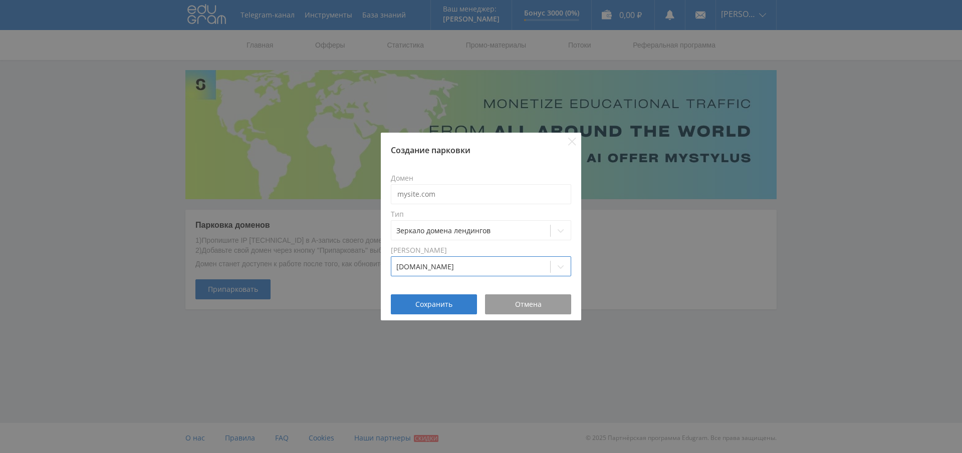
click at [886, 247] on div "Создание парковки Домен Тип Зеркало домена лендингов Домен зеркала option a24he…" at bounding box center [481, 226] width 962 height 453
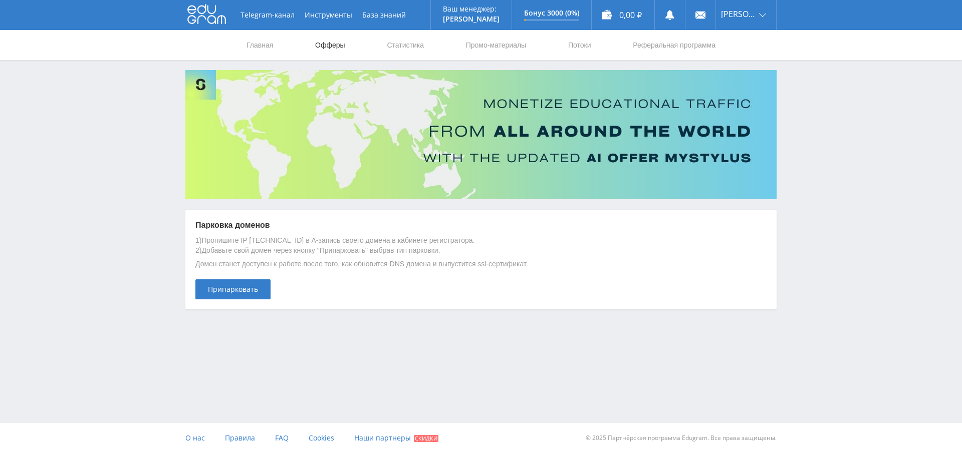
click at [321, 43] on link "Офферы" at bounding box center [330, 45] width 32 height 30
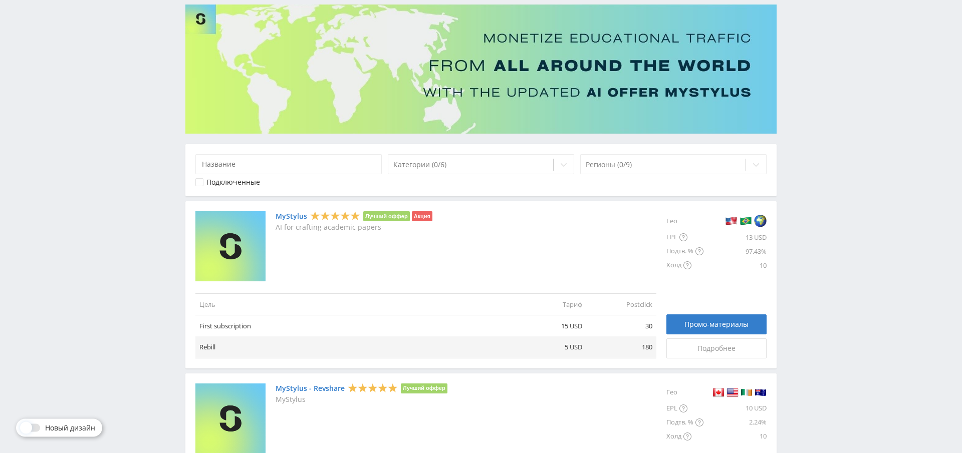
scroll to position [69, 0]
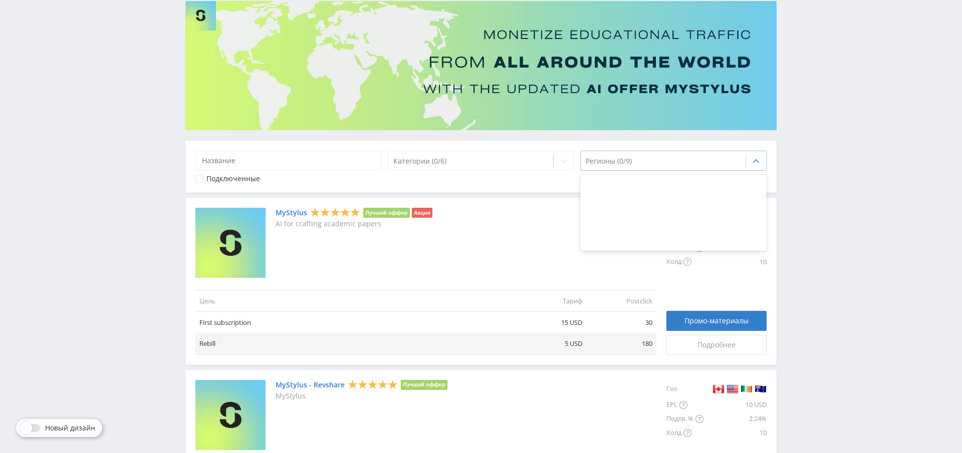
click at [628, 160] on div at bounding box center [663, 161] width 155 height 10
click at [456, 160] on div at bounding box center [470, 161] width 155 height 10
click at [199, 178] on icon at bounding box center [199, 179] width 3 height 3
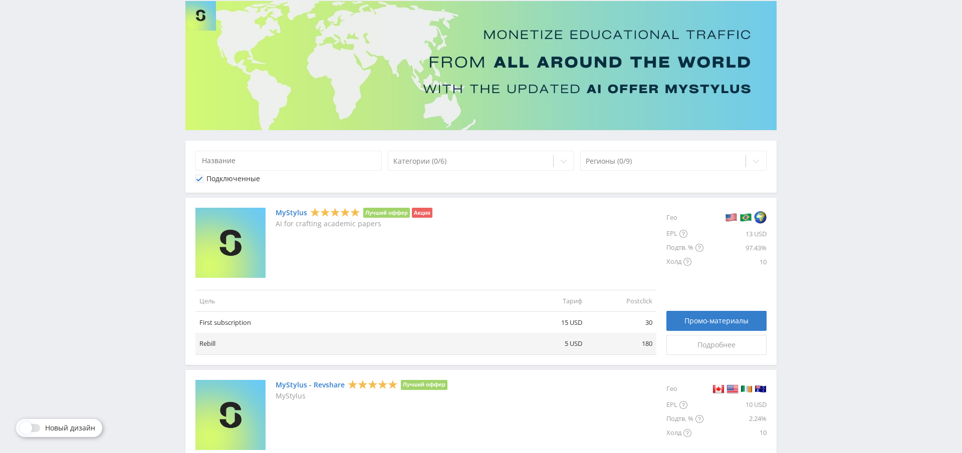
click at [204, 179] on div "Подключенные" at bounding box center [227, 179] width 65 height 8
click at [430, 161] on div at bounding box center [470, 161] width 155 height 10
click at [616, 164] on div at bounding box center [663, 161] width 155 height 10
click at [617, 159] on div at bounding box center [663, 161] width 155 height 10
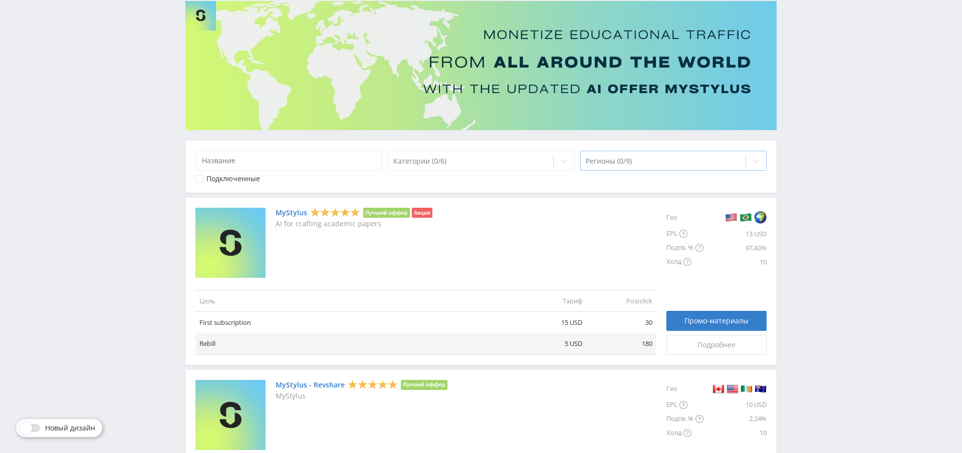
click at [617, 159] on div at bounding box center [663, 161] width 155 height 10
click at [436, 163] on div at bounding box center [470, 161] width 155 height 10
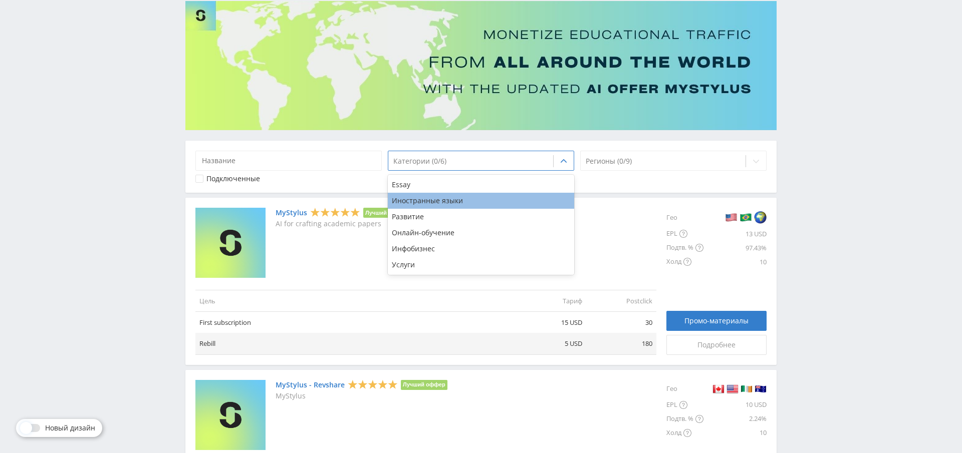
click at [420, 201] on div "Иностранные языки" at bounding box center [481, 201] width 186 height 16
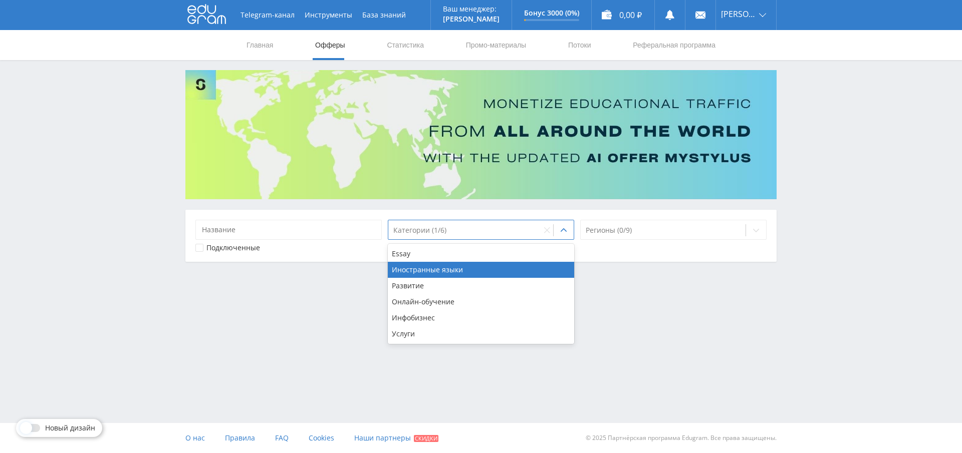
scroll to position [0, 0]
click at [473, 269] on div "Иностранные языки" at bounding box center [481, 270] width 186 height 16
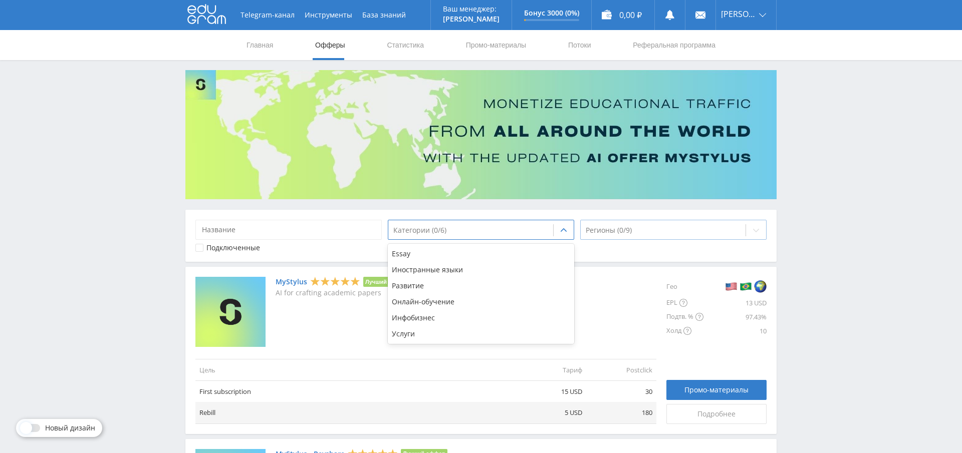
click at [638, 227] on div at bounding box center [663, 230] width 155 height 10
click at [644, 230] on div at bounding box center [663, 230] width 155 height 10
click at [431, 234] on div at bounding box center [470, 230] width 155 height 10
click at [445, 275] on div "Иностранные языки" at bounding box center [481, 270] width 186 height 16
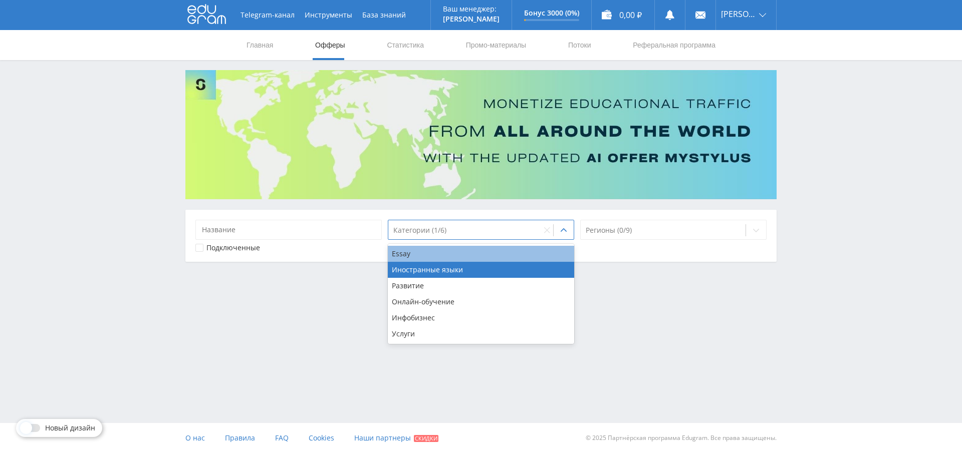
click at [416, 257] on div "Essay" at bounding box center [481, 254] width 186 height 16
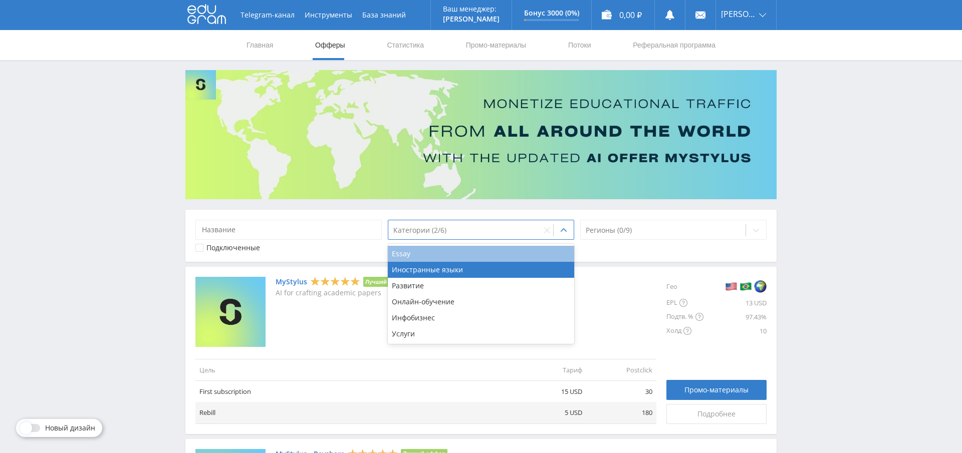
click at [418, 250] on div "Essay" at bounding box center [481, 254] width 186 height 16
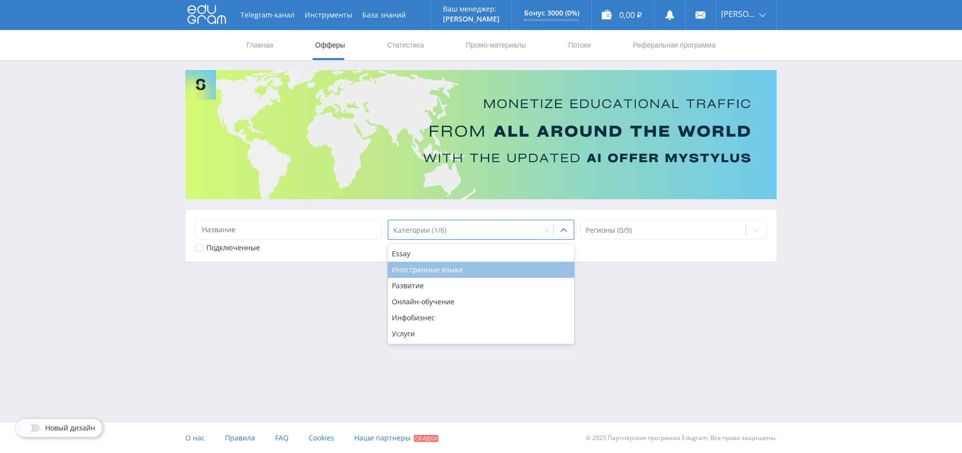
click at [422, 274] on div "Иностранные языки" at bounding box center [481, 270] width 186 height 16
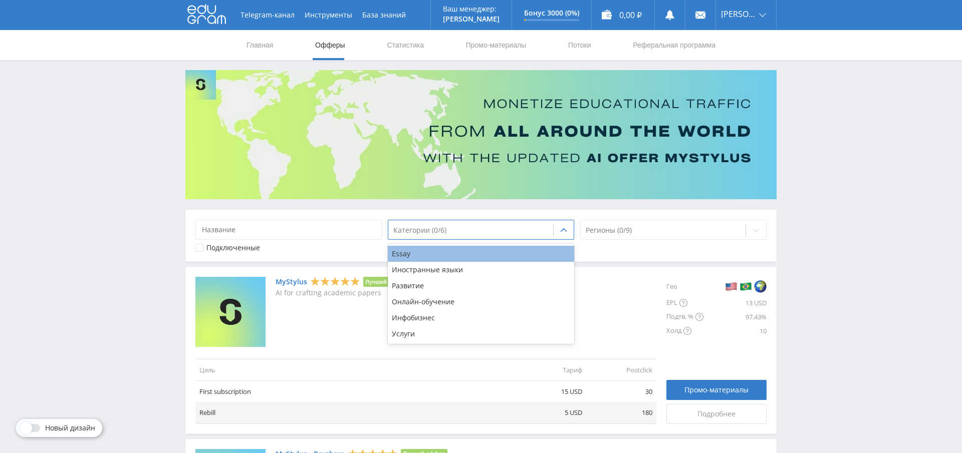
click at [421, 252] on div "Essay" at bounding box center [481, 254] width 186 height 16
click at [665, 228] on div at bounding box center [663, 230] width 155 height 10
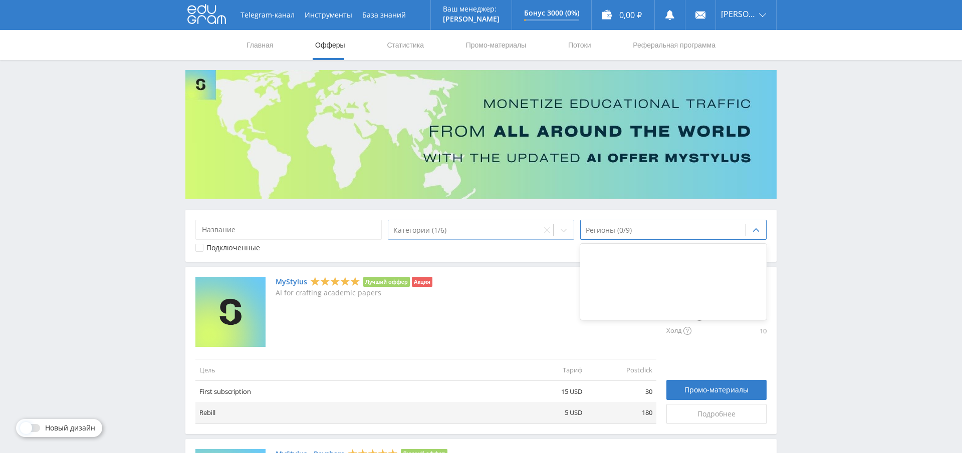
click at [444, 228] on div at bounding box center [464, 230] width 143 height 10
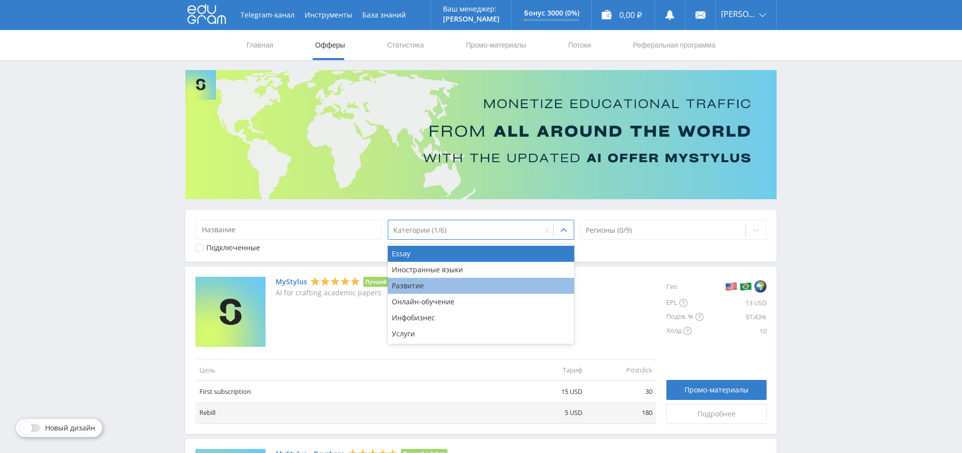
click at [437, 291] on div "Развитие" at bounding box center [481, 286] width 186 height 16
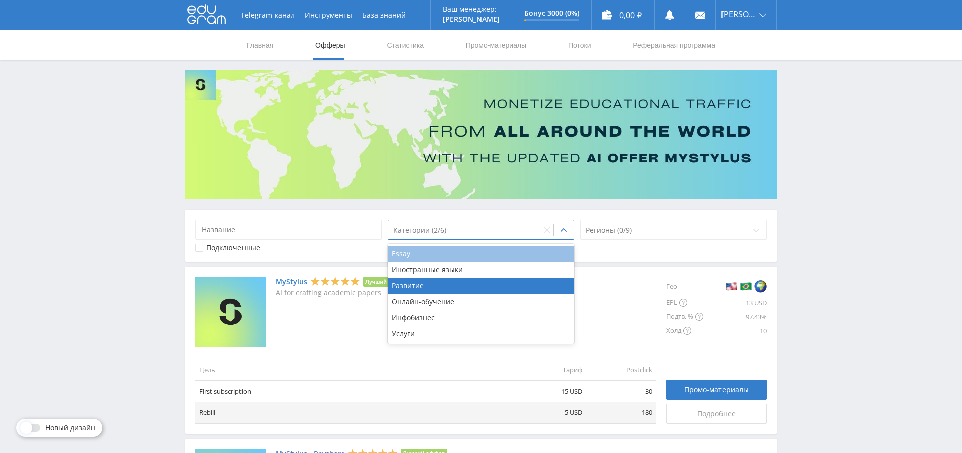
click at [423, 250] on div "Essay" at bounding box center [481, 254] width 186 height 16
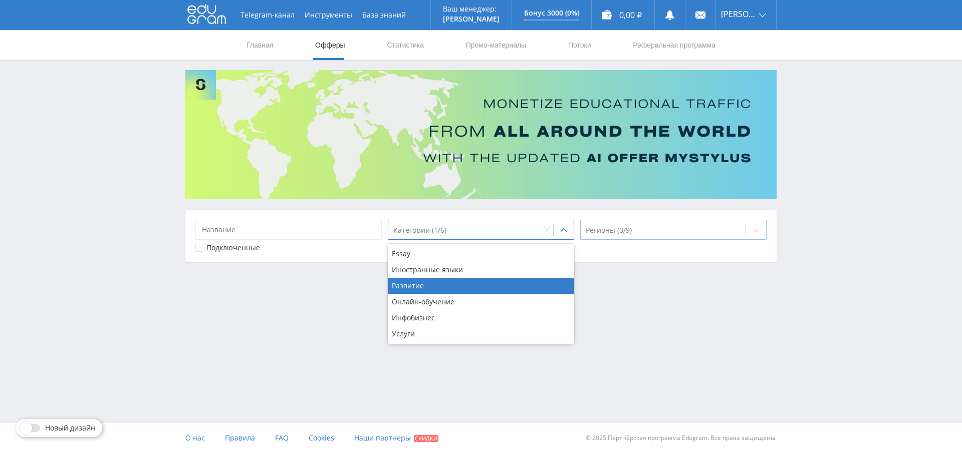
click at [621, 232] on div at bounding box center [663, 230] width 155 height 10
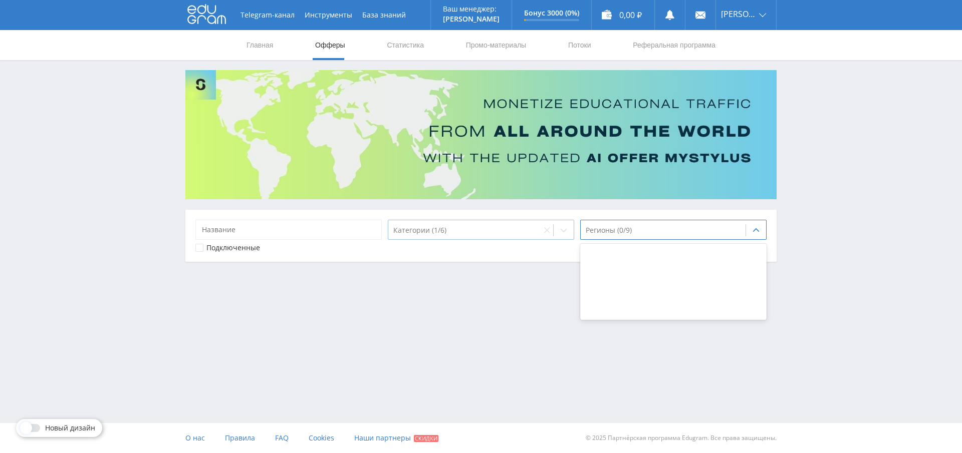
click at [431, 226] on div at bounding box center [464, 230] width 143 height 10
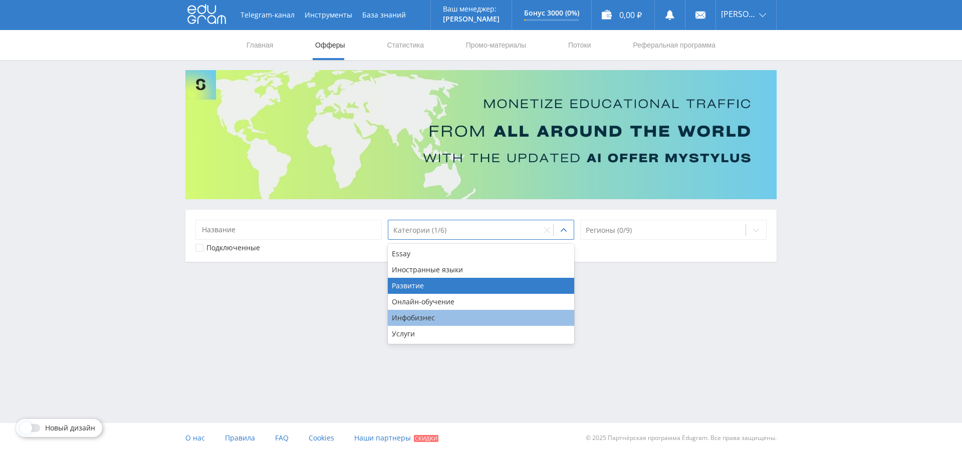
click at [426, 319] on div "Инфобизнес" at bounding box center [481, 318] width 186 height 16
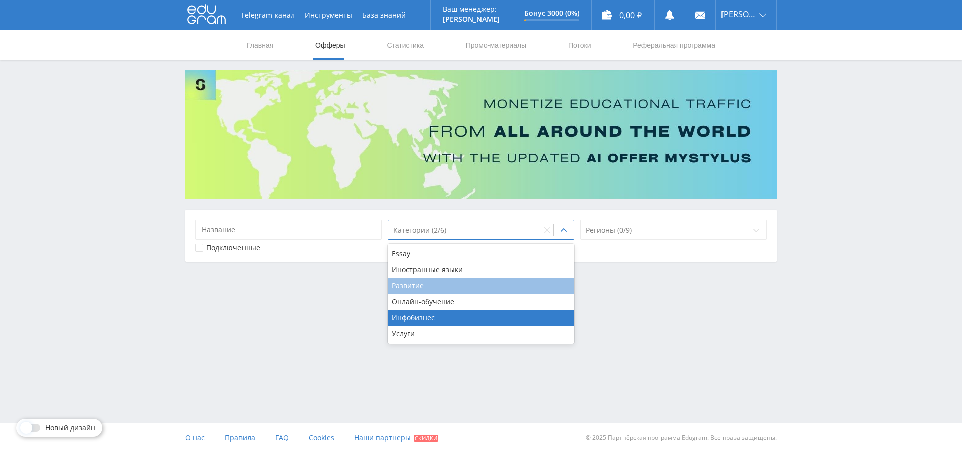
click at [429, 285] on div "Развитие" at bounding box center [481, 286] width 186 height 16
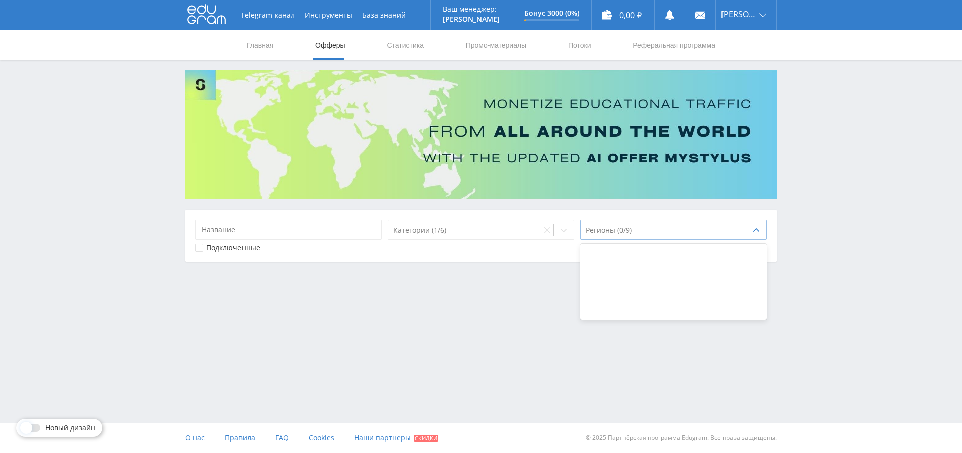
click at [679, 226] on div at bounding box center [663, 230] width 155 height 10
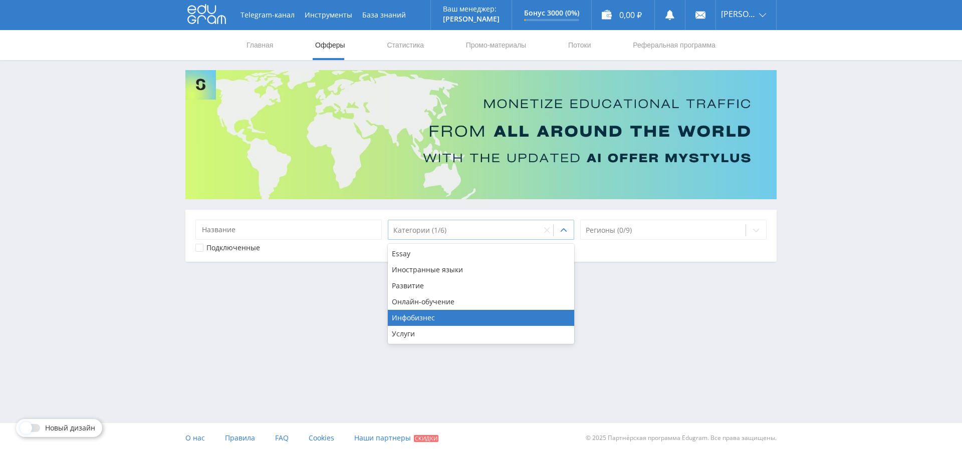
click at [446, 232] on div at bounding box center [464, 230] width 143 height 10
click at [405, 338] on div "Услуги" at bounding box center [481, 334] width 186 height 16
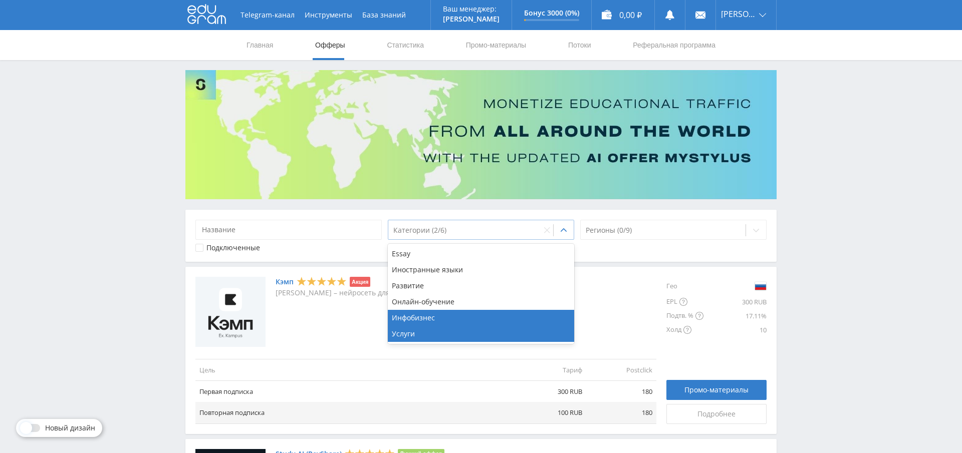
click at [479, 231] on div at bounding box center [464, 230] width 143 height 10
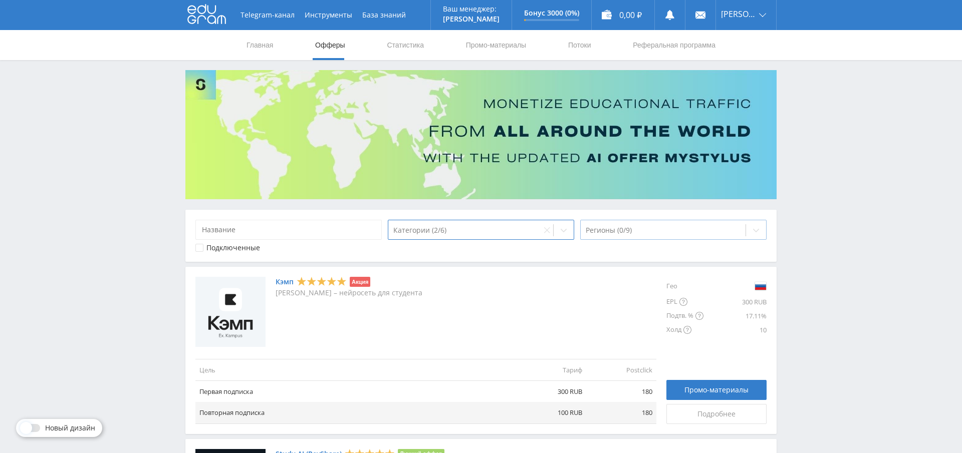
click at [660, 232] on div at bounding box center [663, 230] width 155 height 10
click at [497, 230] on div at bounding box center [464, 230] width 143 height 10
click at [465, 232] on div at bounding box center [464, 230] width 143 height 10
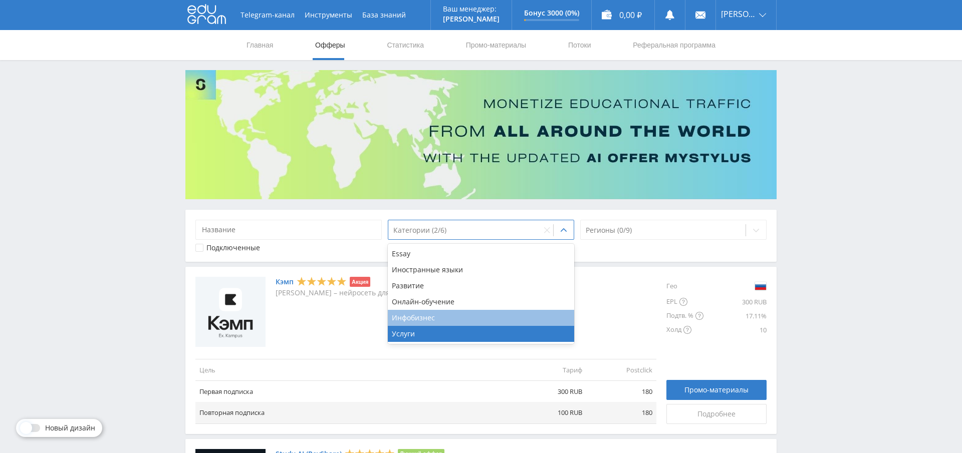
click at [416, 321] on div "Инфобизнес" at bounding box center [481, 318] width 186 height 16
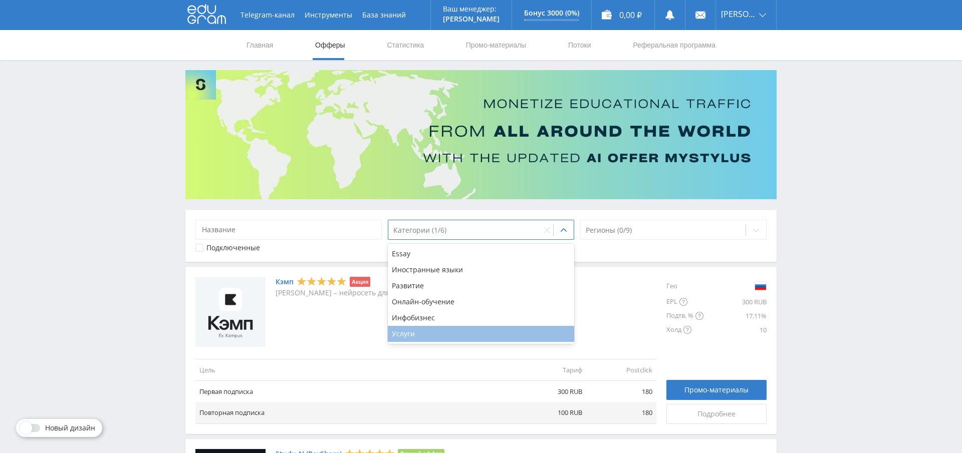
click at [418, 336] on div "Услуги" at bounding box center [481, 334] width 186 height 16
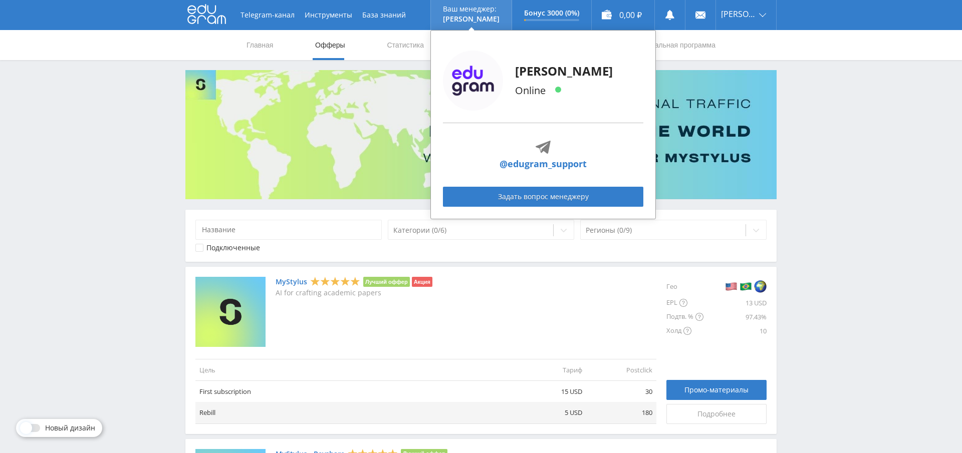
click at [535, 81] on div "Alex Online" at bounding box center [564, 81] width 98 height 60
click at [467, 82] on img at bounding box center [473, 81] width 60 height 60
click at [541, 92] on p "Online" at bounding box center [564, 90] width 98 height 15
click at [549, 197] on link "Задать вопрос менеджеру" at bounding box center [543, 197] width 200 height 20
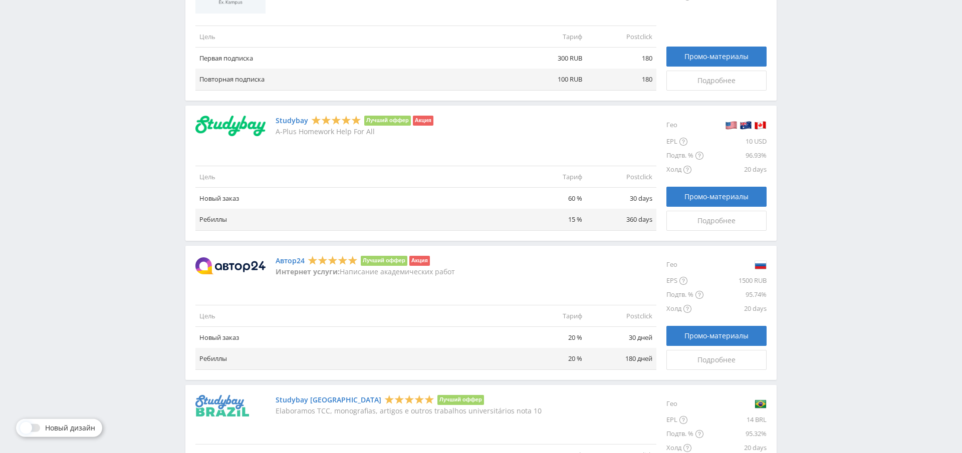
scroll to position [691, 0]
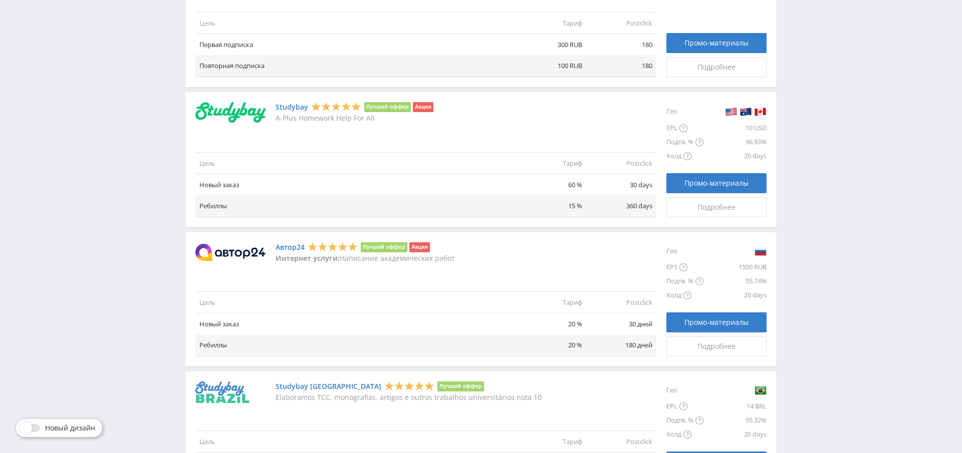
click at [424, 248] on li "Акция" at bounding box center [419, 247] width 21 height 10
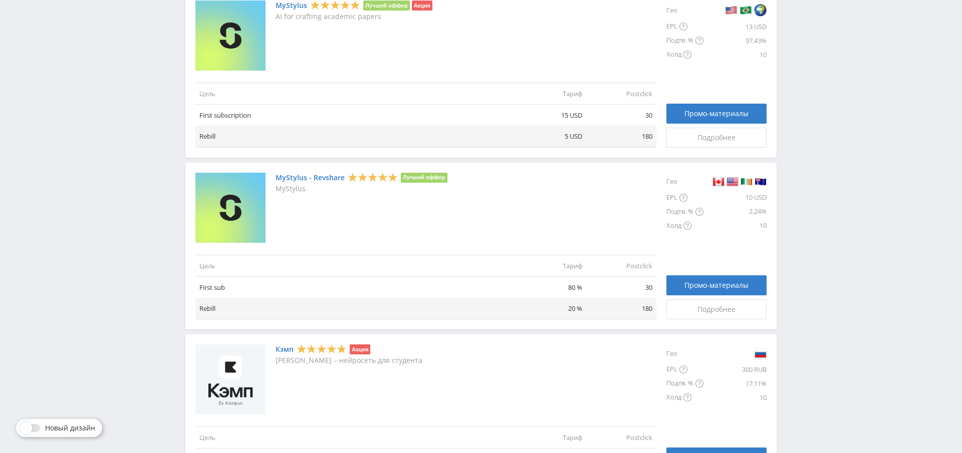
scroll to position [0, 0]
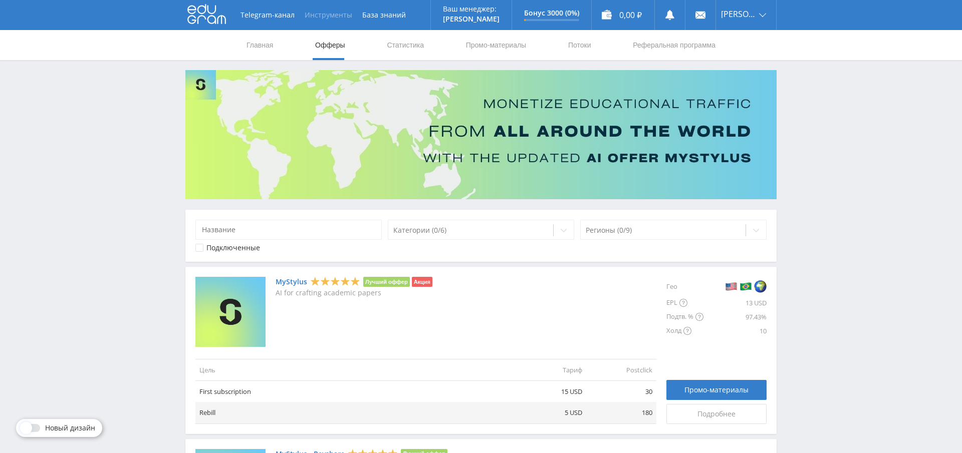
click at [327, 20] on button "Инструменты" at bounding box center [329, 15] width 58 height 30
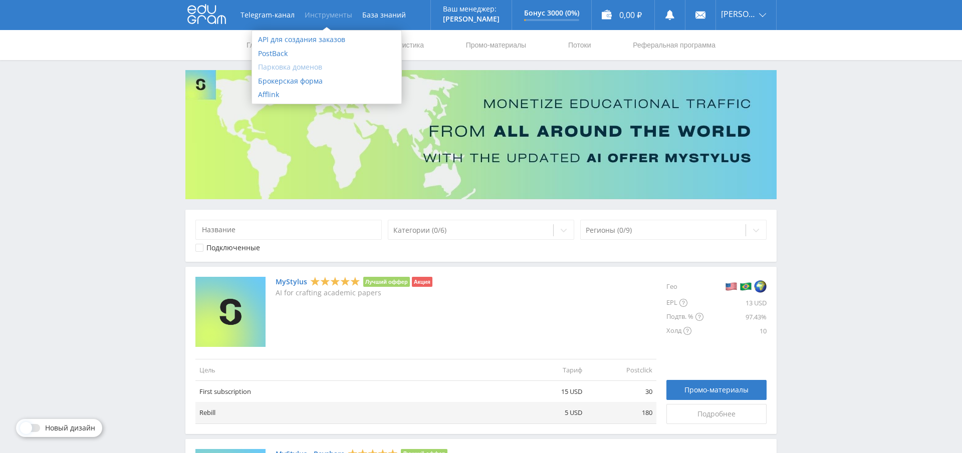
click at [292, 65] on link "Парковка доменов" at bounding box center [326, 67] width 149 height 14
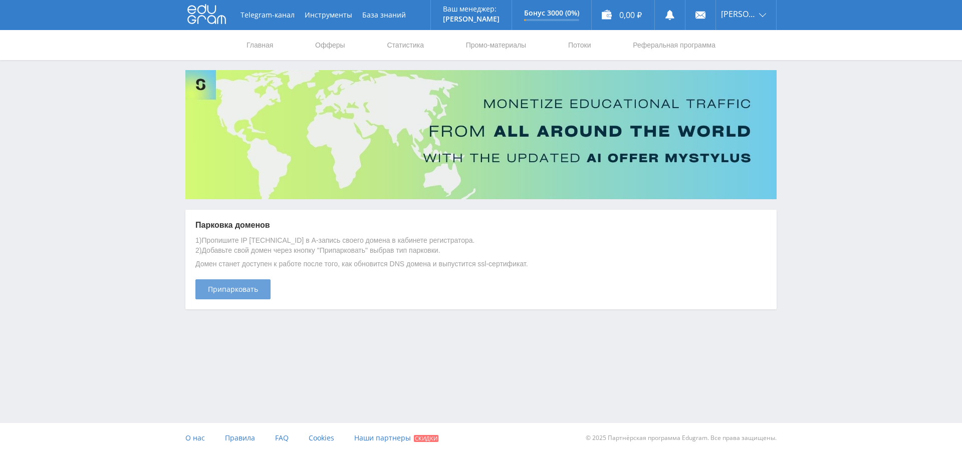
click at [240, 289] on span "Припарковать" at bounding box center [233, 290] width 50 height 8
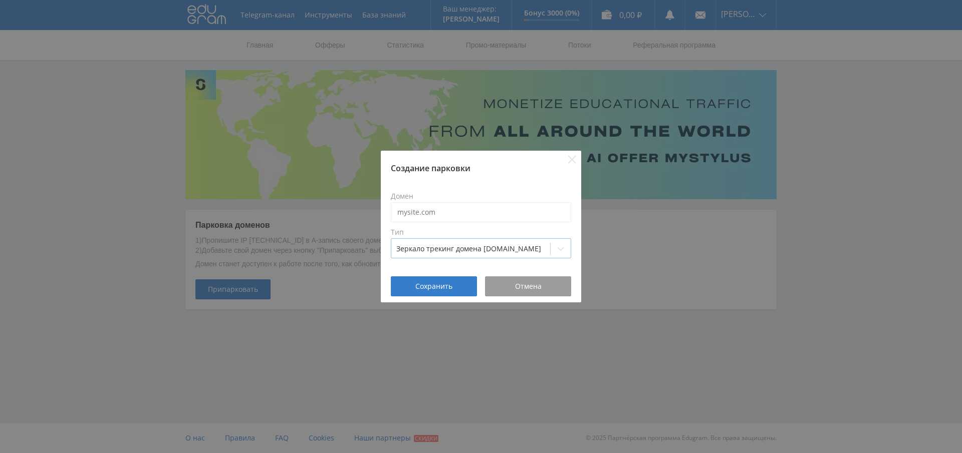
click at [471, 248] on div at bounding box center [470, 249] width 149 height 10
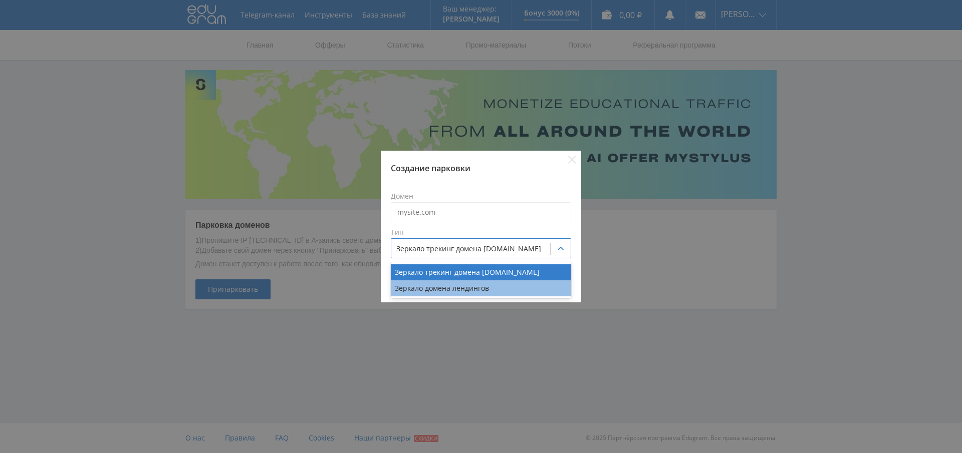
click at [445, 291] on div "Зеркало домена лендингов" at bounding box center [481, 289] width 180 height 16
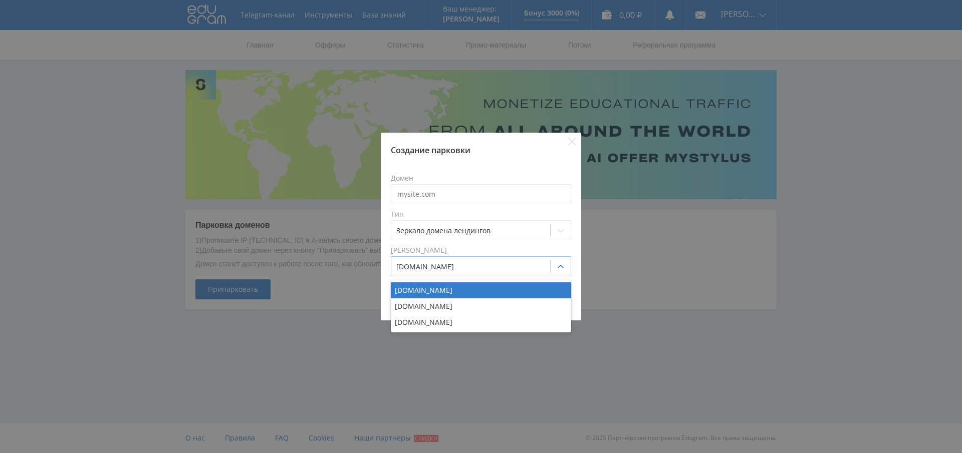
click at [493, 267] on div at bounding box center [470, 267] width 149 height 10
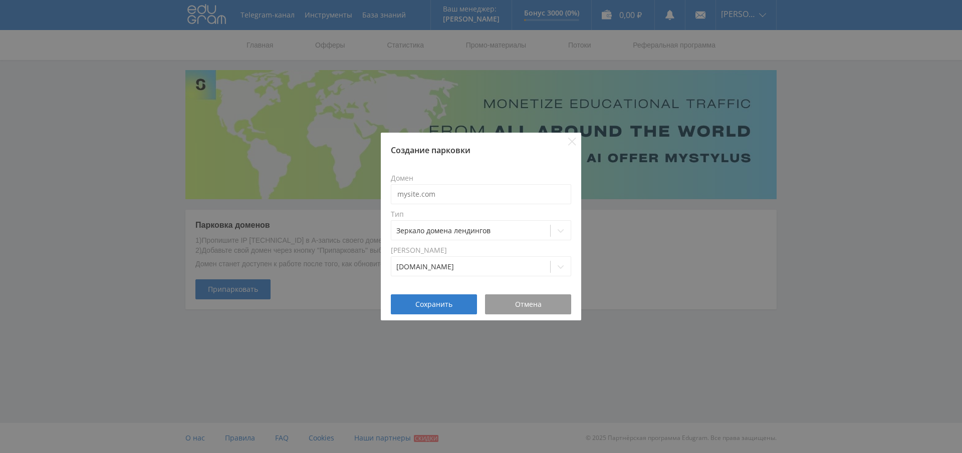
click at [813, 284] on div "Создание парковки Домен Тип Зеркало домена лендингов Домен зеркала [DOMAIN_NAME…" at bounding box center [481, 226] width 962 height 453
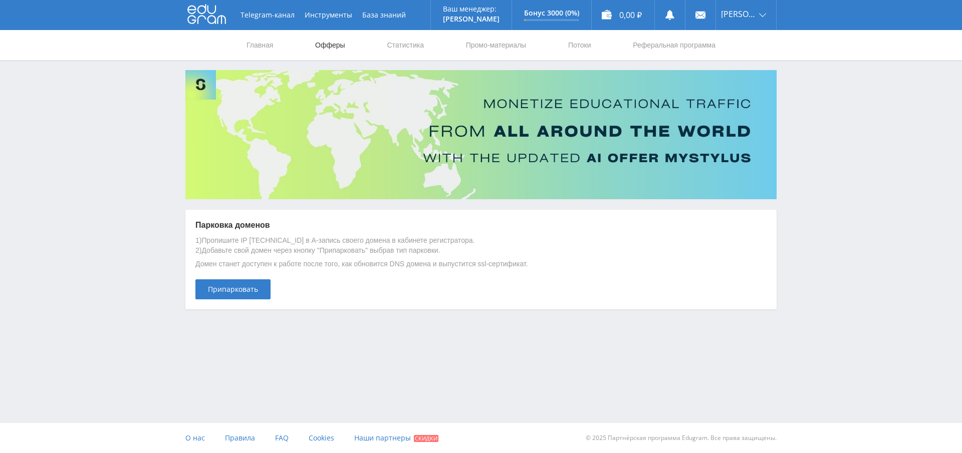
click at [324, 43] on link "Офферы" at bounding box center [330, 45] width 32 height 30
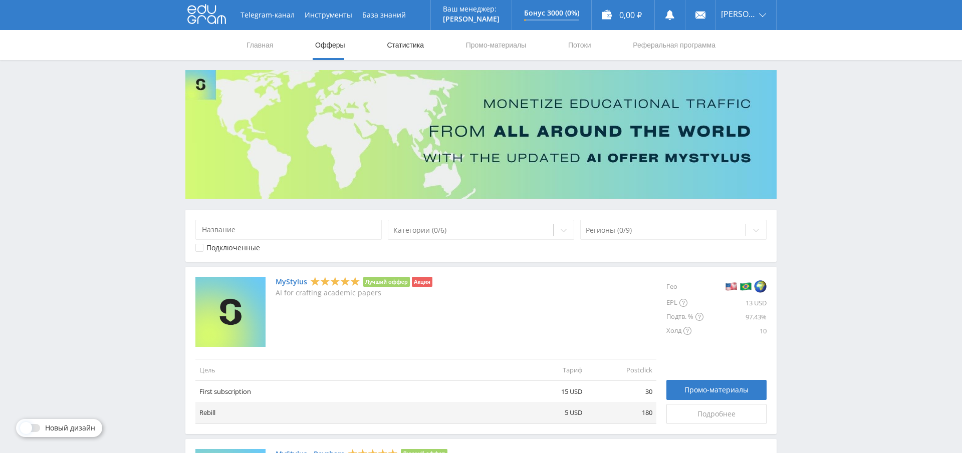
click at [405, 42] on link "Статистика" at bounding box center [405, 45] width 39 height 30
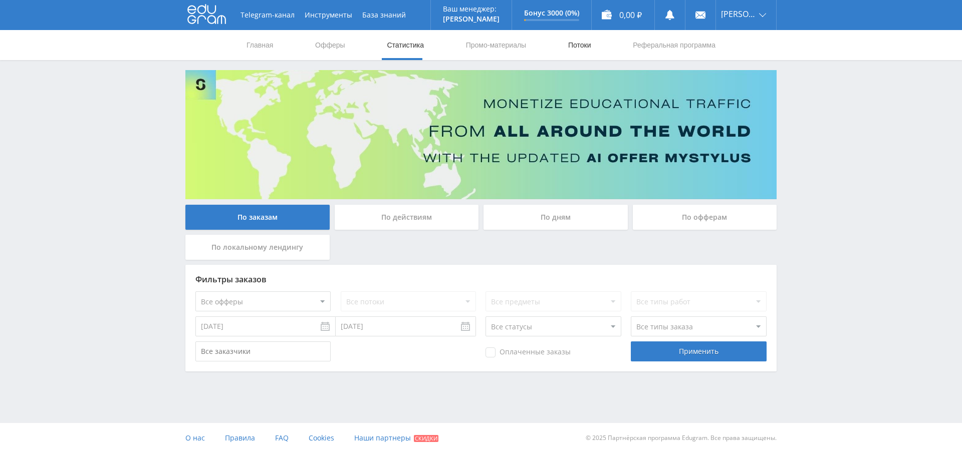
click at [579, 45] on link "Потоки" at bounding box center [579, 45] width 25 height 30
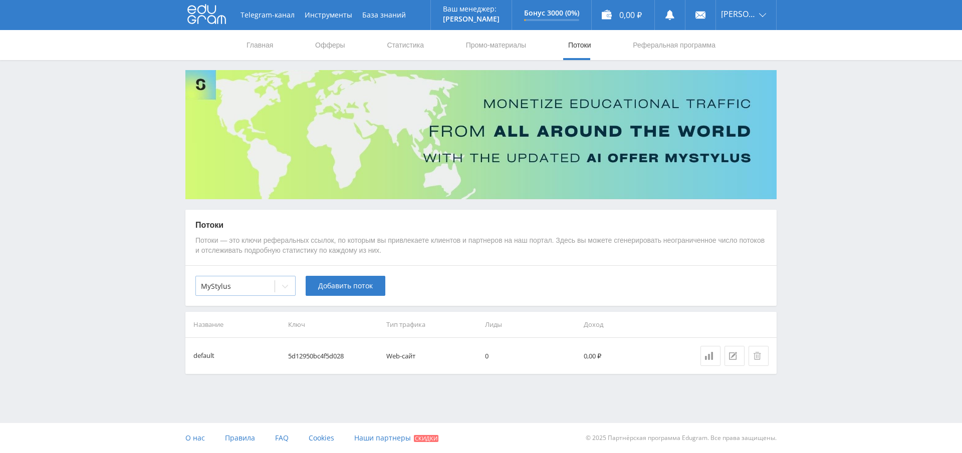
click at [283, 283] on icon at bounding box center [285, 287] width 8 height 8
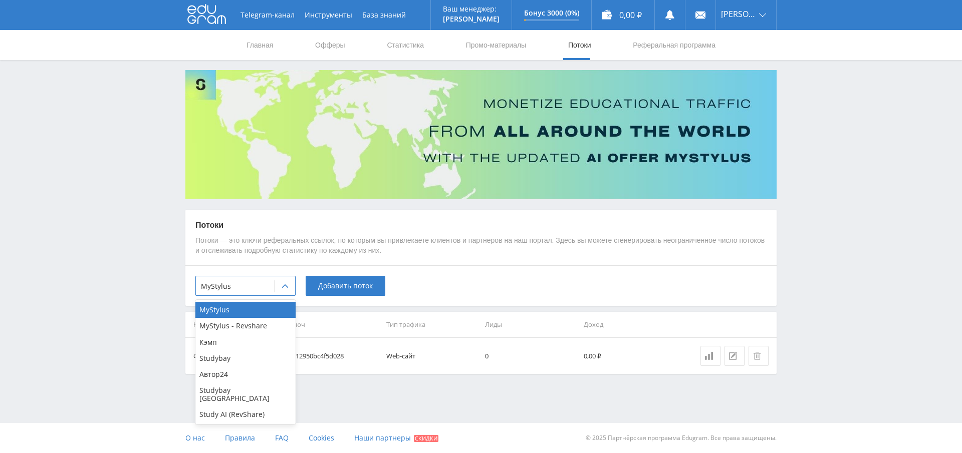
click at [906, 250] on div "Telegram-канал Инструменты База знаний Ваш менеджер: [PERSON_NAME] Alex Online …" at bounding box center [481, 212] width 962 height 424
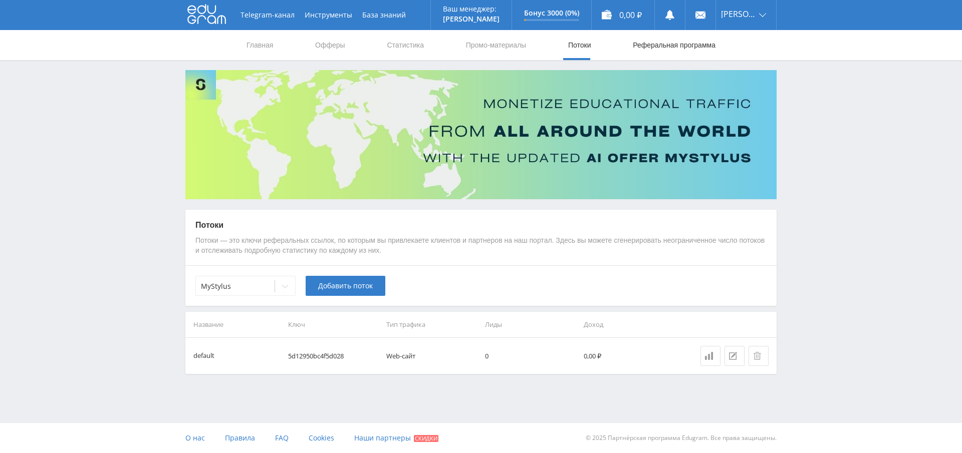
click at [648, 46] on link "Реферальная программа" at bounding box center [674, 45] width 85 height 30
